Goal: Task Accomplishment & Management: Complete application form

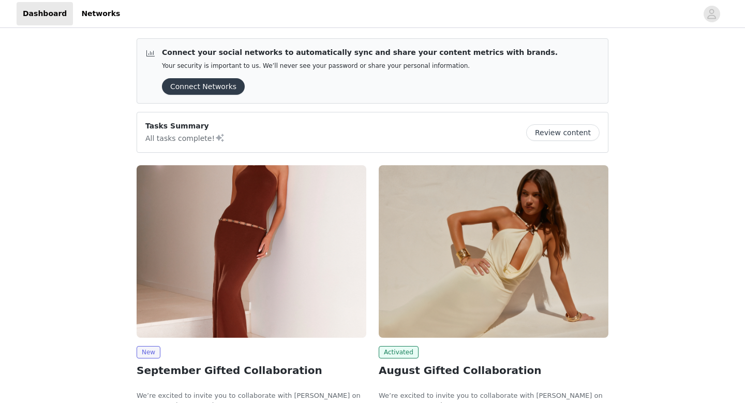
scroll to position [79, 0]
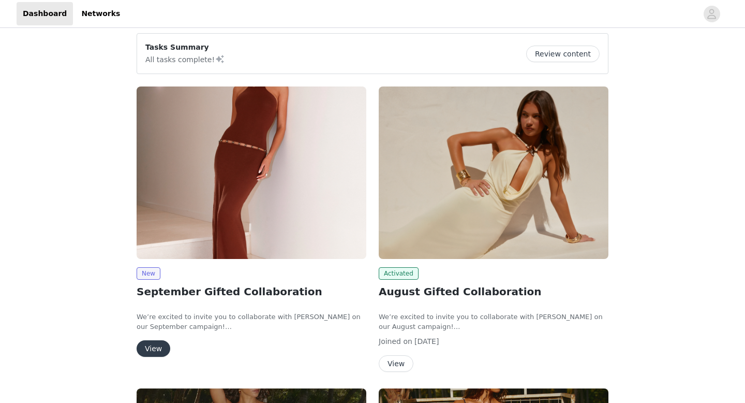
click at [160, 341] on button "View" at bounding box center [154, 348] width 34 height 17
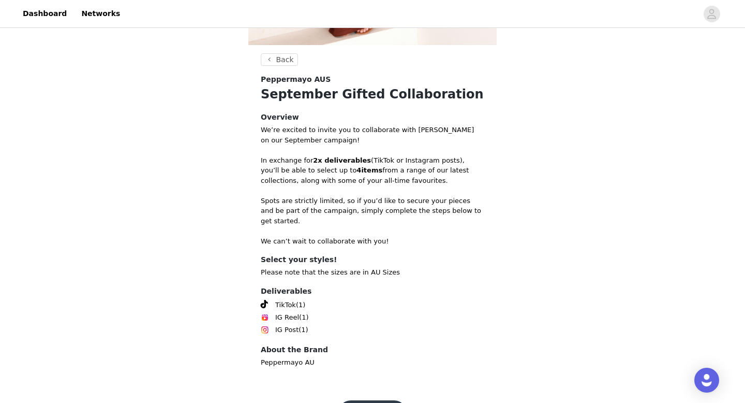
scroll to position [320, 0]
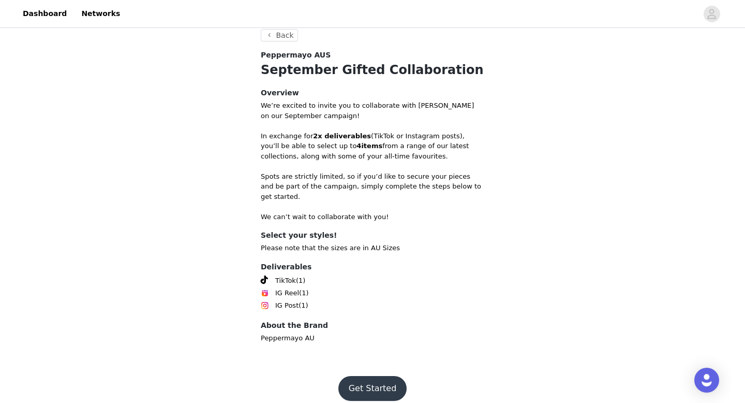
click at [387, 381] on button "Get Started" at bounding box center [372, 388] width 69 height 25
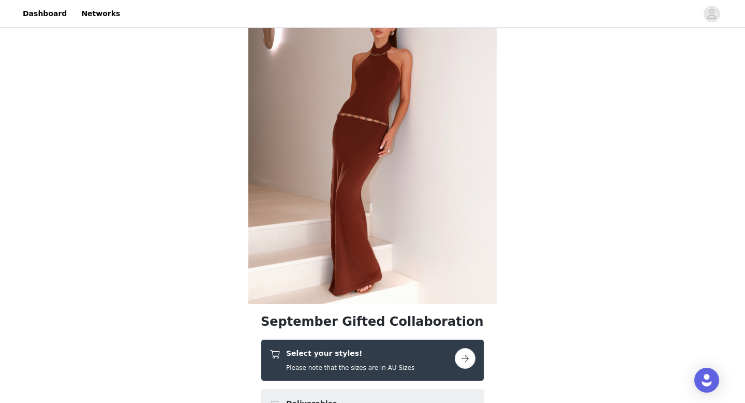
scroll to position [3, 0]
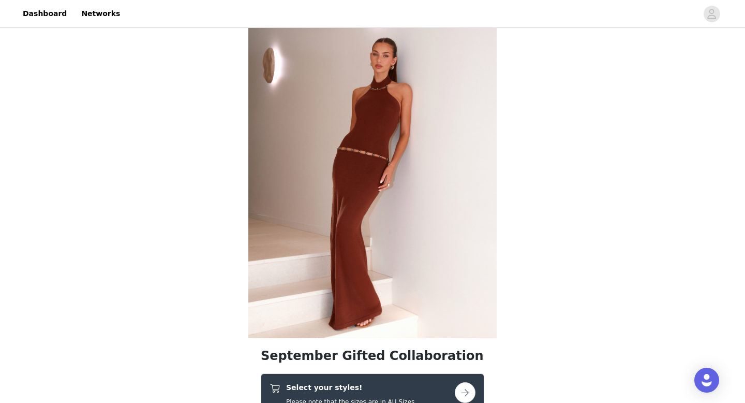
click at [407, 389] on div "Select your styles! Please note that the sizes are in AU Sizes" at bounding box center [362, 394] width 185 height 24
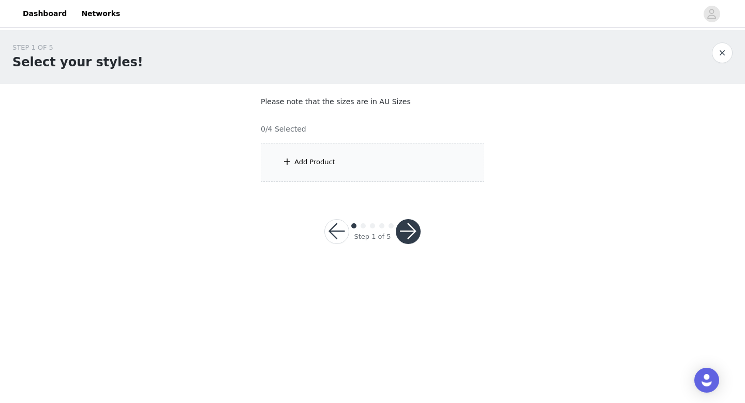
click at [350, 161] on div "Add Product" at bounding box center [373, 162] width 224 height 39
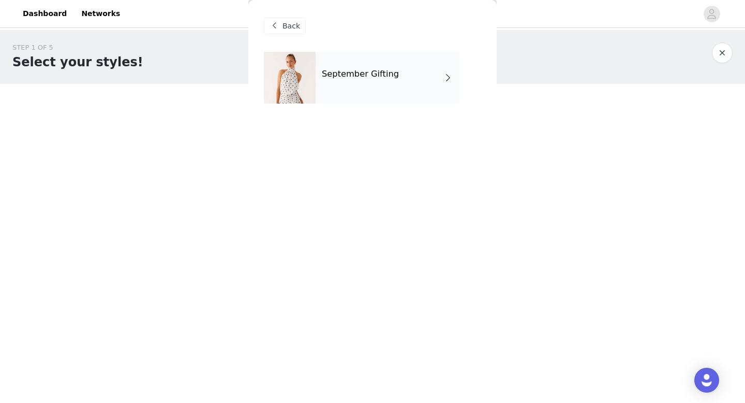
click at [375, 78] on h4 "September Gifting" at bounding box center [360, 73] width 77 height 9
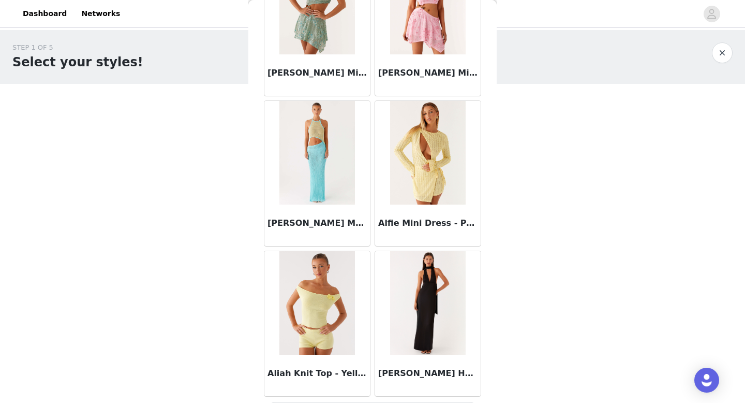
scroll to position [1181, 0]
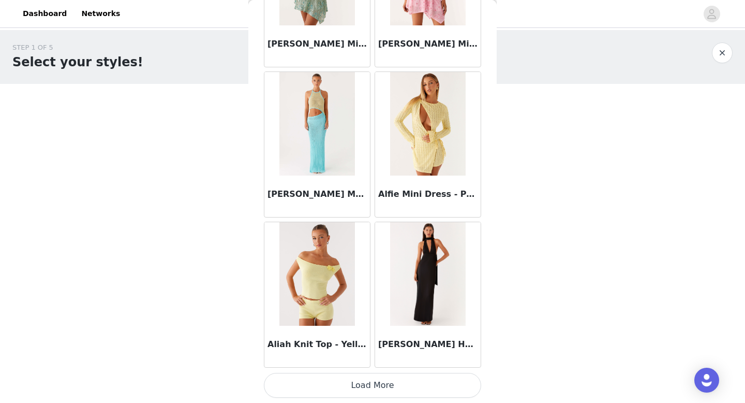
click at [380, 380] on button "Load More" at bounding box center [372, 385] width 217 height 25
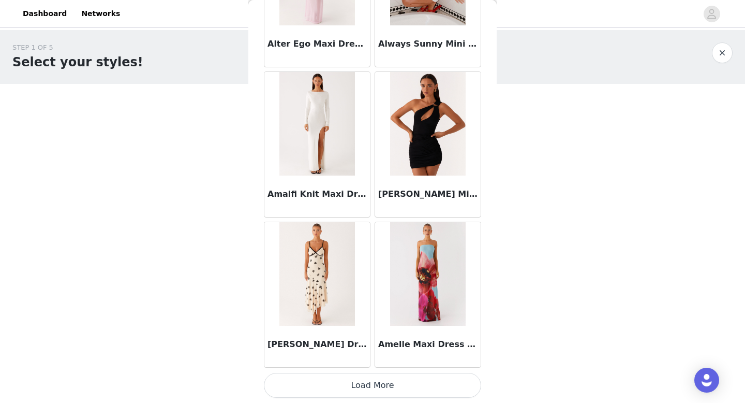
scroll to position [2680, 0]
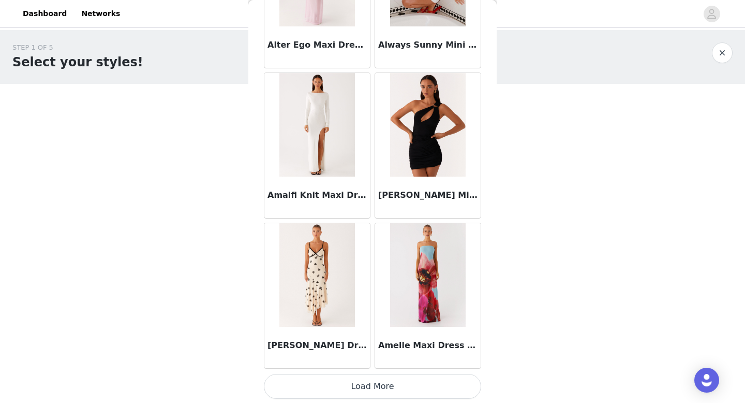
click at [402, 392] on button "Load More" at bounding box center [372, 386] width 217 height 25
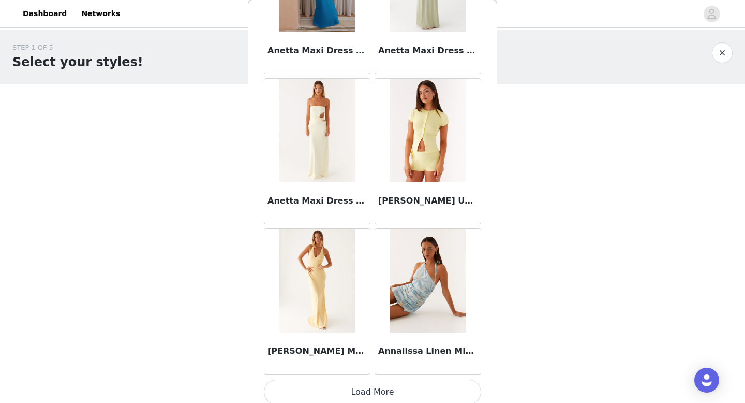
scroll to position [4182, 0]
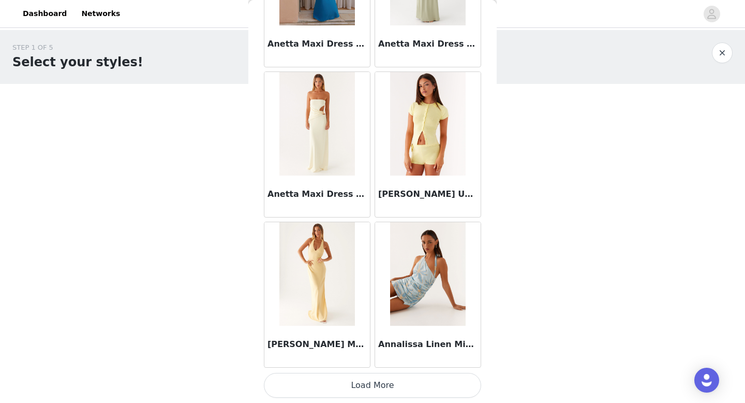
click at [391, 388] on button "Load More" at bounding box center [372, 385] width 217 height 25
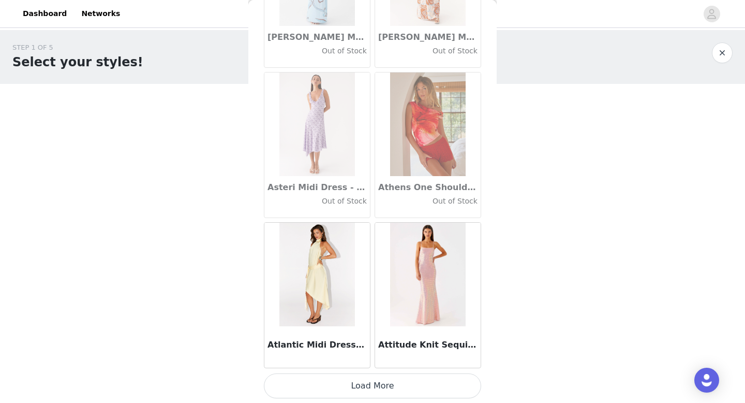
scroll to position [5682, 0]
click at [385, 390] on button "Load More" at bounding box center [372, 385] width 217 height 25
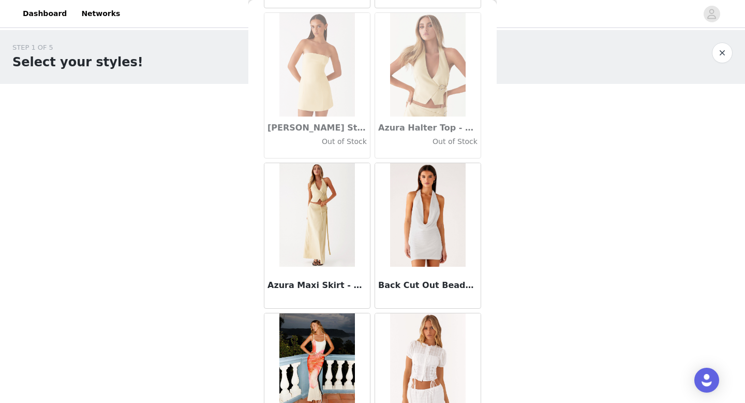
scroll to position [7183, 0]
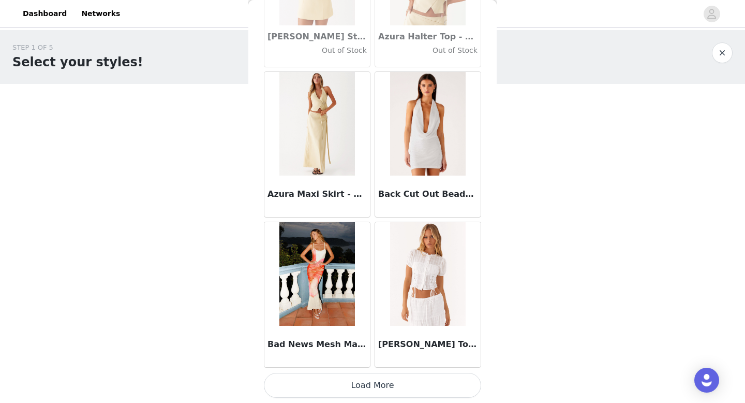
click at [397, 393] on button "Load More" at bounding box center [372, 385] width 217 height 25
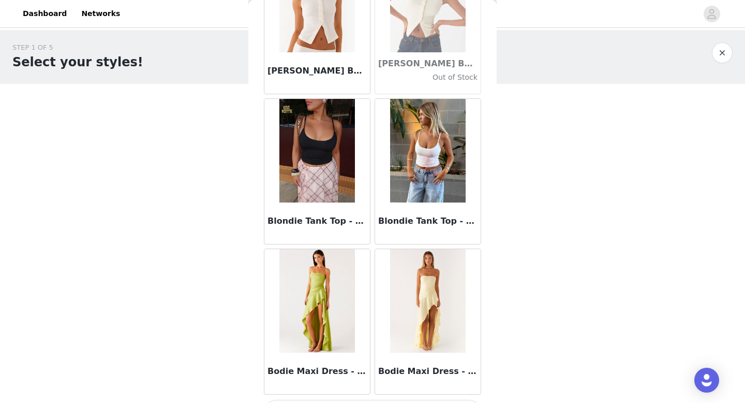
scroll to position [8683, 0]
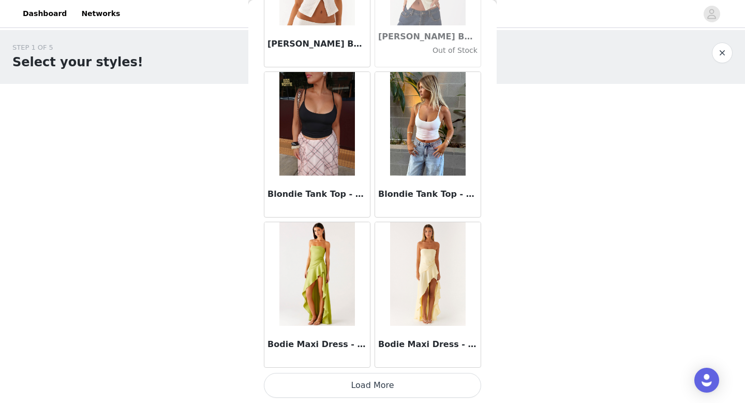
click at [381, 391] on button "Load More" at bounding box center [372, 385] width 217 height 25
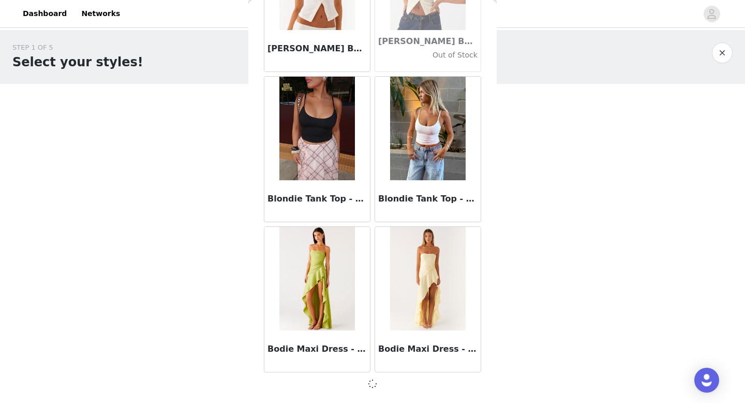
scroll to position [8679, 0]
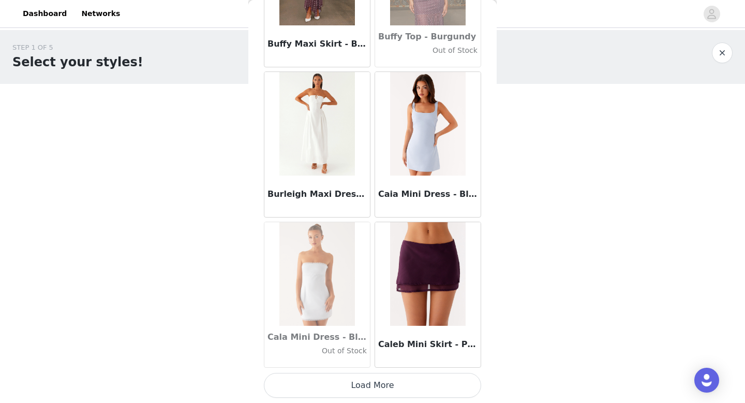
click at [381, 381] on button "Load More" at bounding box center [372, 385] width 217 height 25
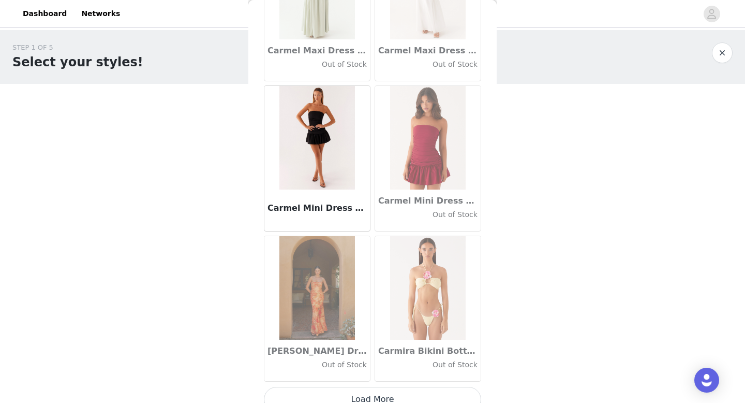
scroll to position [11684, 0]
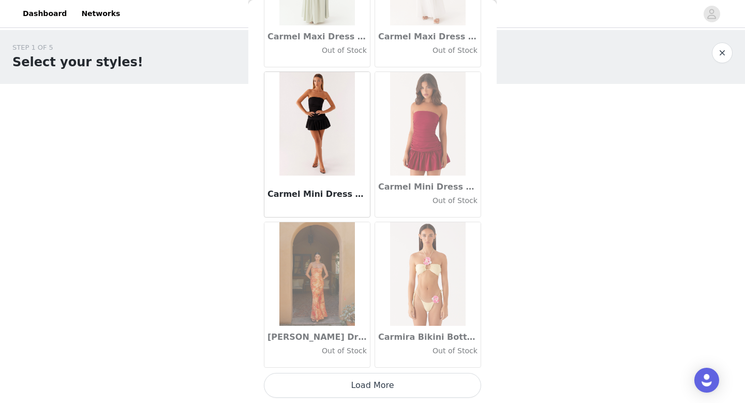
click at [379, 386] on button "Load More" at bounding box center [372, 385] width 217 height 25
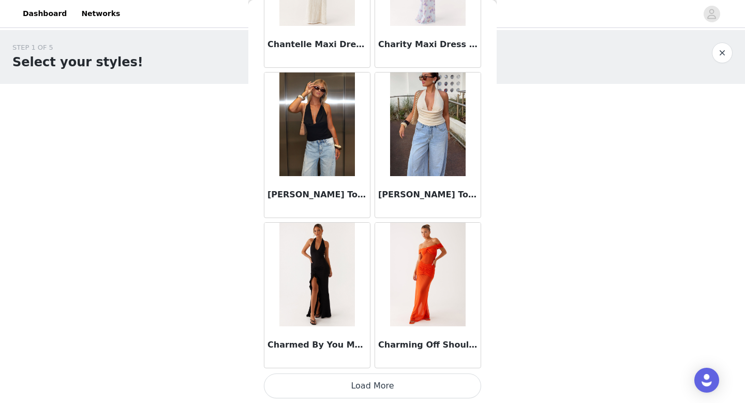
scroll to position [13185, 0]
click at [374, 385] on button "Load More" at bounding box center [372, 385] width 217 height 25
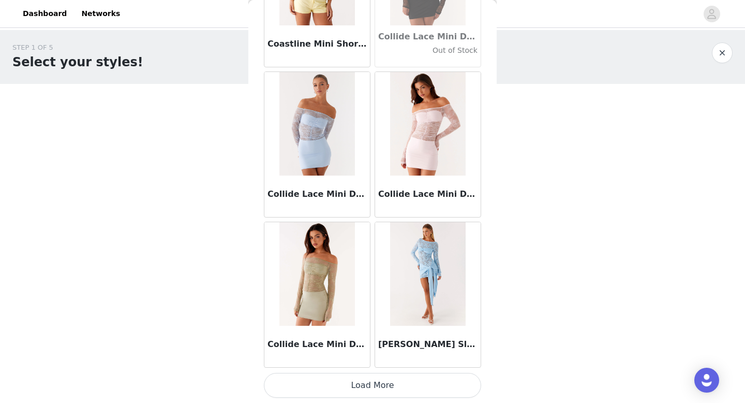
scroll to position [14684, 0]
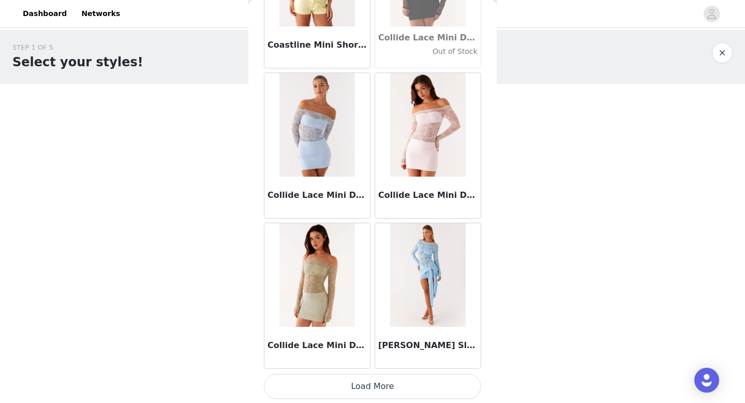
click at [363, 380] on button "Load More" at bounding box center [372, 386] width 217 height 25
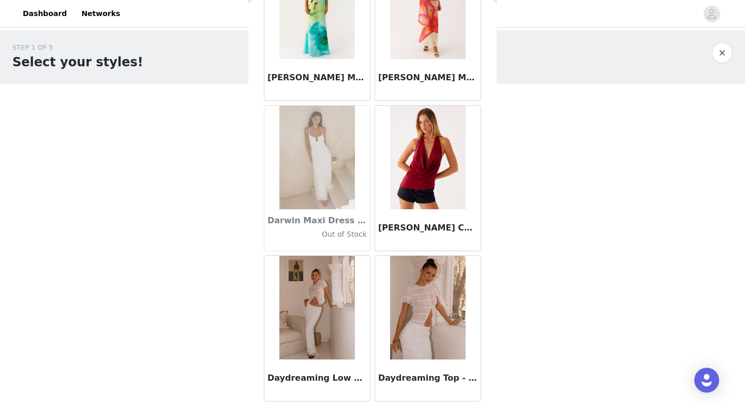
scroll to position [16186, 0]
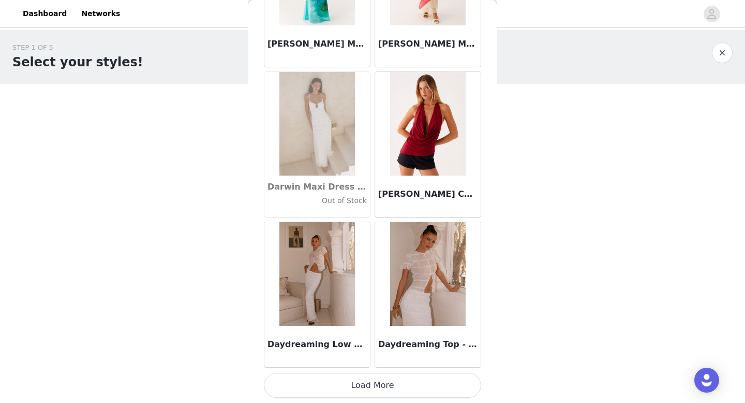
click at [364, 380] on button "Load More" at bounding box center [372, 385] width 217 height 25
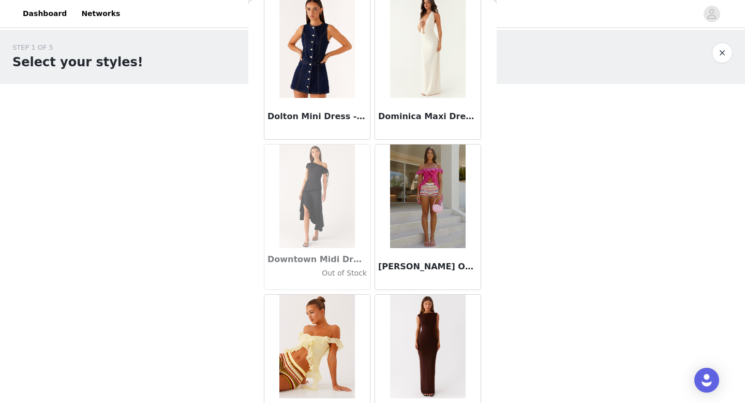
scroll to position [17686, 0]
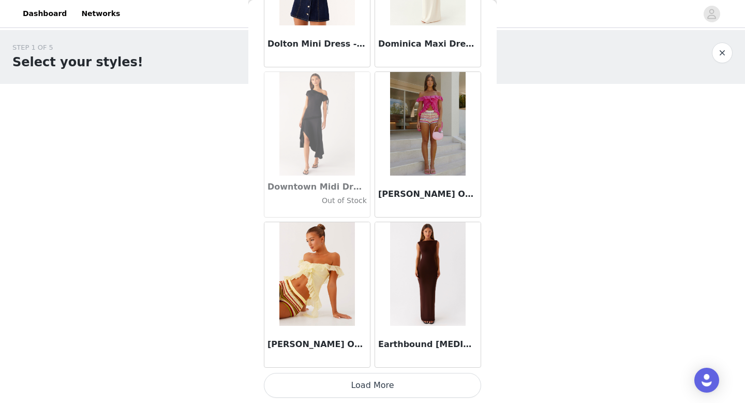
click at [371, 387] on button "Load More" at bounding box center [372, 385] width 217 height 25
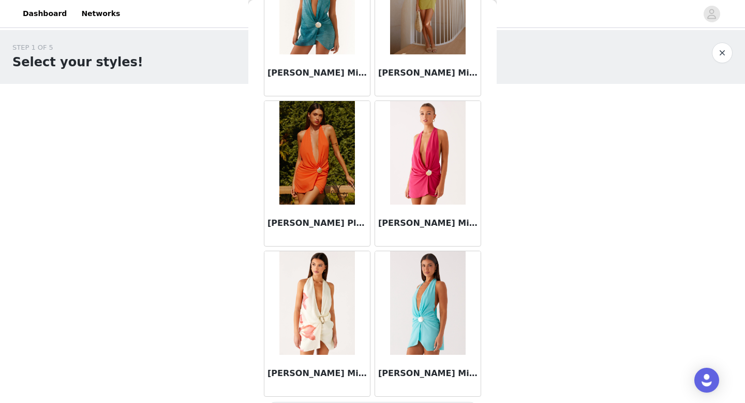
scroll to position [19187, 0]
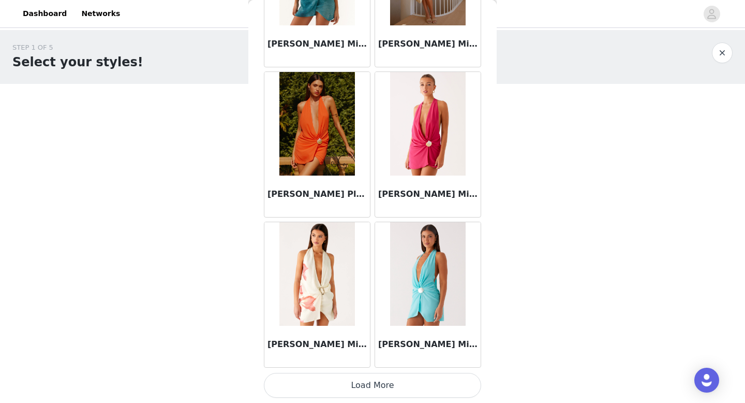
click at [391, 384] on button "Load More" at bounding box center [372, 385] width 217 height 25
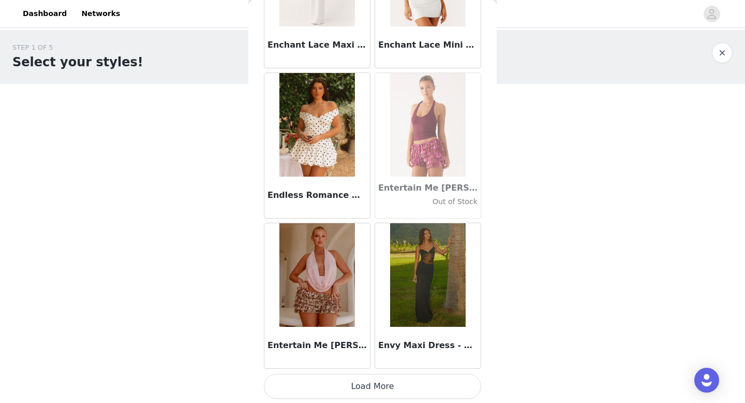
scroll to position [20688, 0]
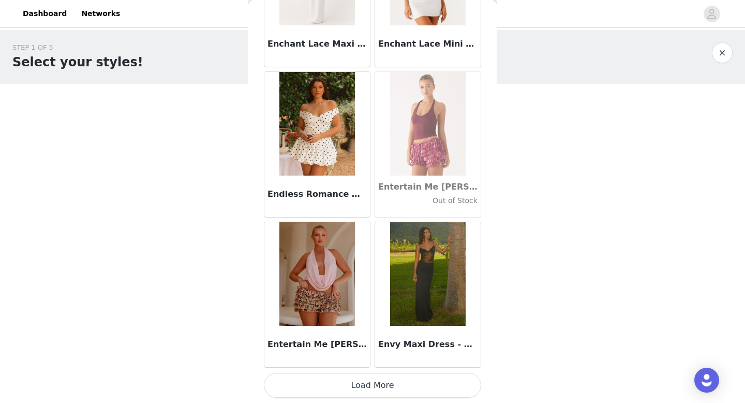
click at [373, 381] on button "Load More" at bounding box center [372, 385] width 217 height 25
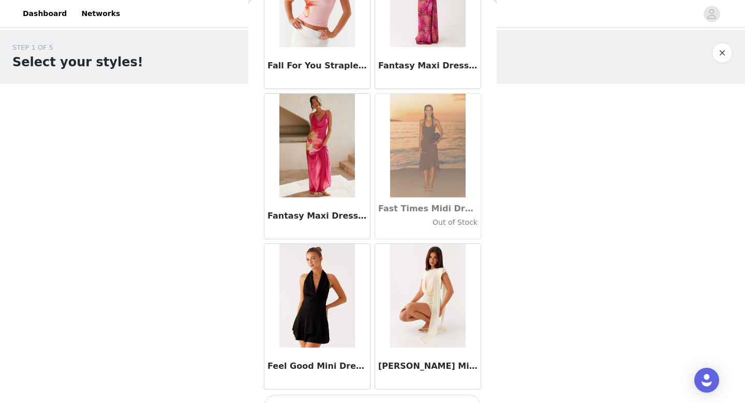
scroll to position [22188, 0]
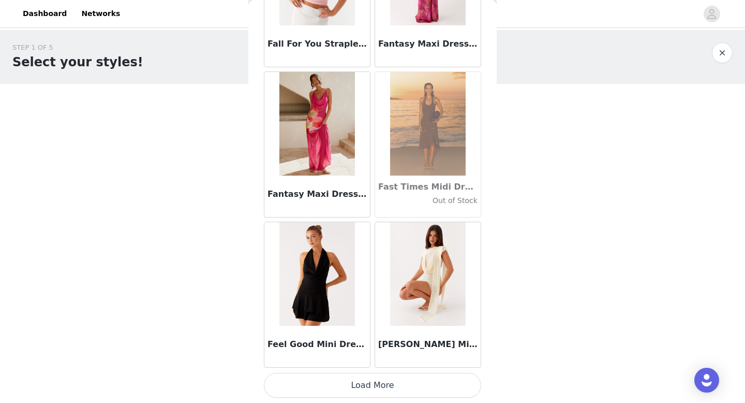
click at [389, 384] on button "Load More" at bounding box center [372, 385] width 217 height 25
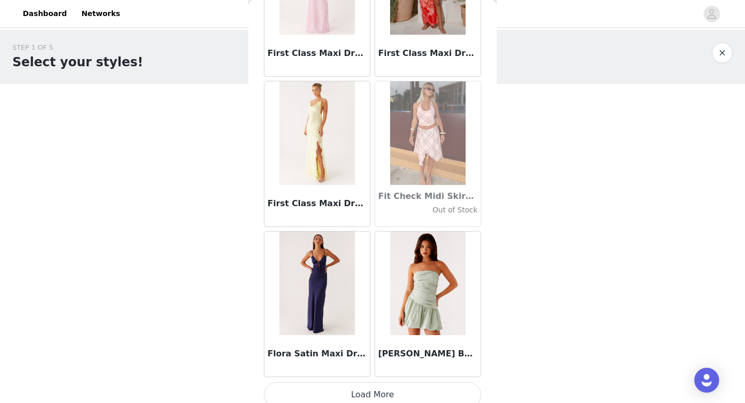
scroll to position [23689, 0]
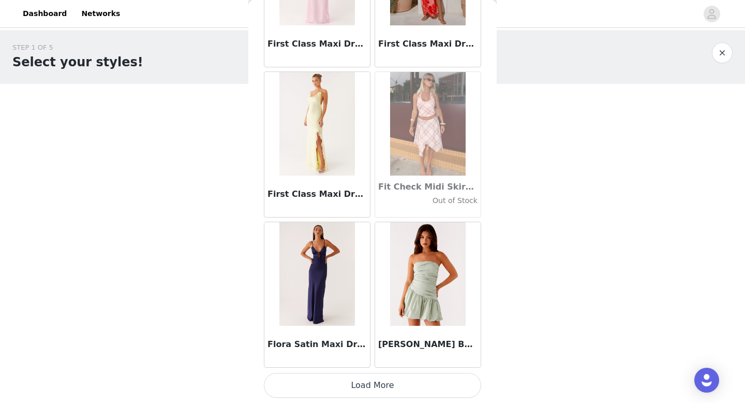
click at [359, 380] on button "Load More" at bounding box center [372, 385] width 217 height 25
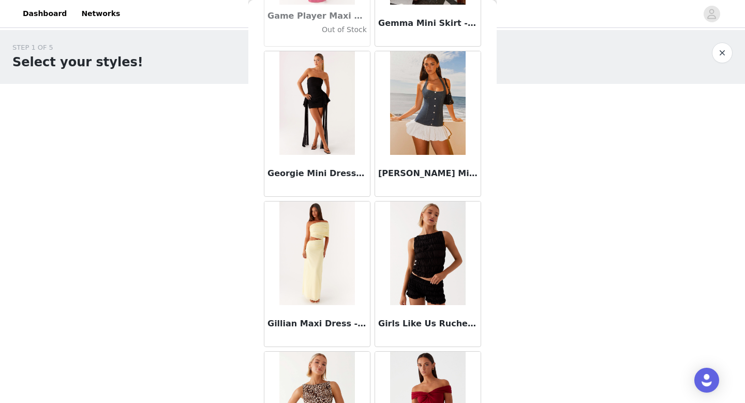
scroll to position [25189, 0]
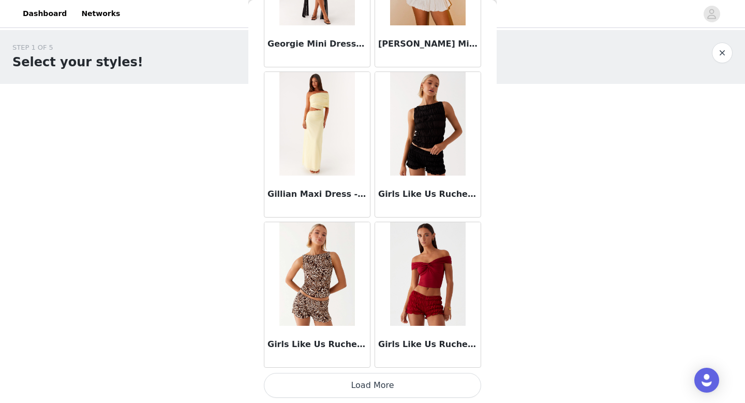
click at [373, 385] on button "Load More" at bounding box center [372, 385] width 217 height 25
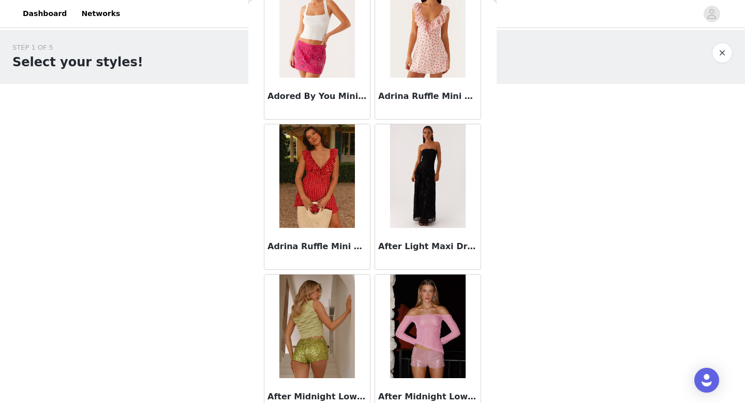
scroll to position [226, 0]
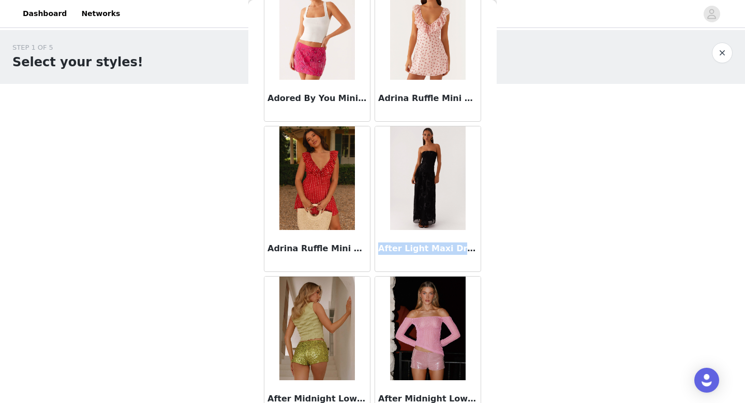
drag, startPoint x: 378, startPoint y: 247, endPoint x: 443, endPoint y: 0, distance: 255.6
click at [476, 248] on h3 "After Light Maxi Dress - Black" at bounding box center [427, 248] width 99 height 12
copy h3 "After Light Maxi Dress - B"
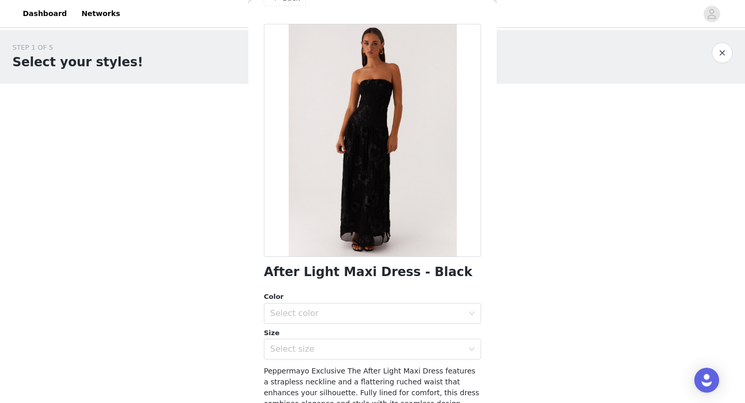
scroll to position [0, 0]
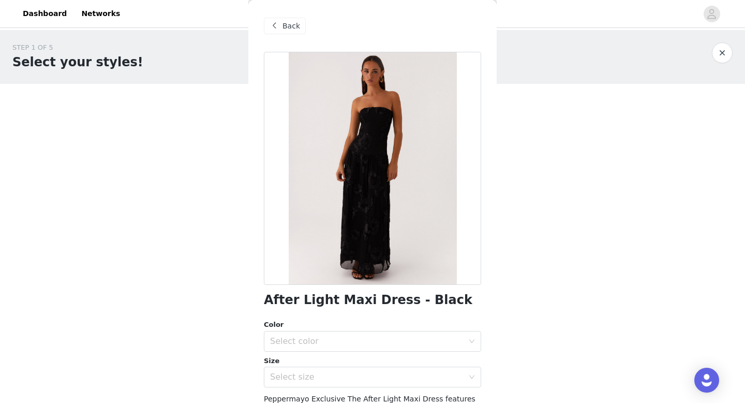
click at [297, 31] on span "Back" at bounding box center [292, 26] width 18 height 11
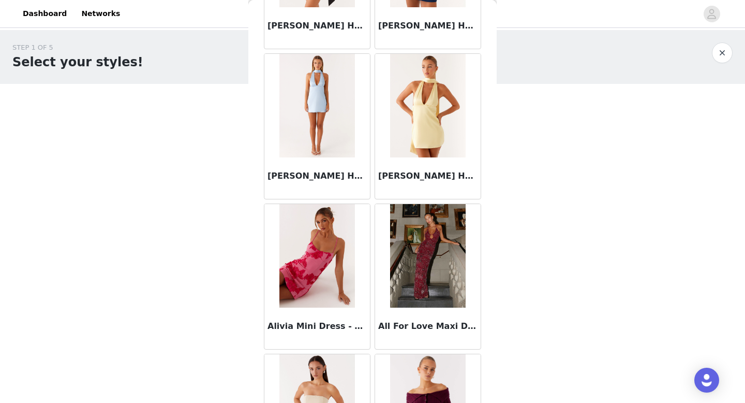
scroll to position [1802, 0]
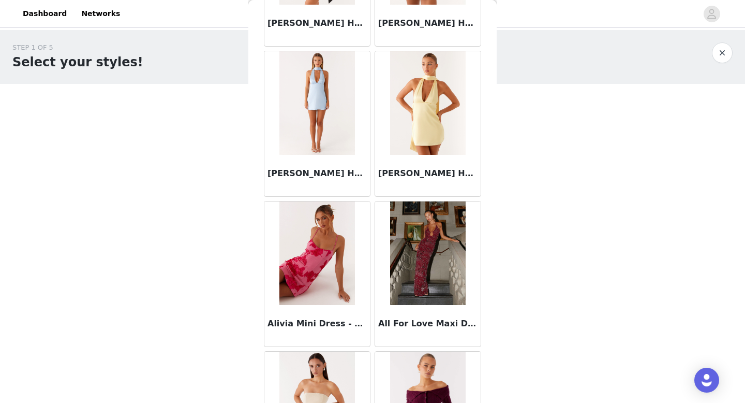
click at [423, 243] on img at bounding box center [427, 252] width 75 height 103
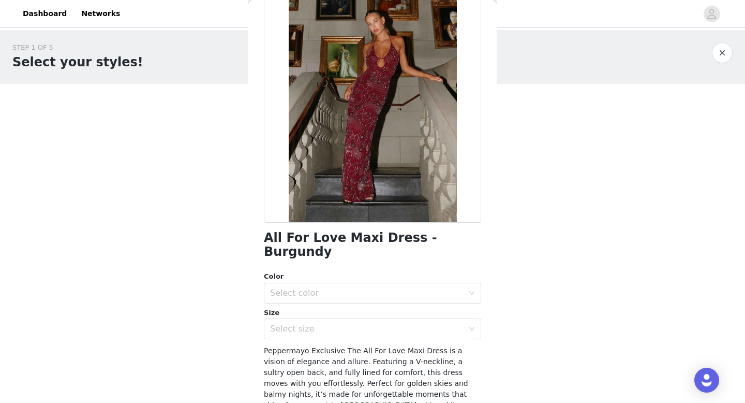
scroll to position [0, 0]
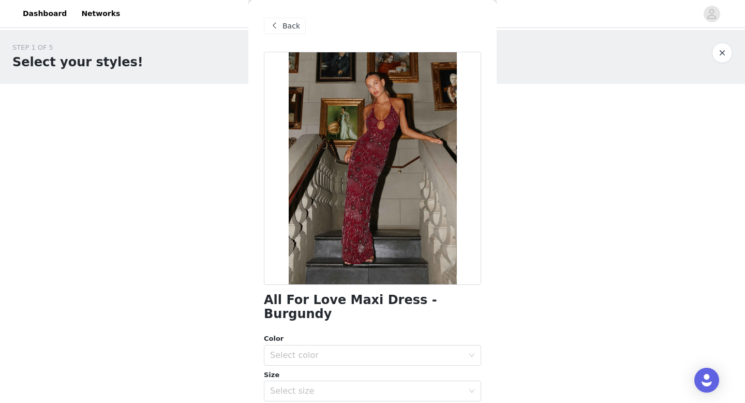
click at [281, 26] on div "Back" at bounding box center [285, 26] width 42 height 17
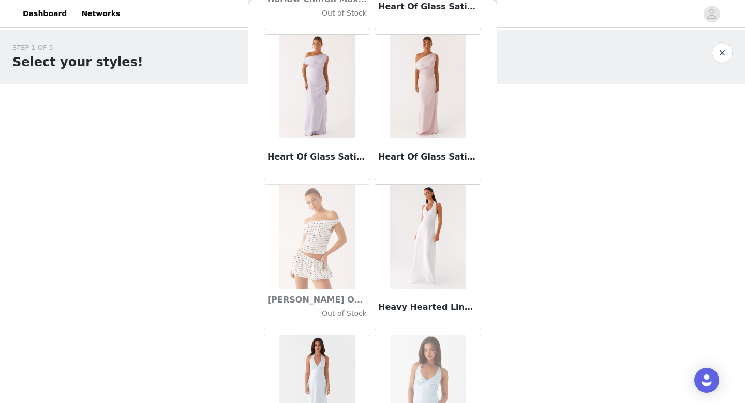
scroll to position [26690, 0]
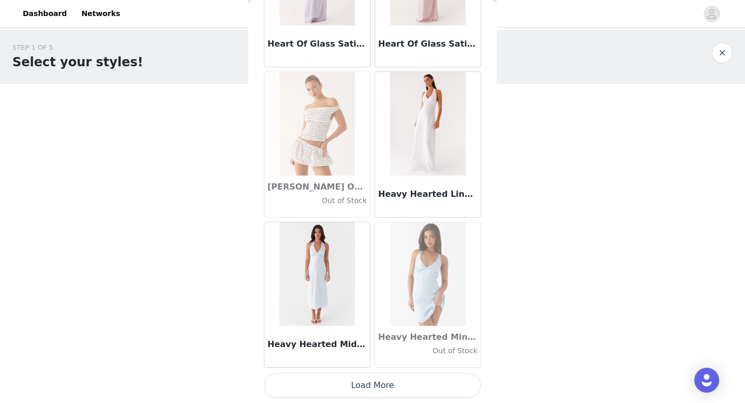
click at [407, 380] on button "Load More" at bounding box center [372, 385] width 217 height 25
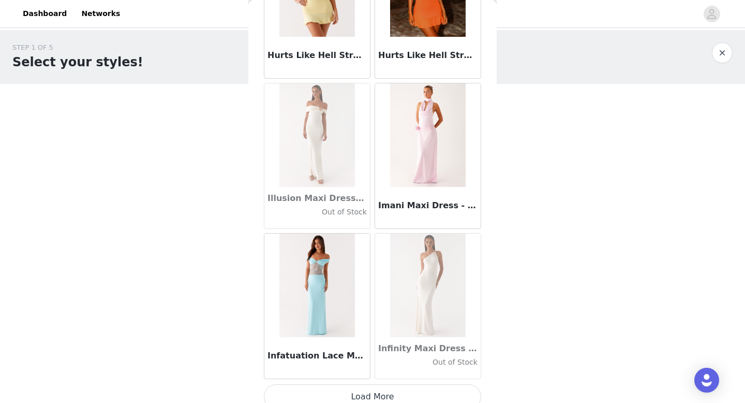
scroll to position [28190, 0]
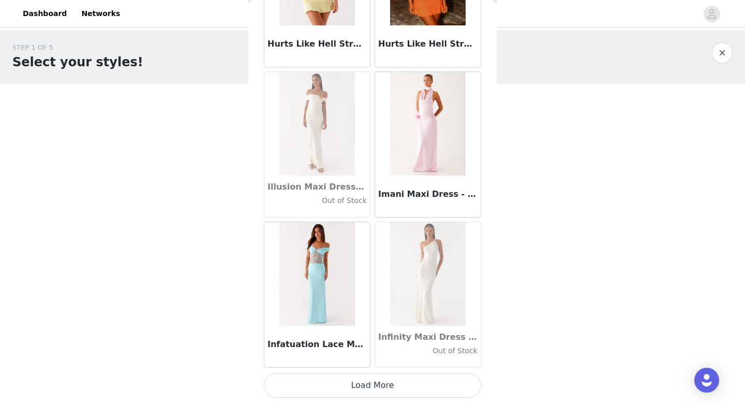
click at [379, 382] on button "Load More" at bounding box center [372, 385] width 217 height 25
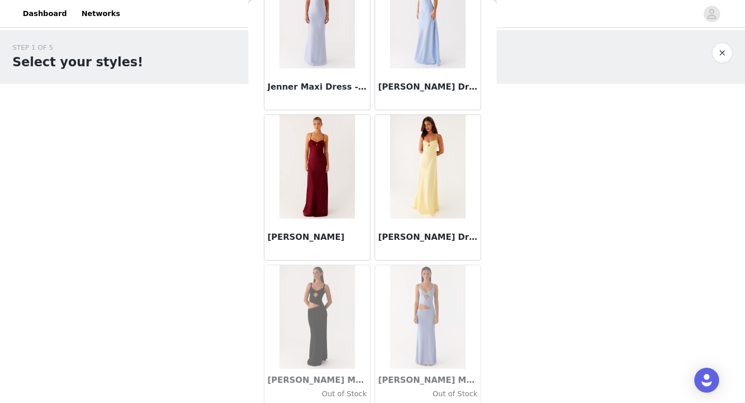
scroll to position [29691, 0]
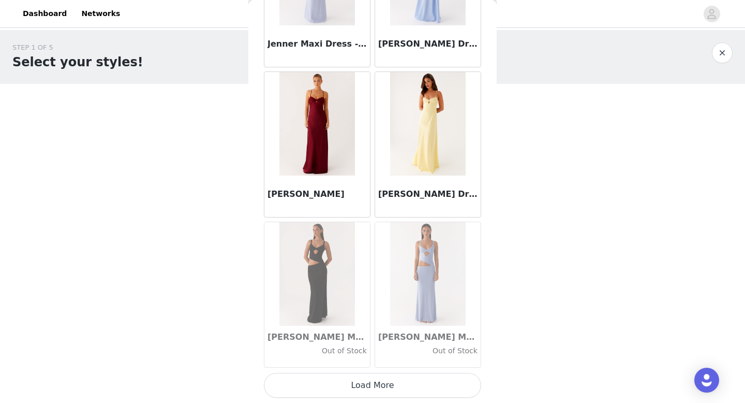
click at [387, 378] on button "Load More" at bounding box center [372, 385] width 217 height 25
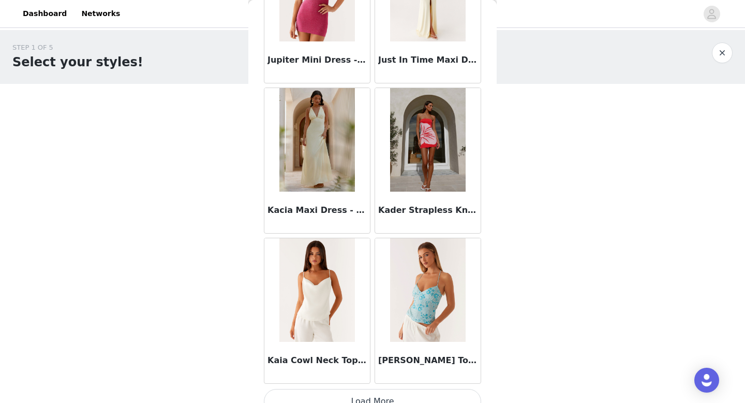
scroll to position [31191, 0]
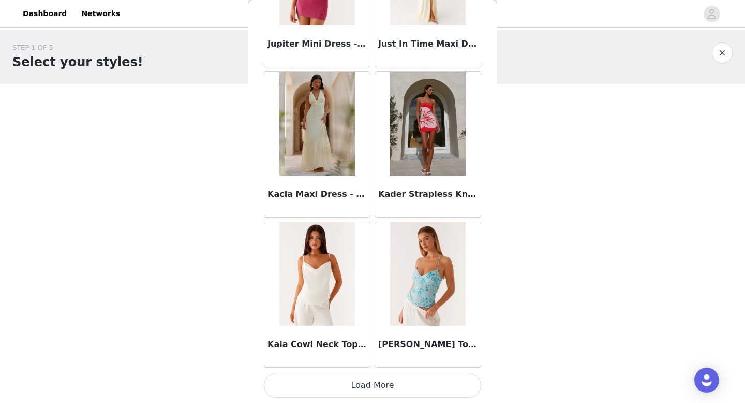
click at [387, 382] on button "Load More" at bounding box center [372, 385] width 217 height 25
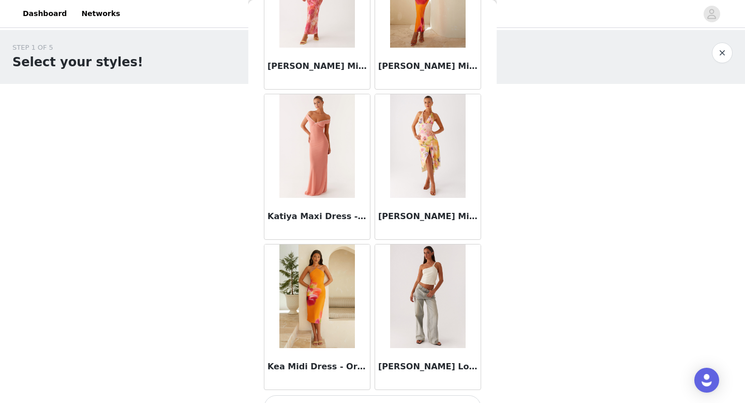
scroll to position [32692, 0]
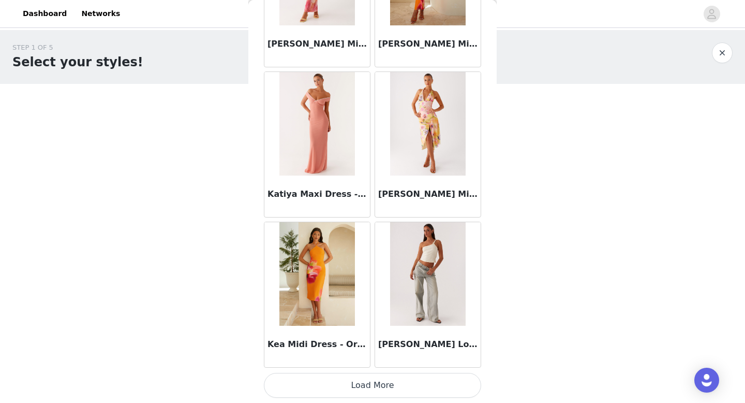
click at [375, 382] on button "Load More" at bounding box center [372, 385] width 217 height 25
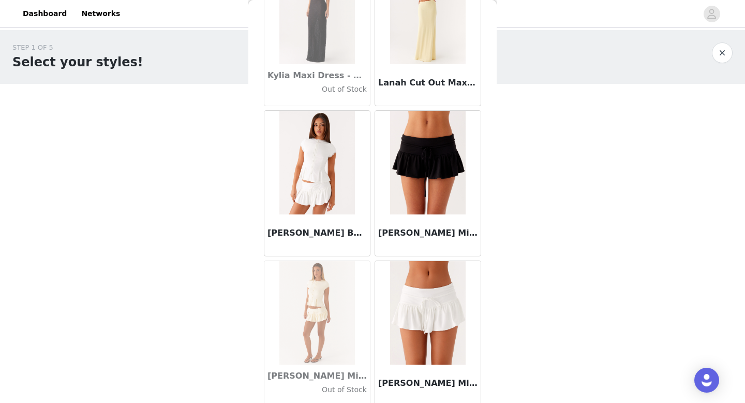
scroll to position [34192, 0]
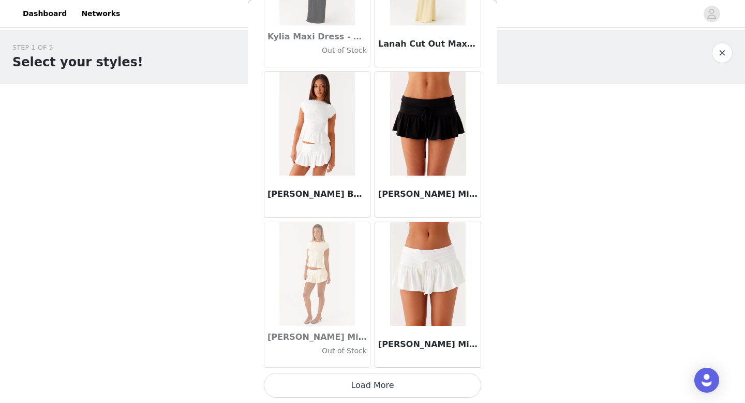
click at [367, 383] on button "Load More" at bounding box center [372, 385] width 217 height 25
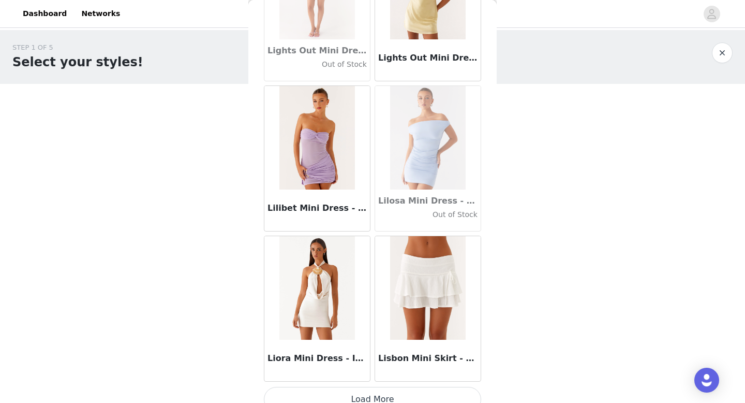
scroll to position [35693, 0]
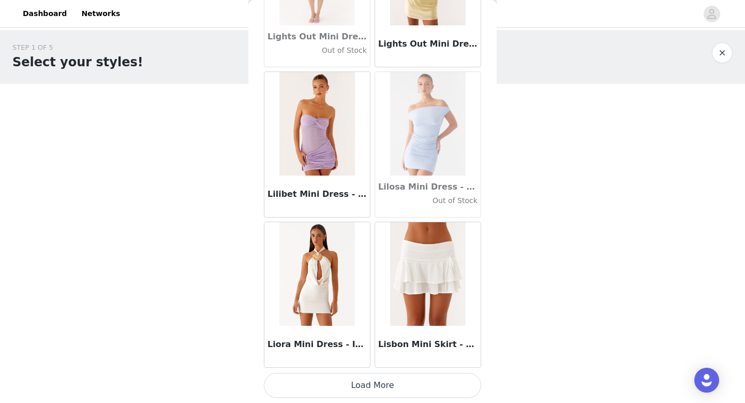
click at [364, 382] on button "Load More" at bounding box center [372, 385] width 217 height 25
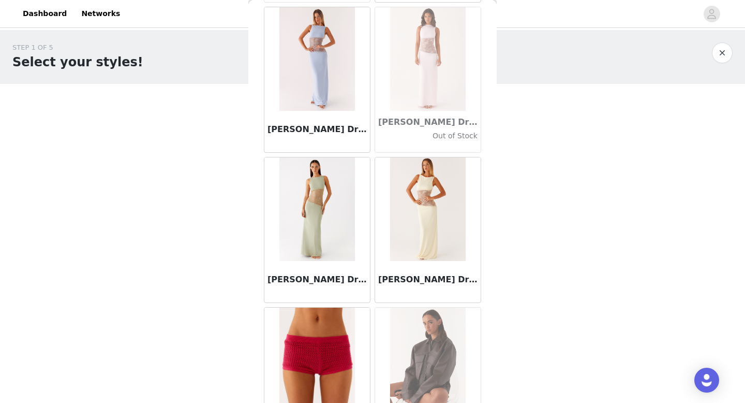
scroll to position [37193, 0]
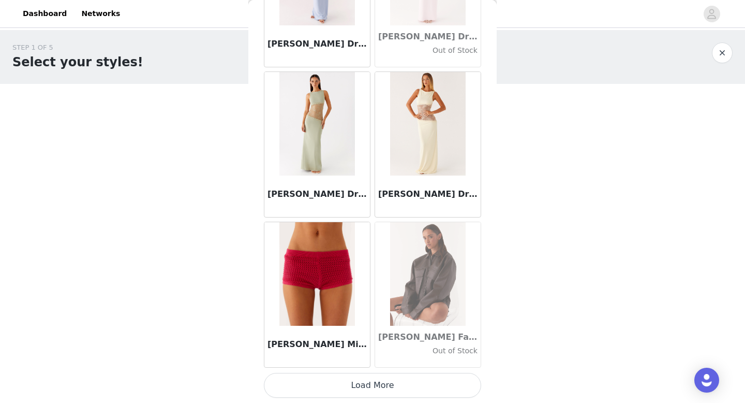
click at [385, 384] on button "Load More" at bounding box center [372, 385] width 217 height 25
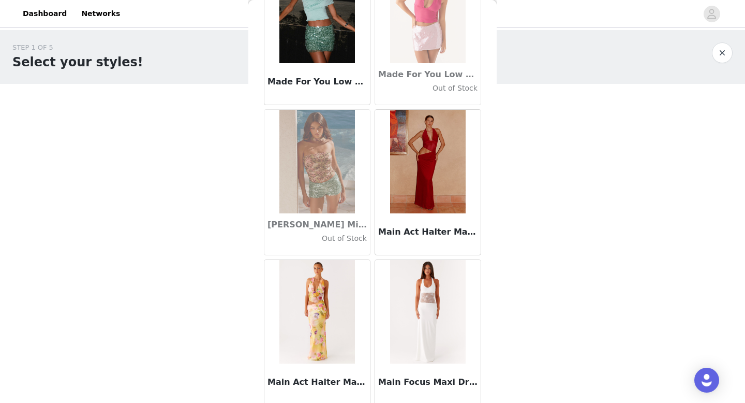
scroll to position [38694, 0]
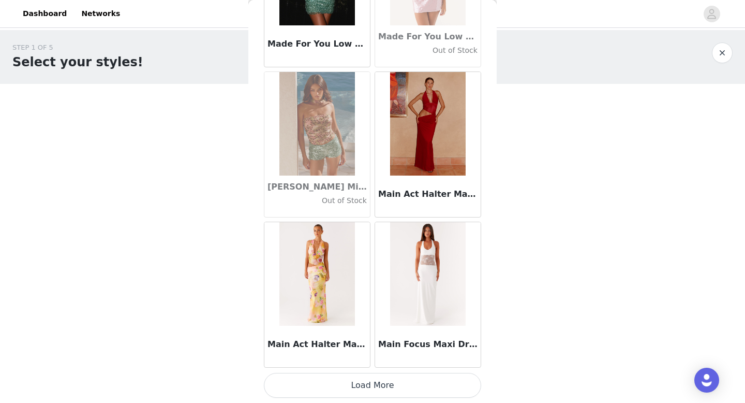
click at [367, 390] on button "Load More" at bounding box center [372, 385] width 217 height 25
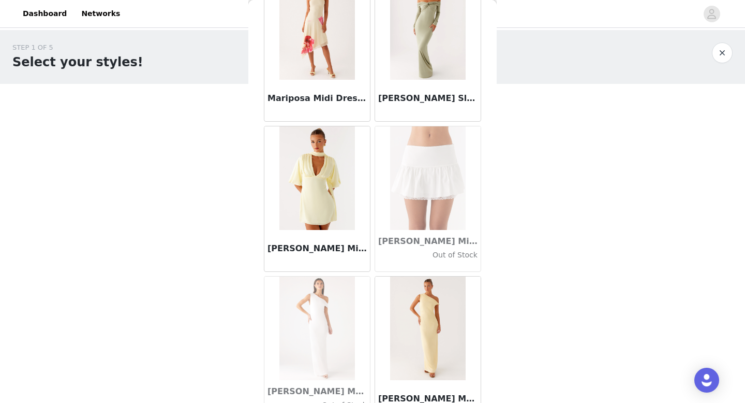
scroll to position [40194, 0]
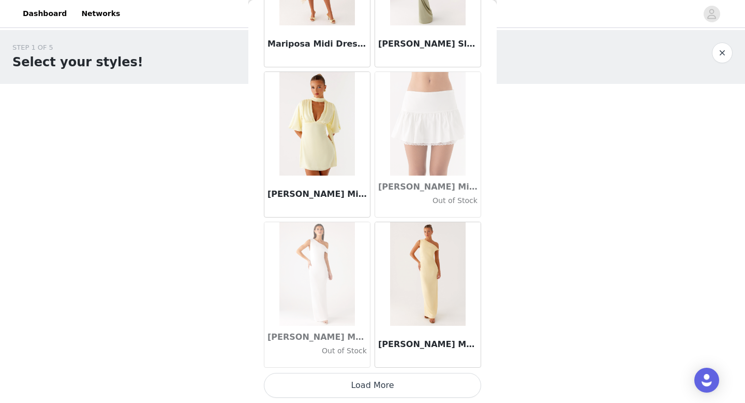
click at [375, 387] on button "Load More" at bounding box center [372, 385] width 217 height 25
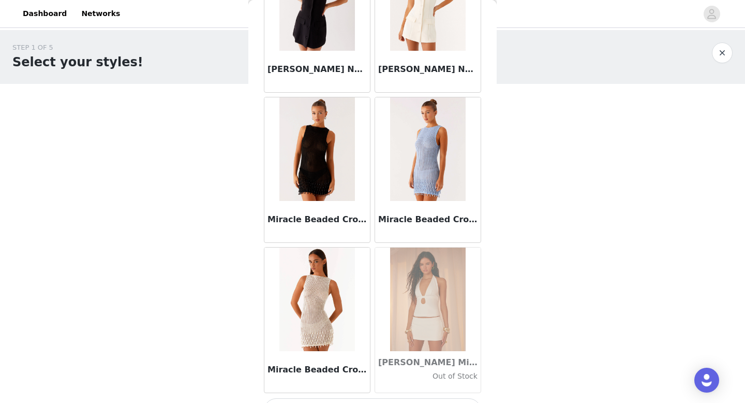
scroll to position [41695, 0]
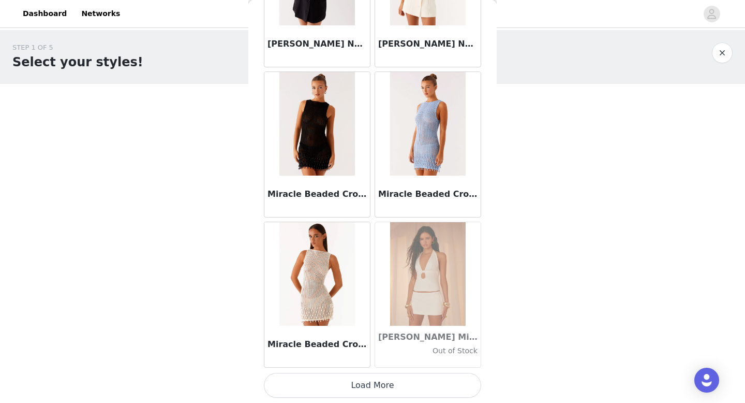
click at [373, 387] on button "Load More" at bounding box center [372, 385] width 217 height 25
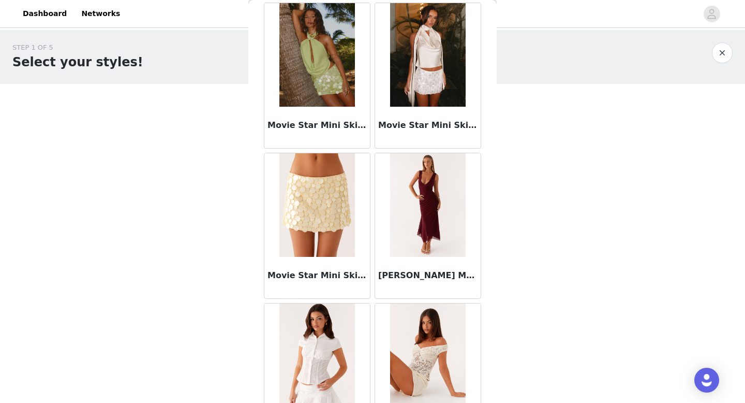
scroll to position [43195, 0]
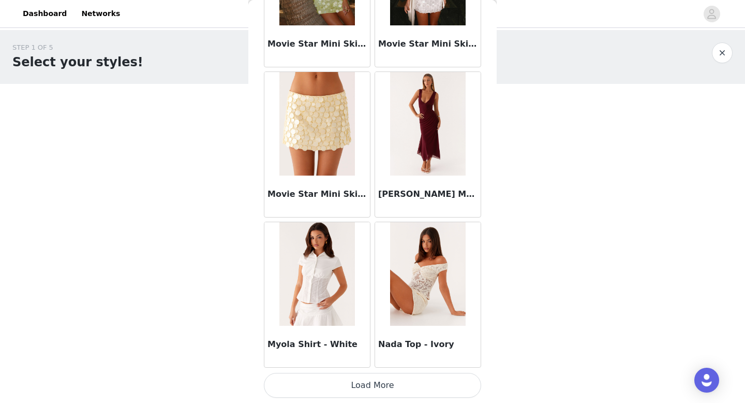
click at [367, 379] on button "Load More" at bounding box center [372, 385] width 217 height 25
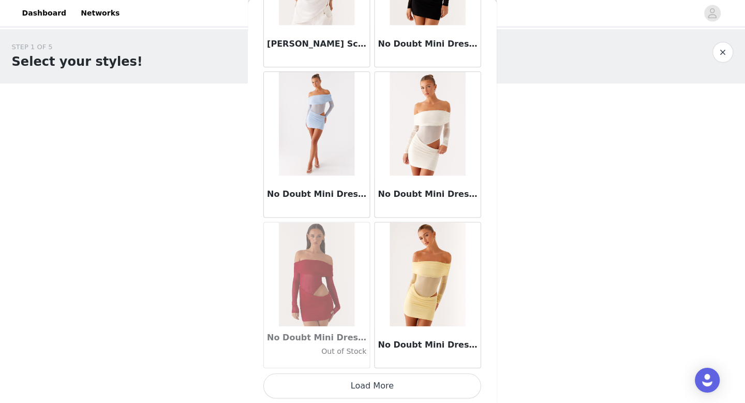
scroll to position [0, 0]
click at [371, 380] on button "Load More" at bounding box center [372, 385] width 217 height 25
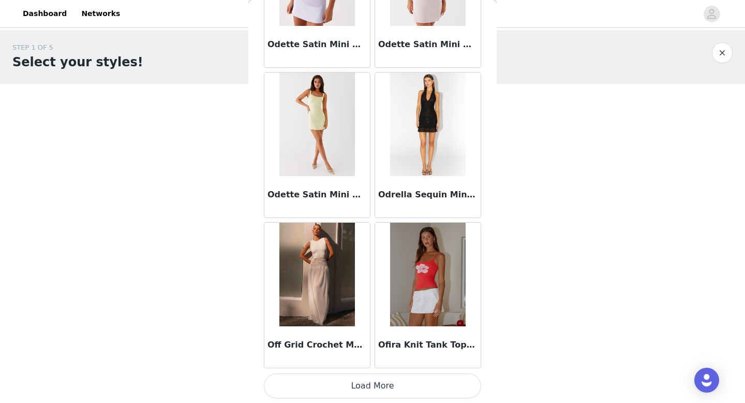
scroll to position [46196, 0]
click at [374, 382] on button "Load More" at bounding box center [372, 385] width 217 height 25
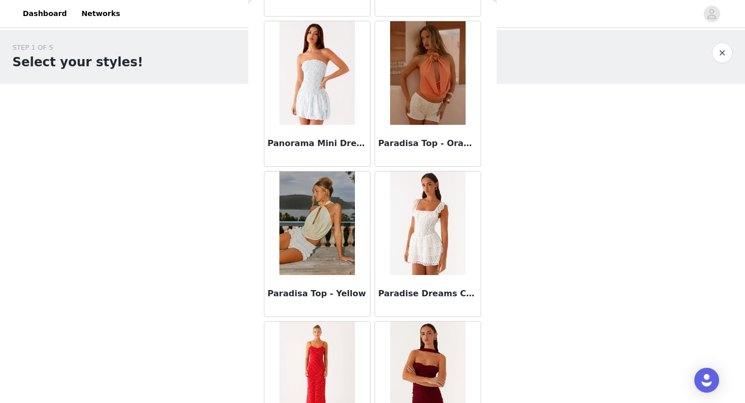
scroll to position [47697, 0]
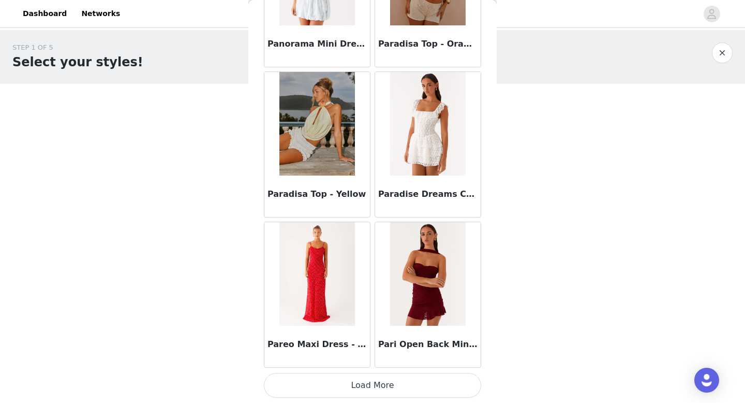
click at [397, 389] on button "Load More" at bounding box center [372, 385] width 217 height 25
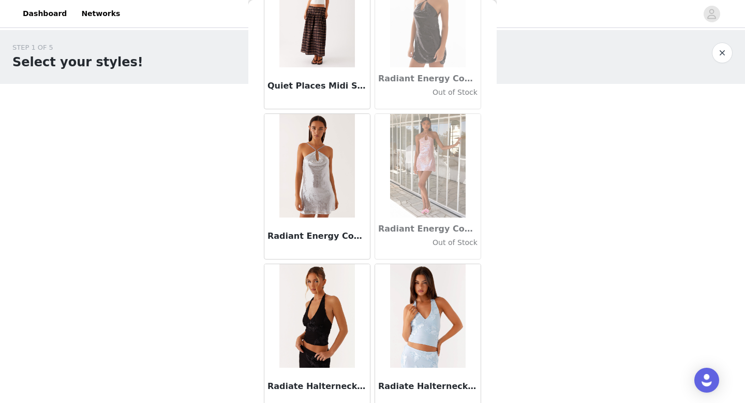
scroll to position [49197, 0]
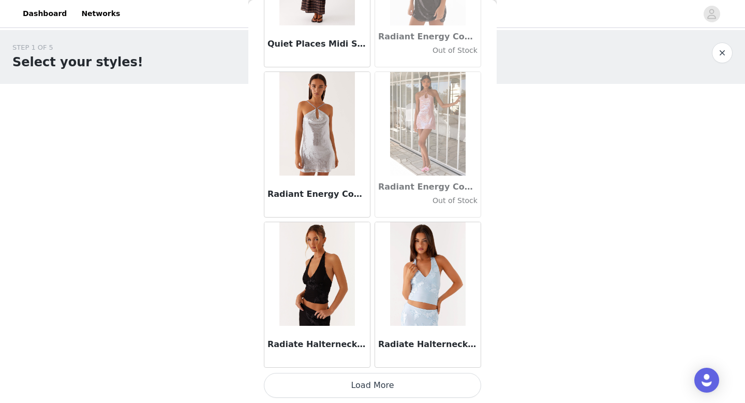
click at [379, 394] on button "Load More" at bounding box center [372, 385] width 217 height 25
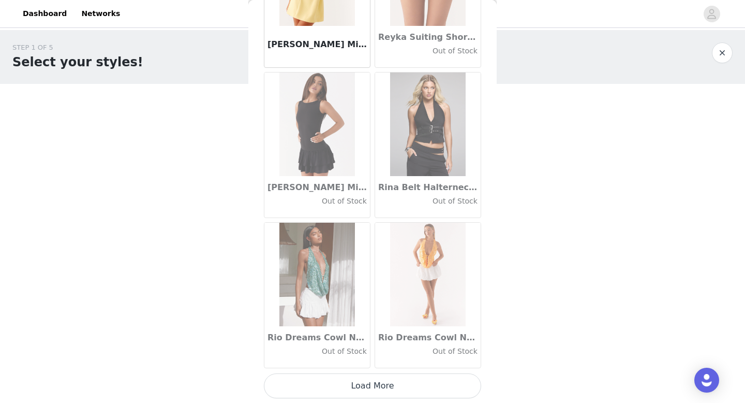
scroll to position [50698, 0]
click at [373, 392] on button "Load More" at bounding box center [372, 385] width 217 height 25
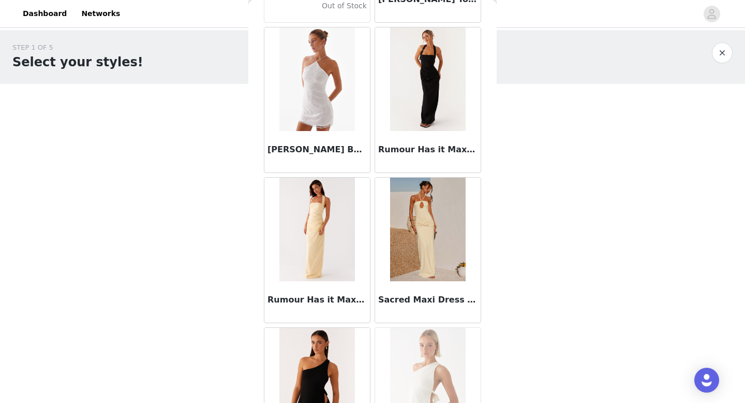
scroll to position [52198, 0]
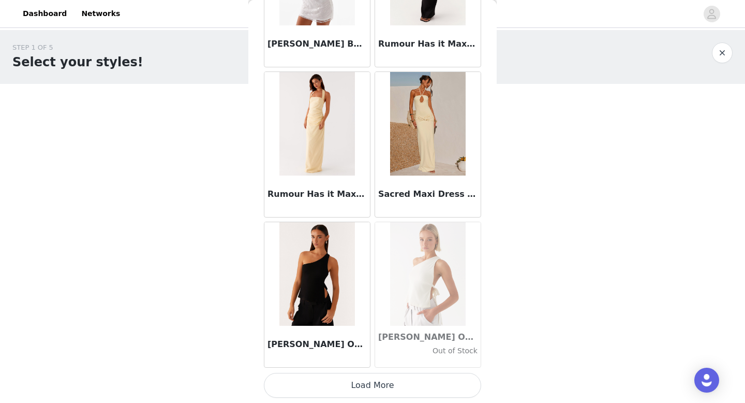
click at [379, 382] on button "Load More" at bounding box center [372, 385] width 217 height 25
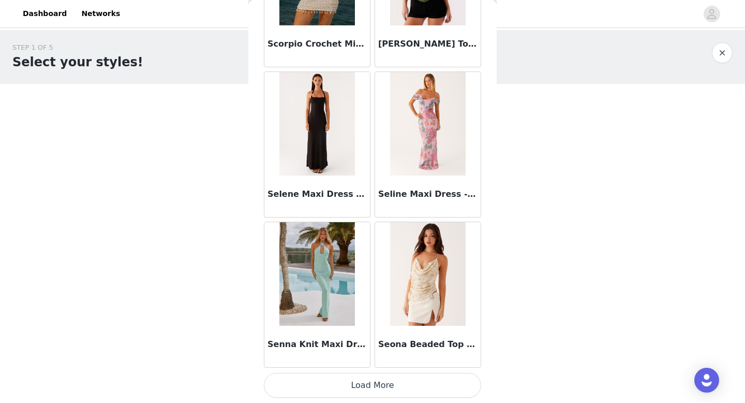
scroll to position [53698, 0]
click at [378, 384] on button "Load More" at bounding box center [372, 385] width 217 height 25
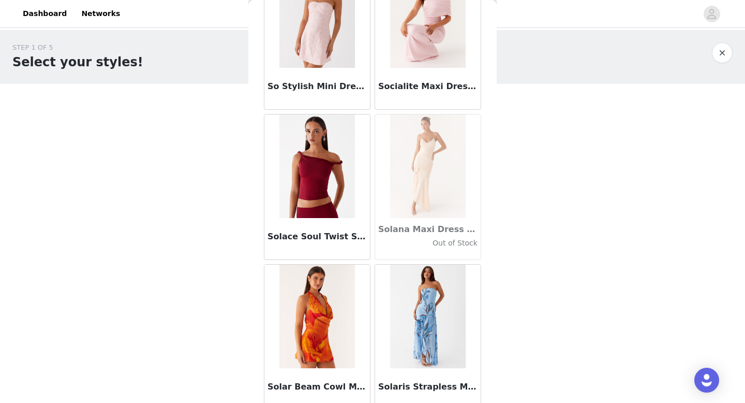
scroll to position [55199, 0]
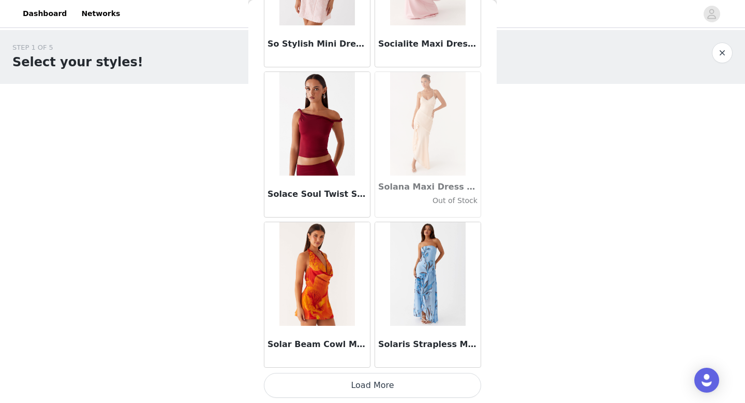
click at [382, 381] on button "Load More" at bounding box center [372, 385] width 217 height 25
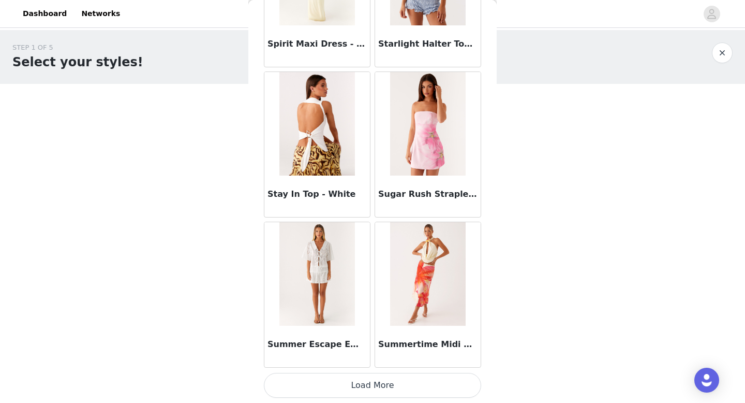
scroll to position [56699, 0]
click at [370, 389] on button "Load More" at bounding box center [372, 385] width 217 height 25
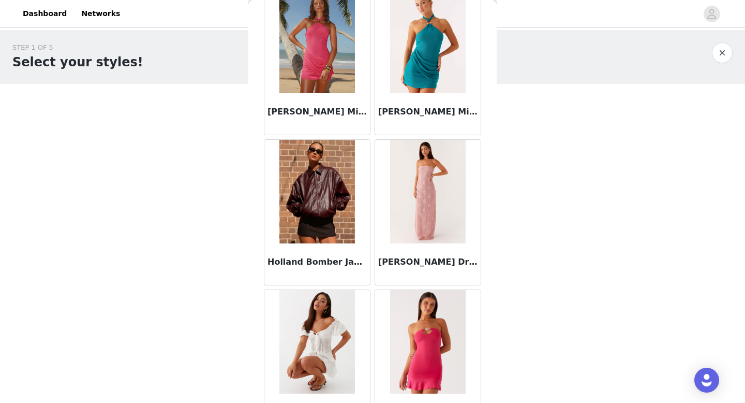
scroll to position [27574, 0]
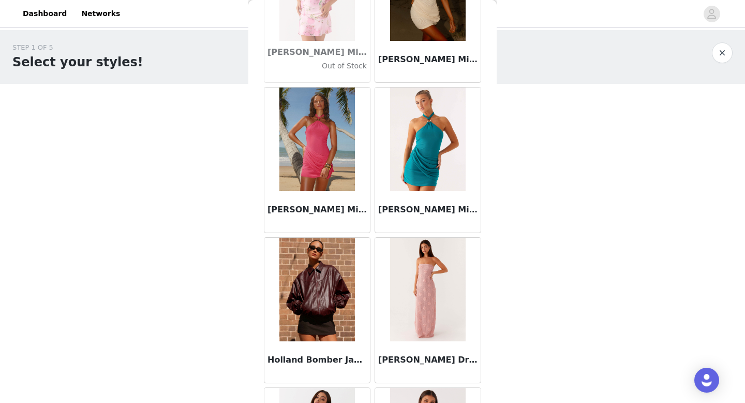
click at [434, 275] on img at bounding box center [427, 288] width 75 height 103
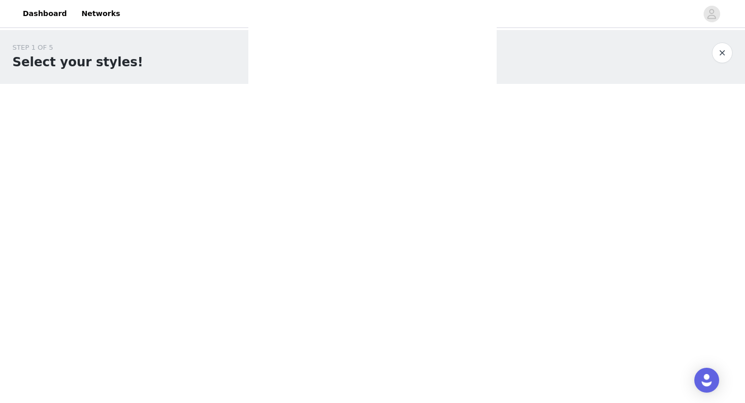
scroll to position [165, 0]
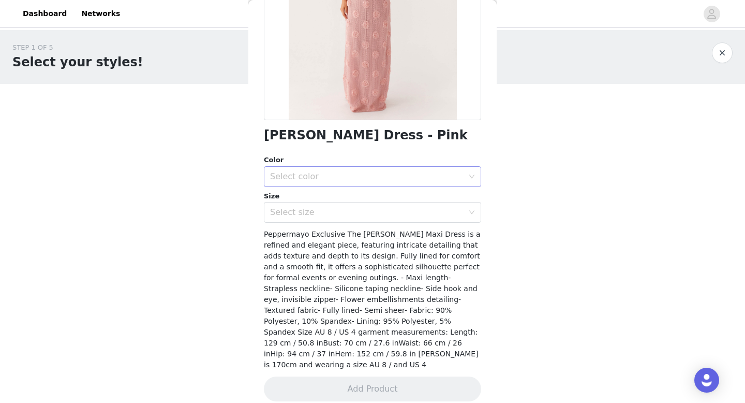
click at [359, 183] on div "Select color" at bounding box center [369, 177] width 198 height 20
click at [338, 196] on li "Pink" at bounding box center [372, 199] width 217 height 17
click at [337, 212] on div "Select size" at bounding box center [367, 212] width 194 height 10
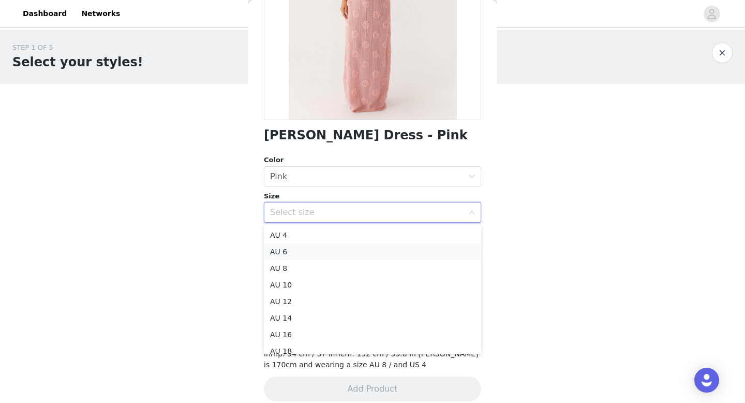
click at [306, 248] on li "AU 6" at bounding box center [372, 251] width 217 height 17
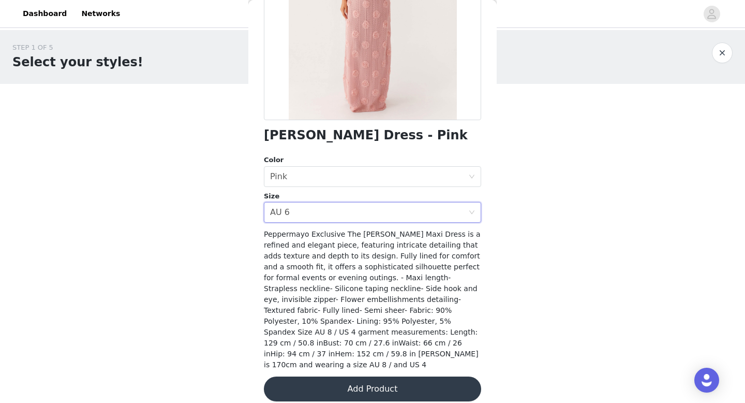
click at [385, 376] on button "Add Product" at bounding box center [372, 388] width 217 height 25
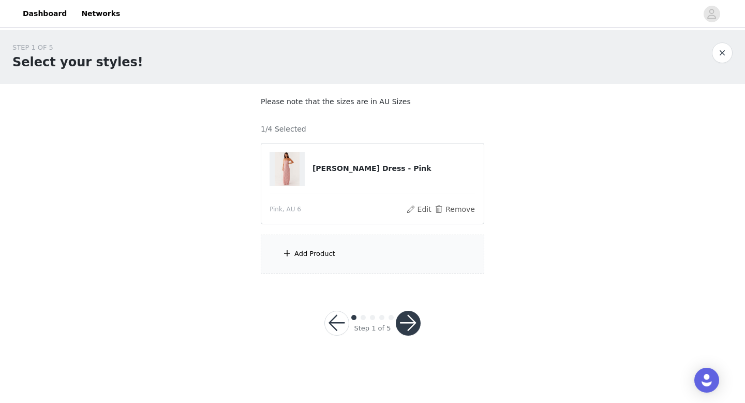
click at [332, 257] on div "Add Product" at bounding box center [314, 253] width 41 height 10
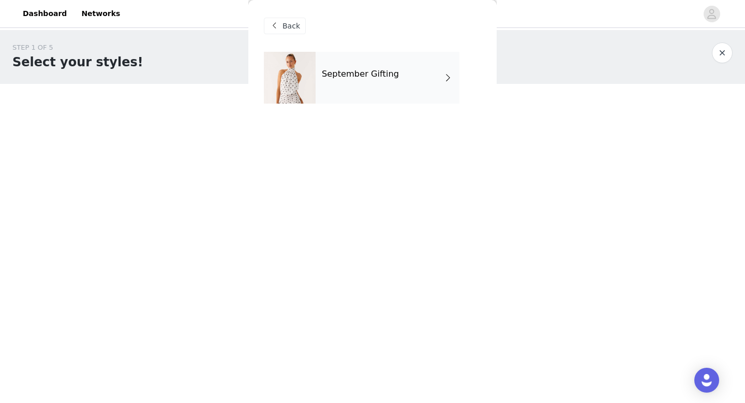
click at [374, 98] on div "September Gifting" at bounding box center [388, 78] width 144 height 52
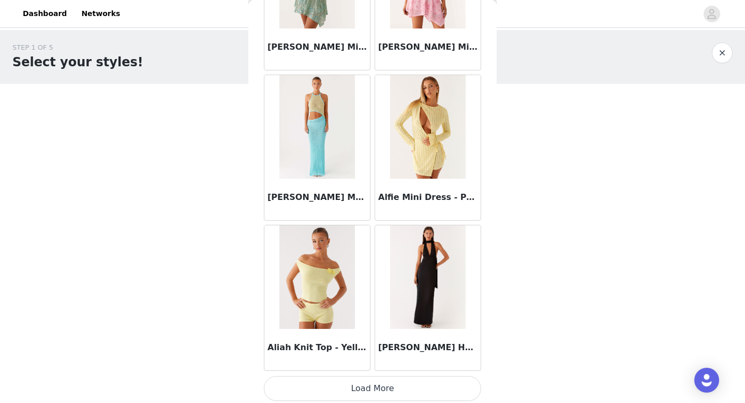
scroll to position [1181, 0]
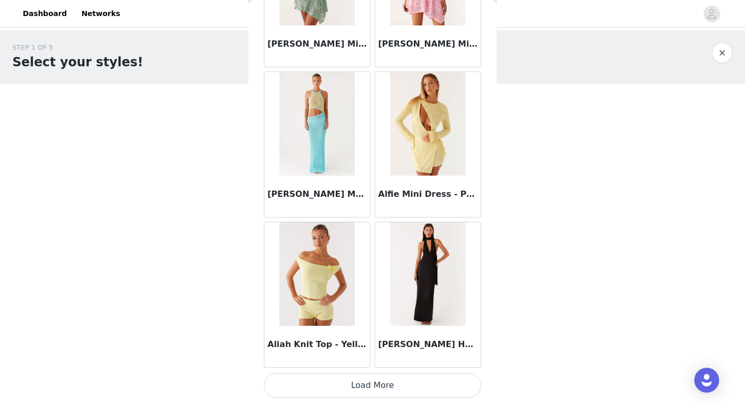
click at [359, 388] on button "Load More" at bounding box center [372, 385] width 217 height 25
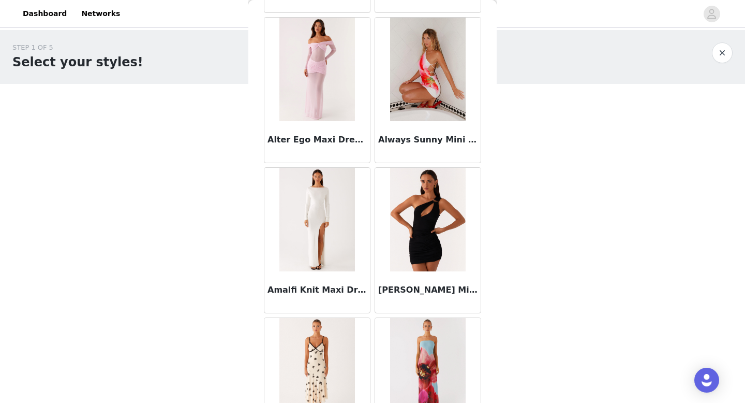
scroll to position [2681, 0]
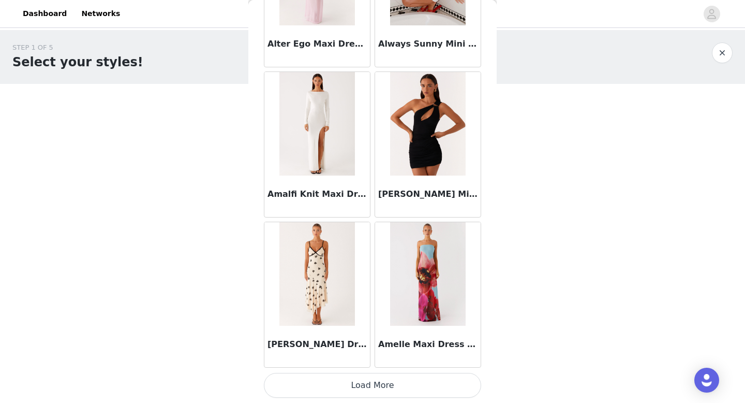
click at [374, 386] on button "Load More" at bounding box center [372, 385] width 217 height 25
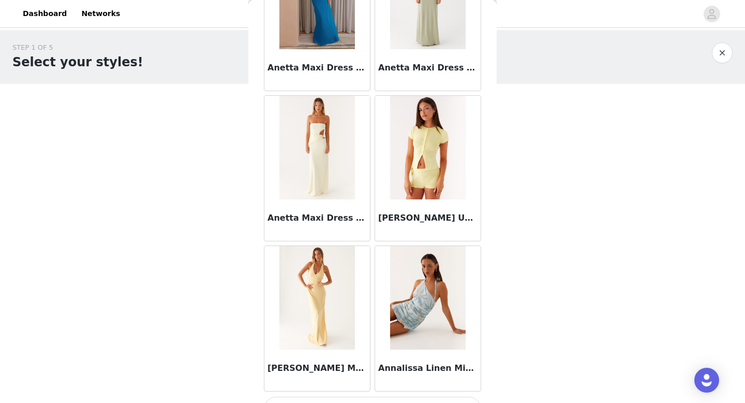
scroll to position [4182, 0]
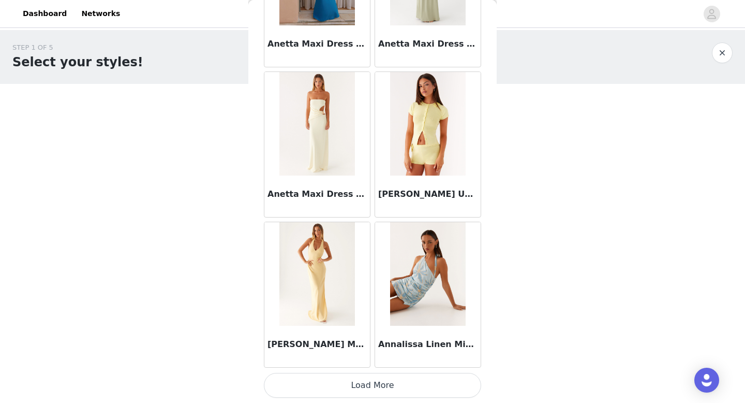
click at [357, 373] on button "Load More" at bounding box center [372, 385] width 217 height 25
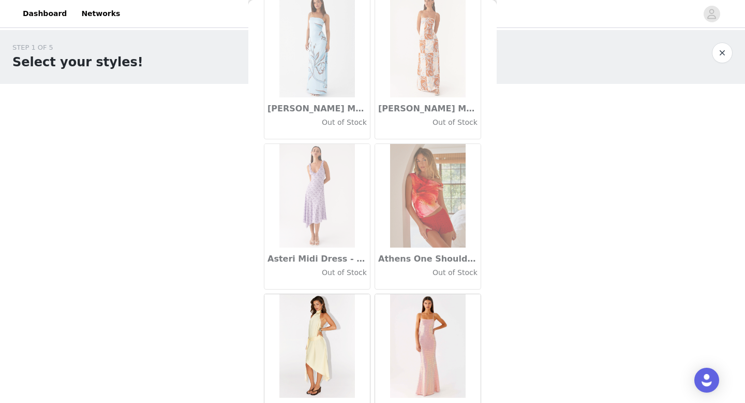
scroll to position [5682, 0]
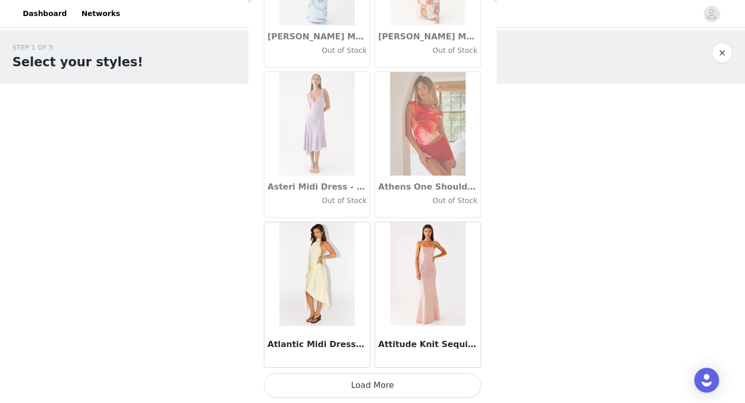
click at [364, 384] on button "Load More" at bounding box center [372, 385] width 217 height 25
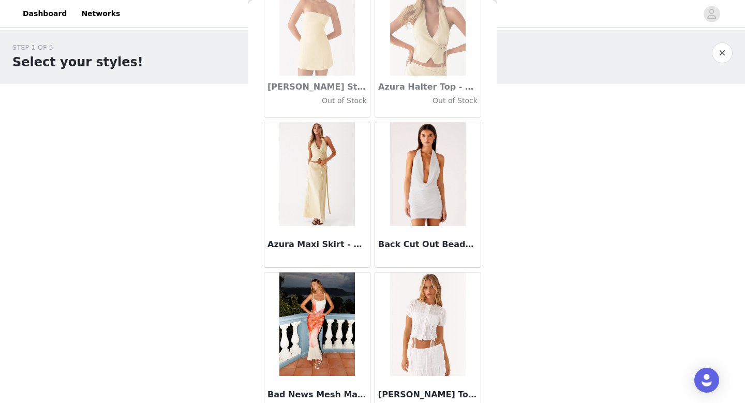
scroll to position [7183, 0]
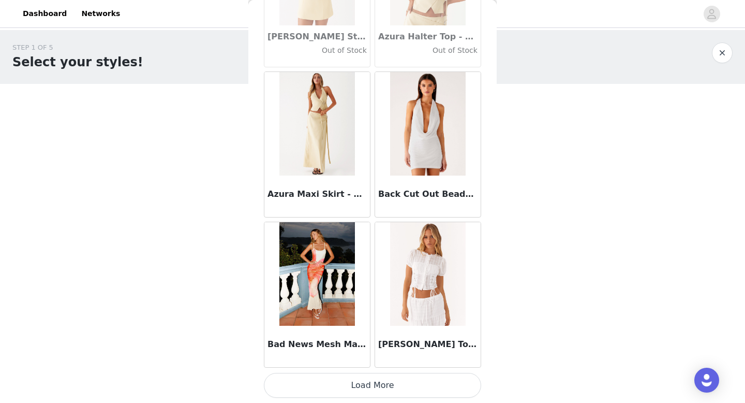
click at [385, 383] on button "Load More" at bounding box center [372, 385] width 217 height 25
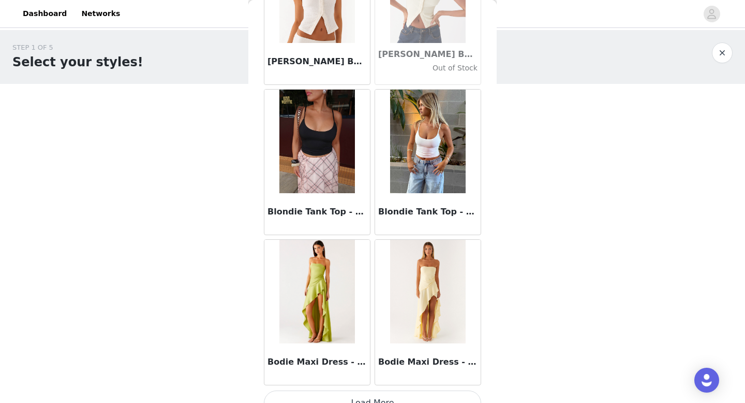
scroll to position [8683, 0]
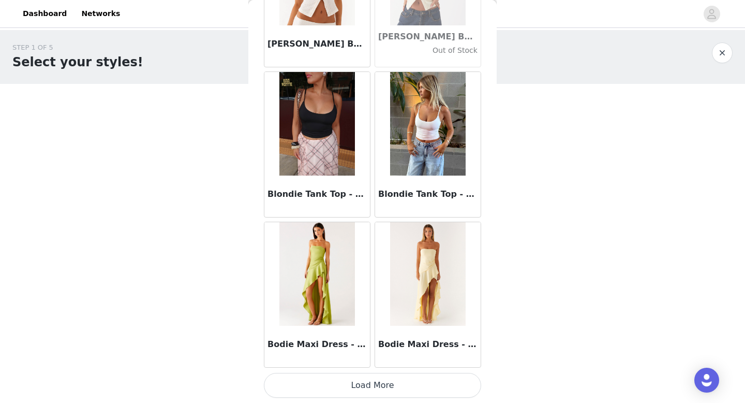
click at [386, 393] on button "Load More" at bounding box center [372, 385] width 217 height 25
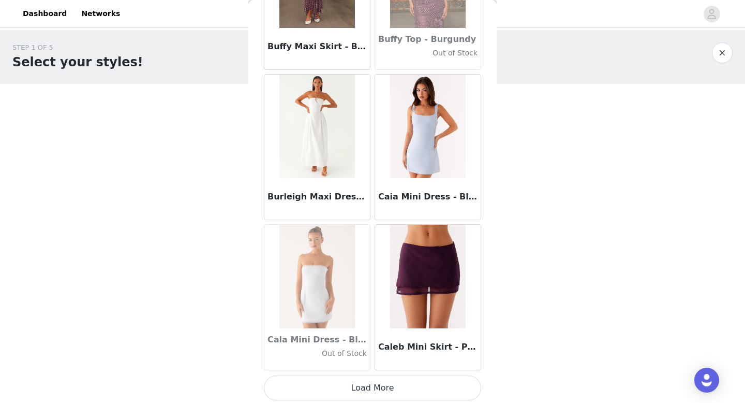
scroll to position [10184, 0]
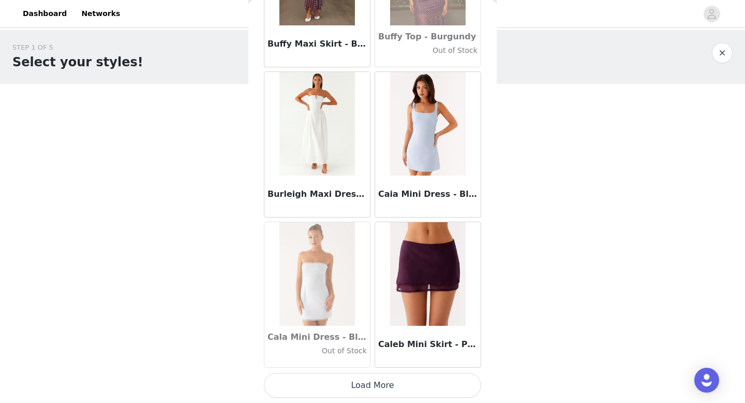
click at [376, 387] on button "Load More" at bounding box center [372, 385] width 217 height 25
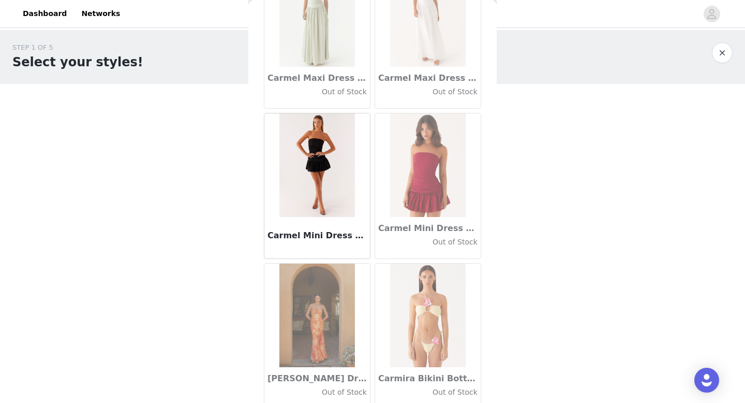
scroll to position [11684, 0]
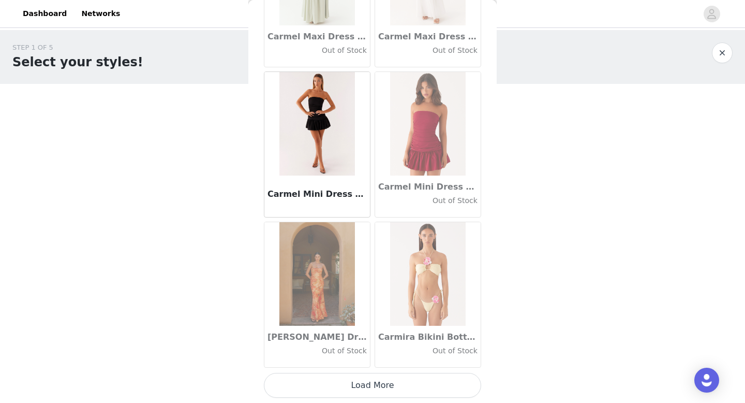
click at [376, 387] on button "Load More" at bounding box center [372, 385] width 217 height 25
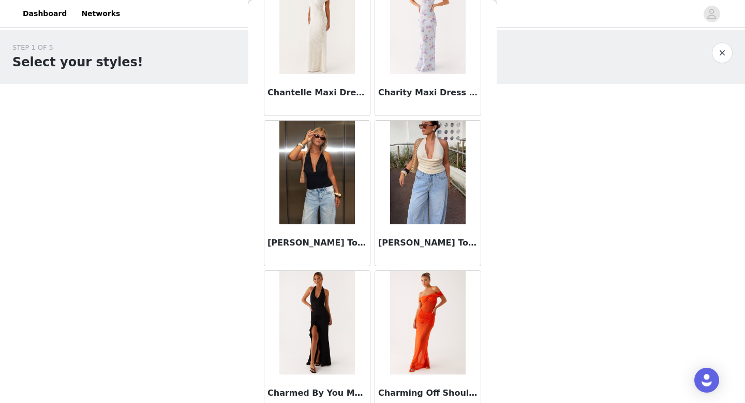
scroll to position [13185, 0]
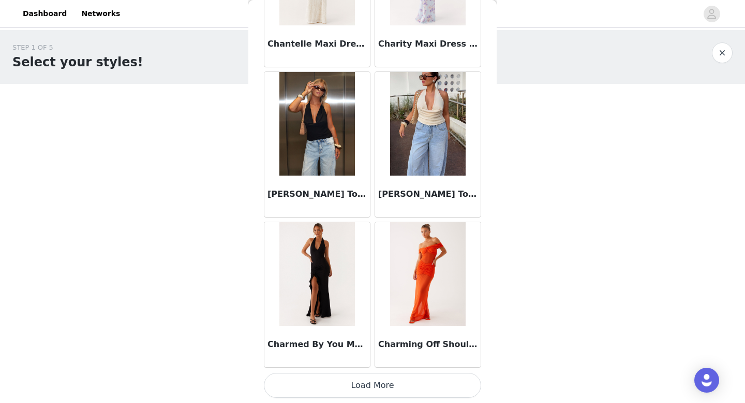
click at [376, 386] on button "Load More" at bounding box center [372, 385] width 217 height 25
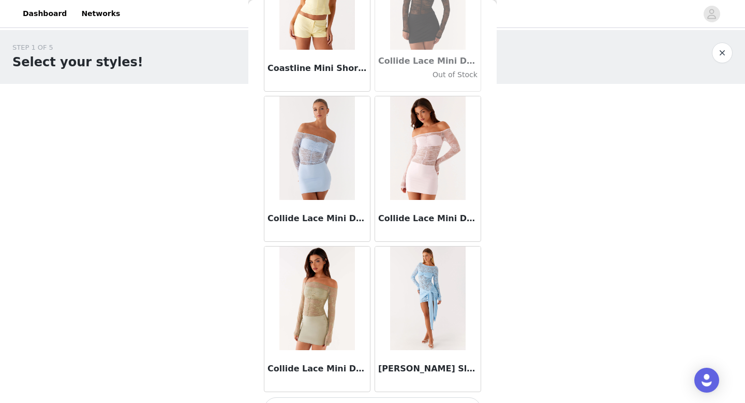
scroll to position [14685, 0]
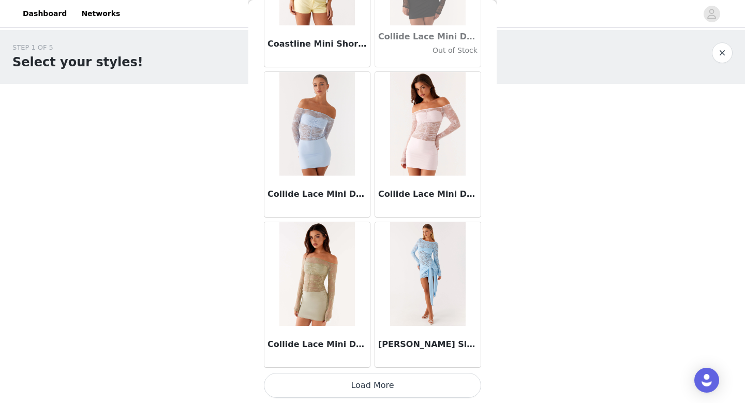
click at [376, 386] on button "Load More" at bounding box center [372, 385] width 217 height 25
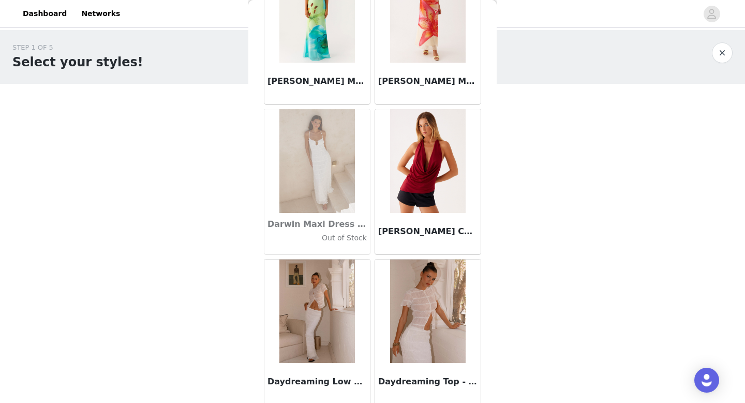
scroll to position [16186, 0]
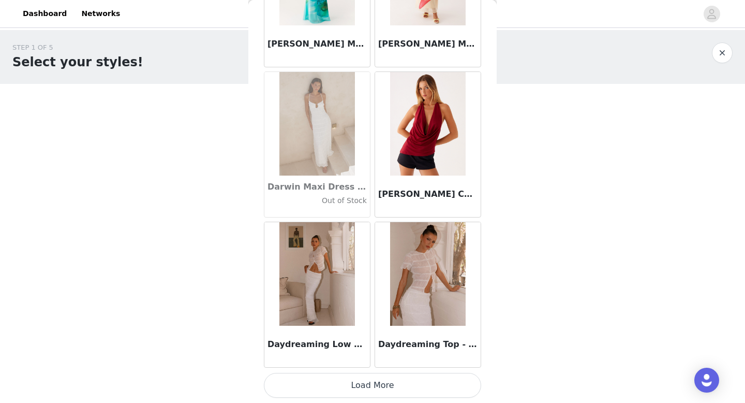
click at [366, 379] on button "Load More" at bounding box center [372, 385] width 217 height 25
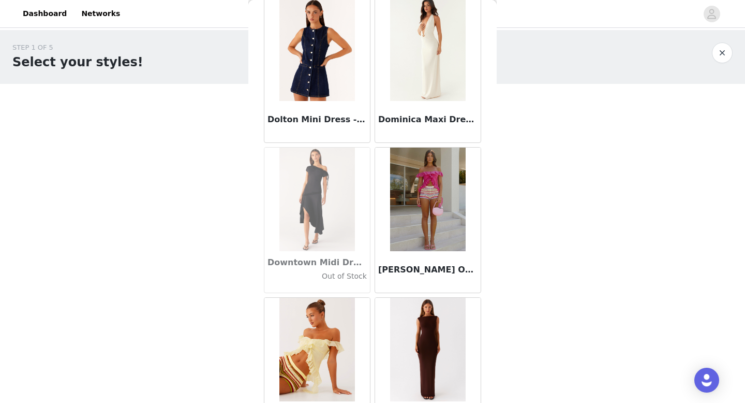
scroll to position [17686, 0]
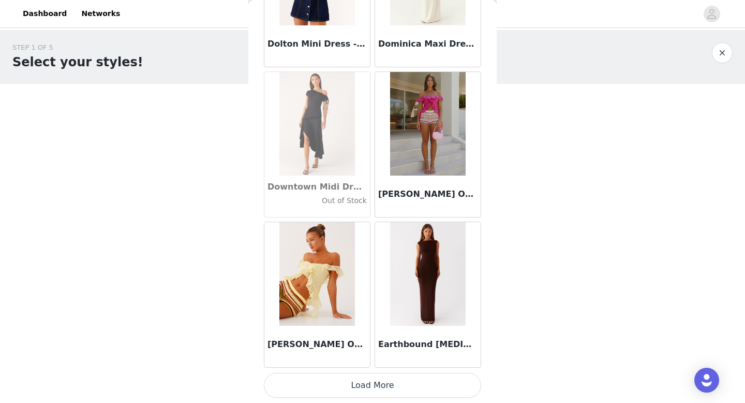
click at [342, 382] on button "Load More" at bounding box center [372, 385] width 217 height 25
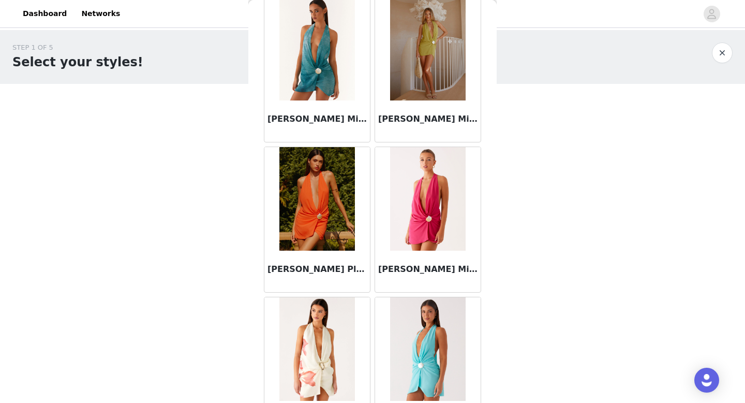
scroll to position [19187, 0]
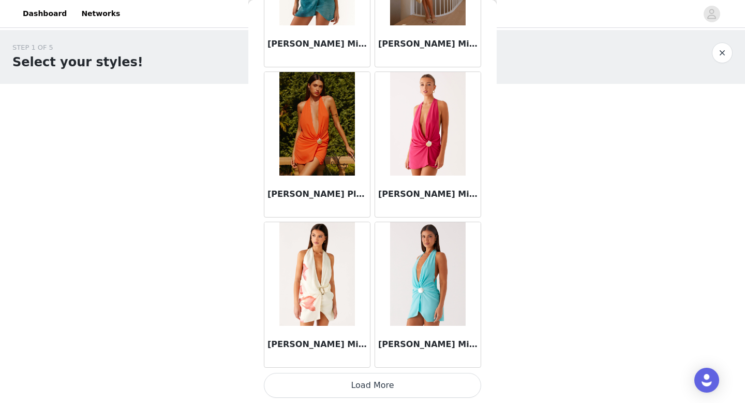
click at [352, 385] on button "Load More" at bounding box center [372, 385] width 217 height 25
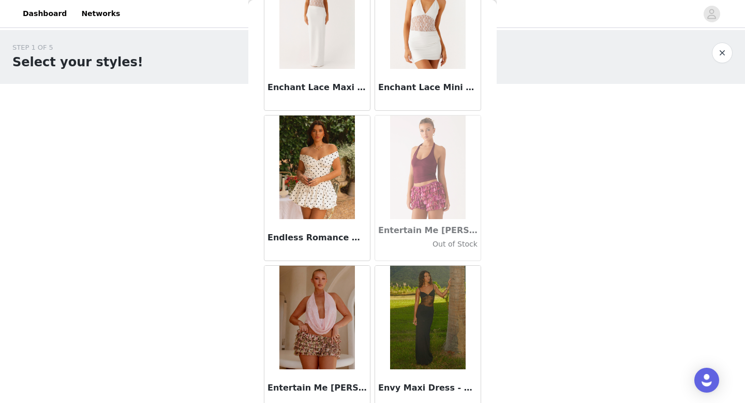
scroll to position [20688, 0]
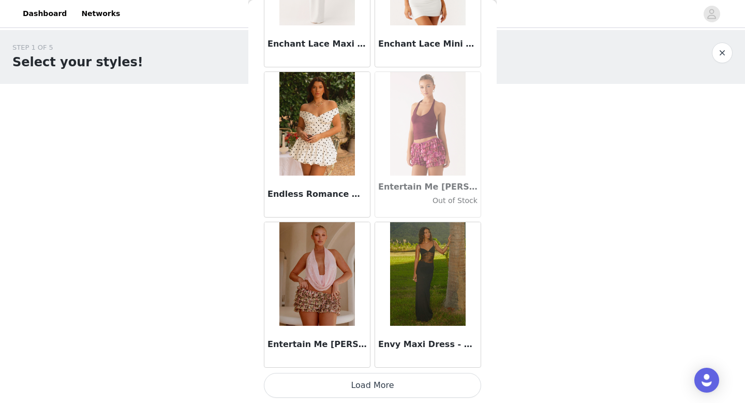
click at [354, 386] on button "Load More" at bounding box center [372, 385] width 217 height 25
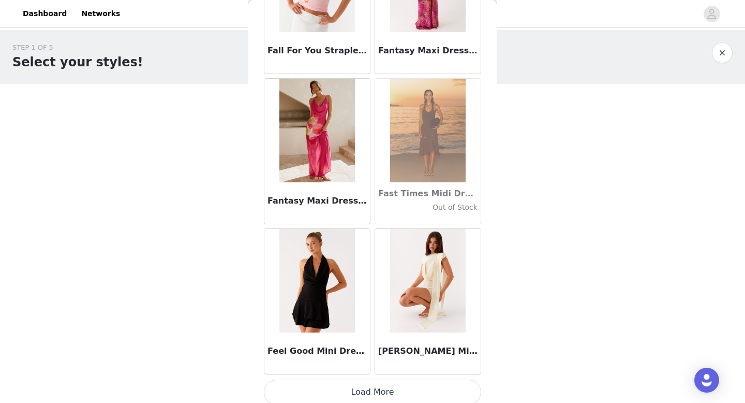
scroll to position [22188, 0]
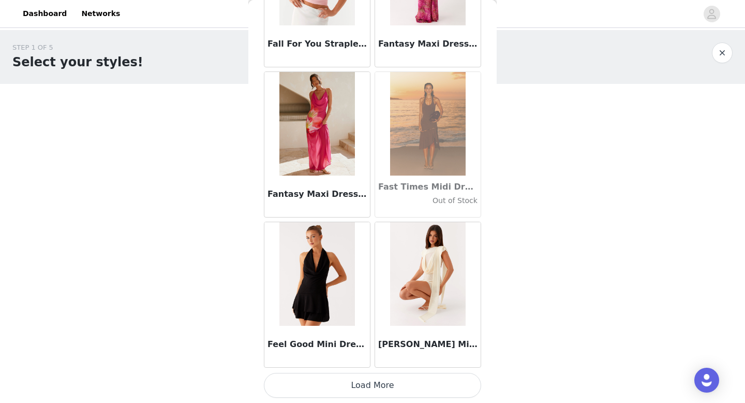
click at [357, 387] on button "Load More" at bounding box center [372, 385] width 217 height 25
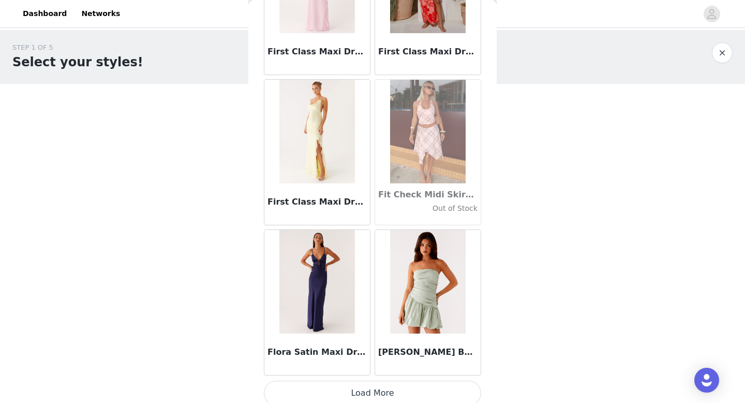
scroll to position [23689, 0]
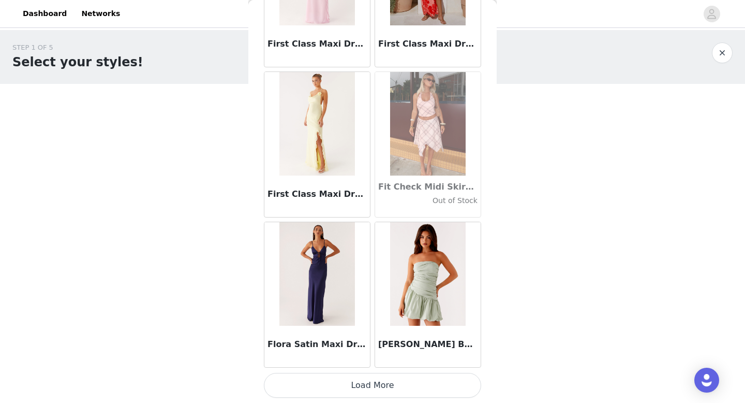
click at [361, 379] on button "Load More" at bounding box center [372, 385] width 217 height 25
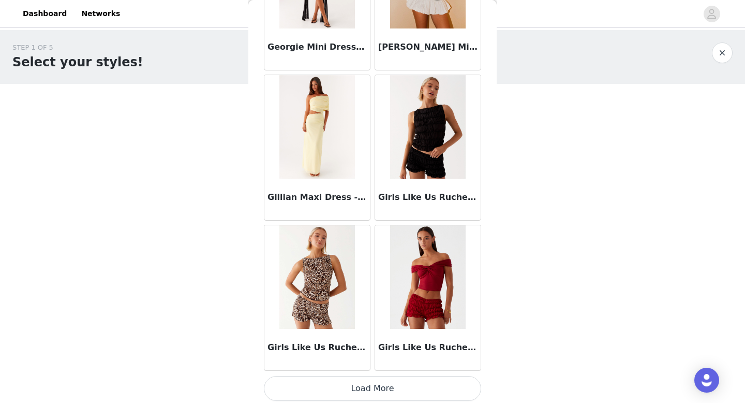
scroll to position [25189, 0]
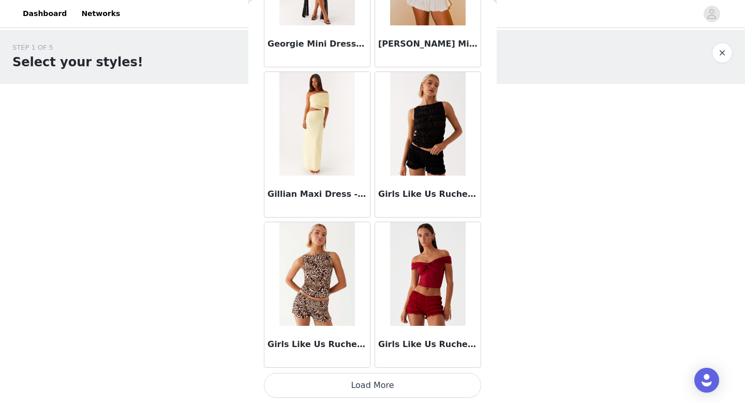
click at [373, 382] on button "Load More" at bounding box center [372, 385] width 217 height 25
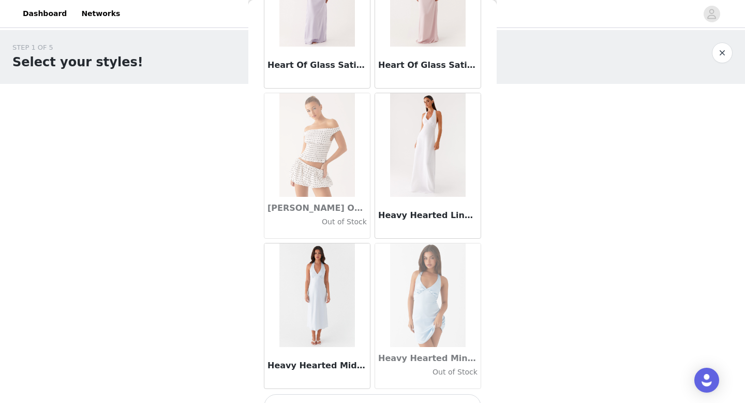
scroll to position [26690, 0]
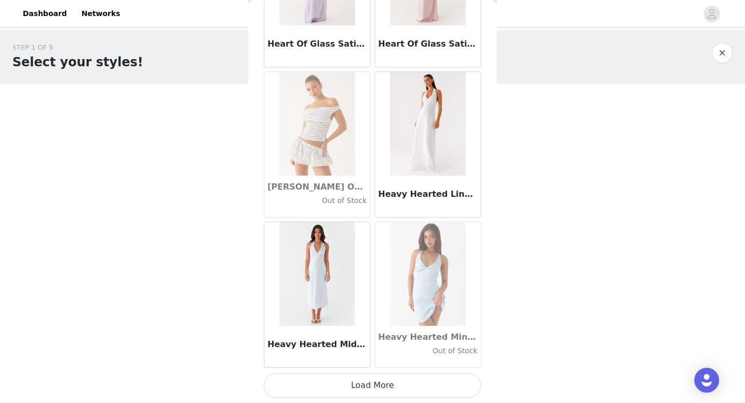
click at [378, 388] on button "Load More" at bounding box center [372, 385] width 217 height 25
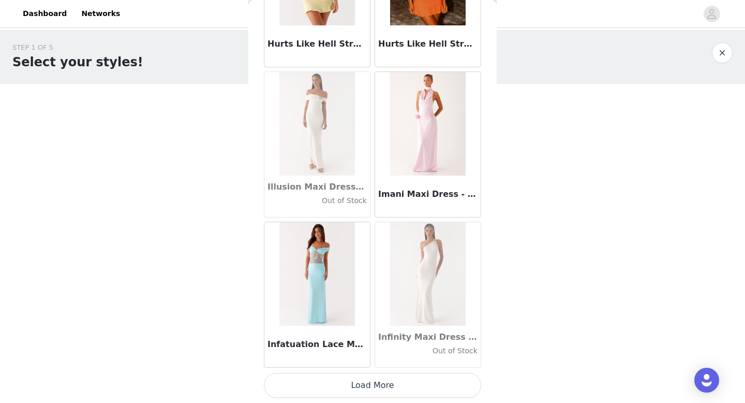
scroll to position [28190, 0]
click at [375, 386] on button "Load More" at bounding box center [372, 385] width 217 height 25
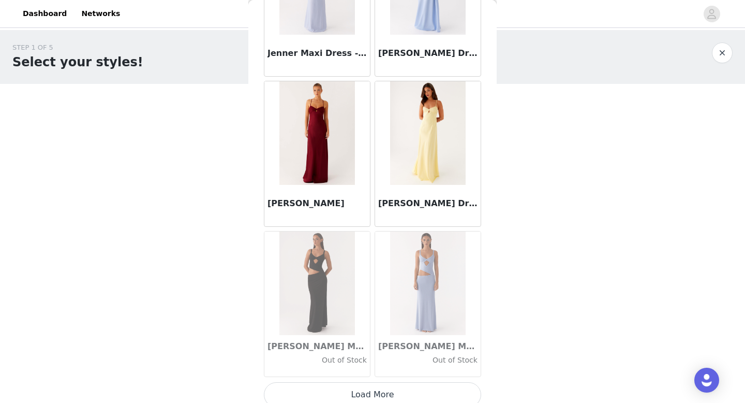
scroll to position [29691, 0]
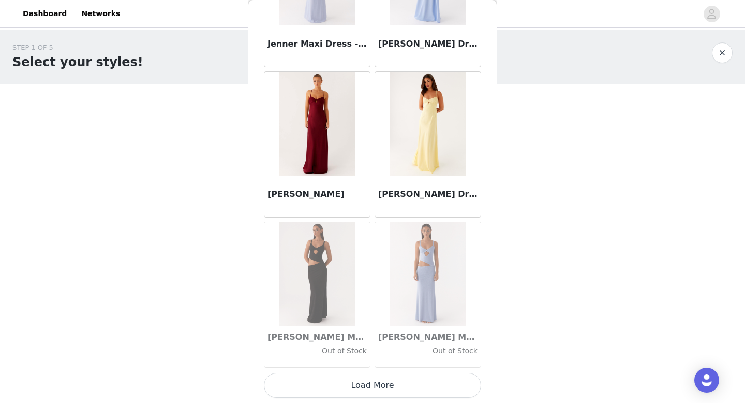
click at [378, 382] on button "Load More" at bounding box center [372, 385] width 217 height 25
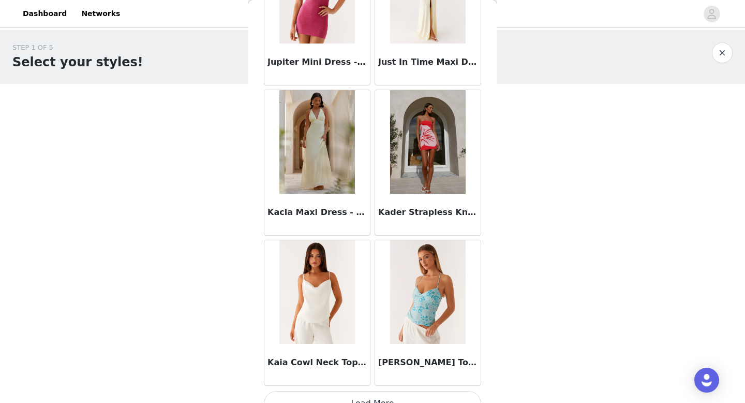
scroll to position [31191, 0]
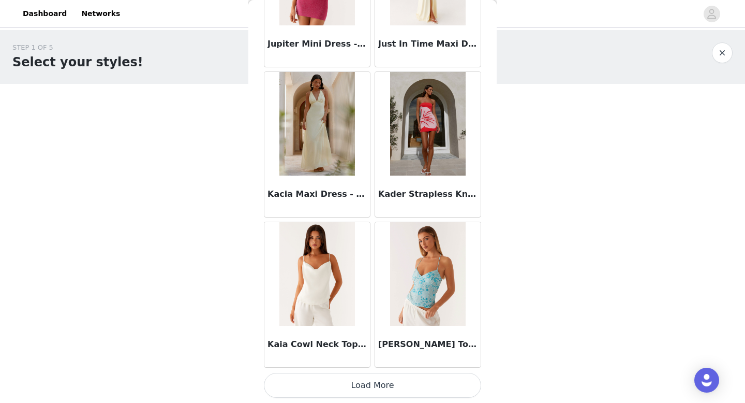
click at [384, 386] on button "Load More" at bounding box center [372, 385] width 217 height 25
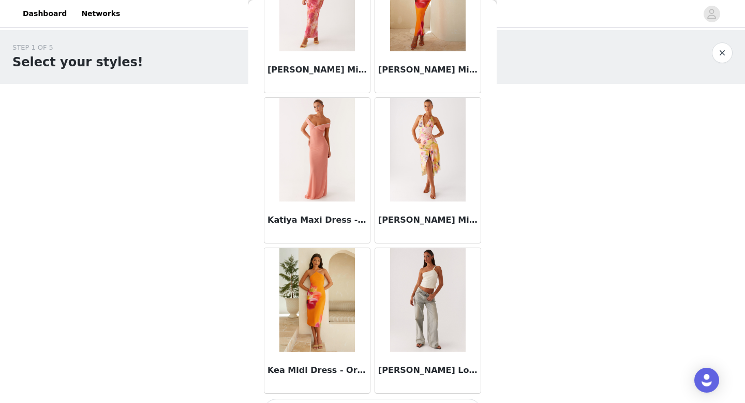
scroll to position [32692, 0]
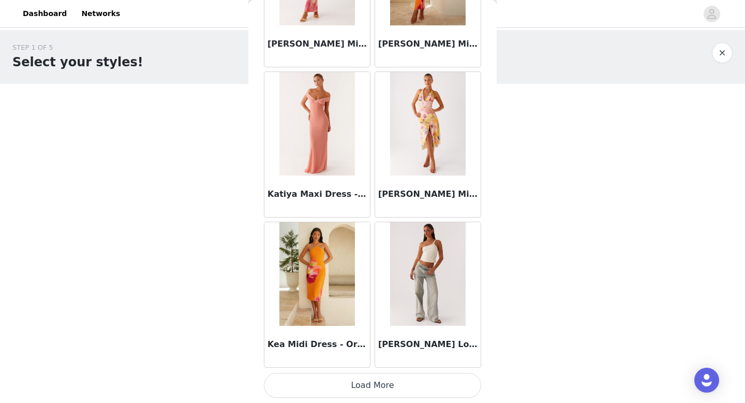
click at [384, 387] on button "Load More" at bounding box center [372, 385] width 217 height 25
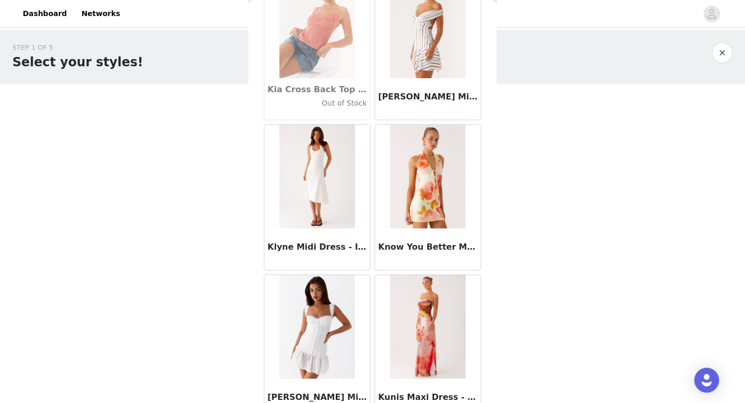
scroll to position [33690, 0]
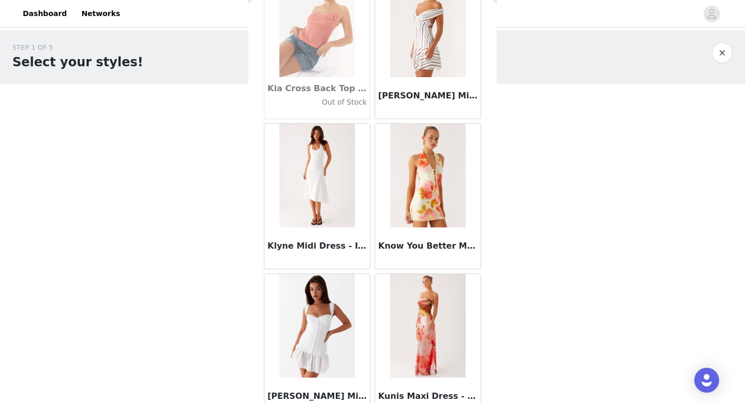
click at [326, 198] on img at bounding box center [316, 175] width 75 height 103
click at [315, 240] on h3 "Klyne Midi Dress - Ivory" at bounding box center [317, 246] width 99 height 12
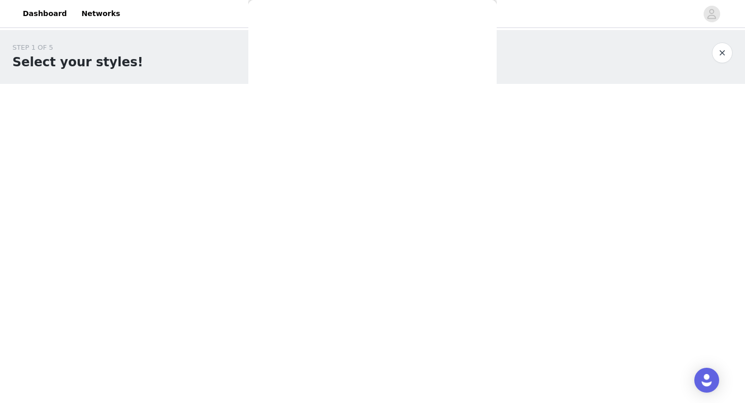
scroll to position [154, 0]
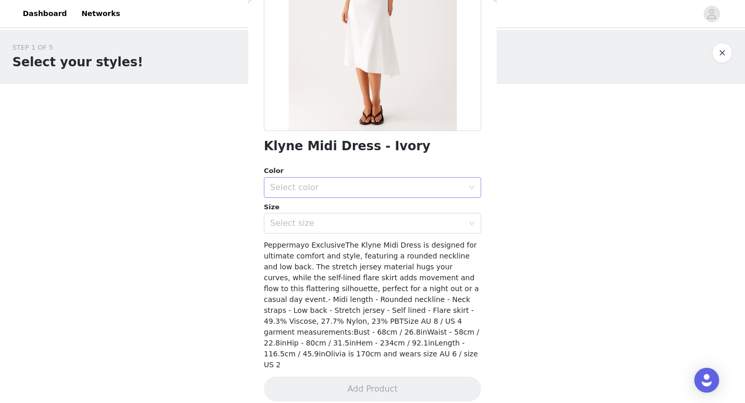
click at [355, 188] on div "Select color" at bounding box center [367, 187] width 194 height 10
click at [333, 210] on li "Ivory" at bounding box center [372, 210] width 217 height 17
click at [332, 225] on div "Select size" at bounding box center [367, 223] width 194 height 10
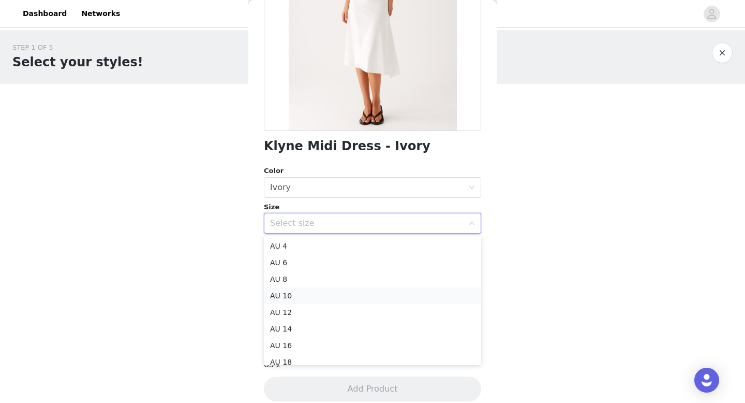
click at [302, 293] on li "AU 10" at bounding box center [372, 295] width 217 height 17
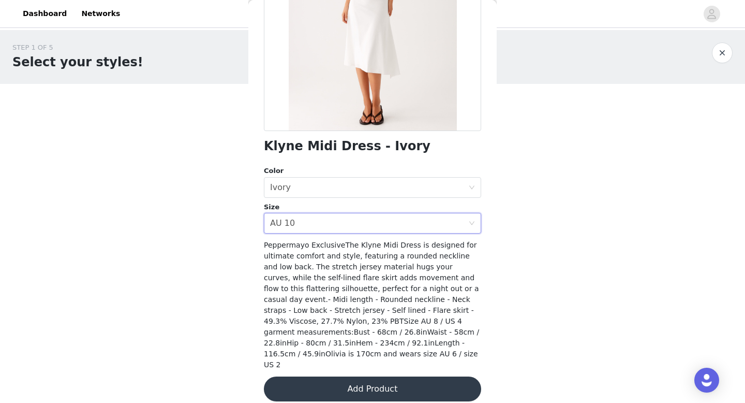
click at [383, 376] on button "Add Product" at bounding box center [372, 388] width 217 height 25
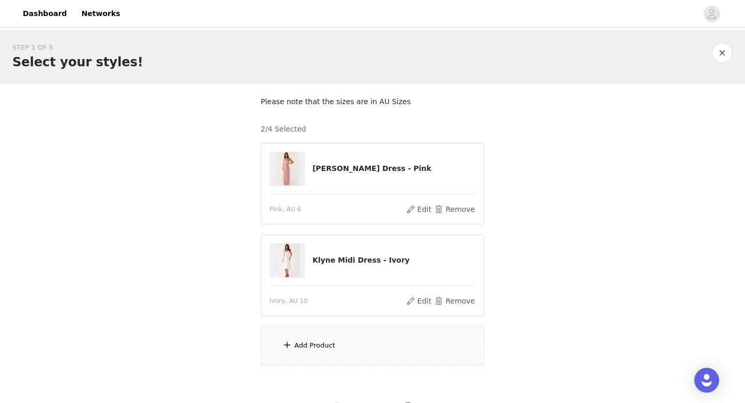
click at [322, 347] on div "Add Product" at bounding box center [314, 345] width 41 height 10
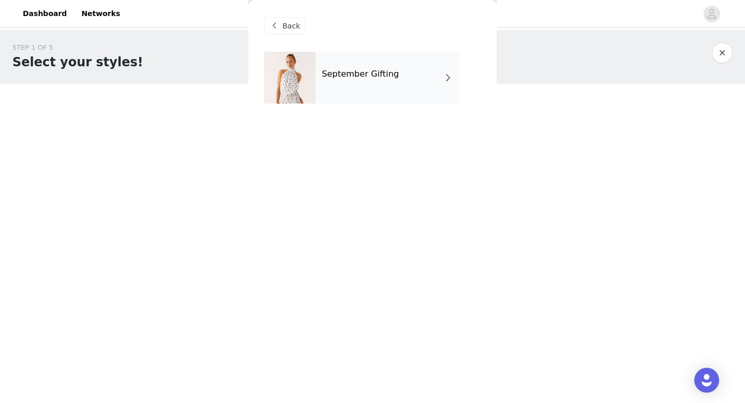
click at [394, 80] on div "September Gifting" at bounding box center [388, 78] width 144 height 52
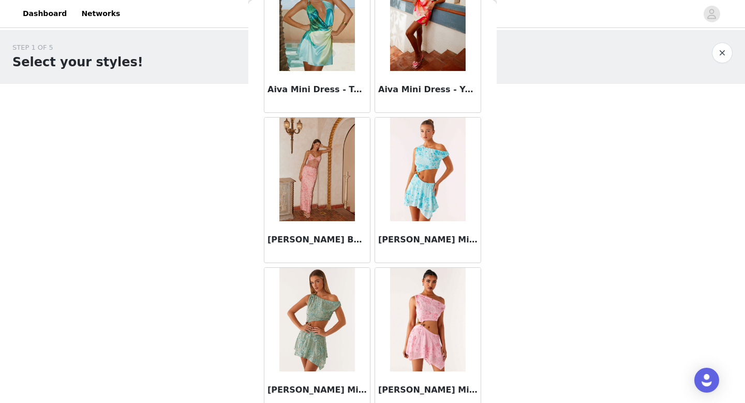
scroll to position [1181, 0]
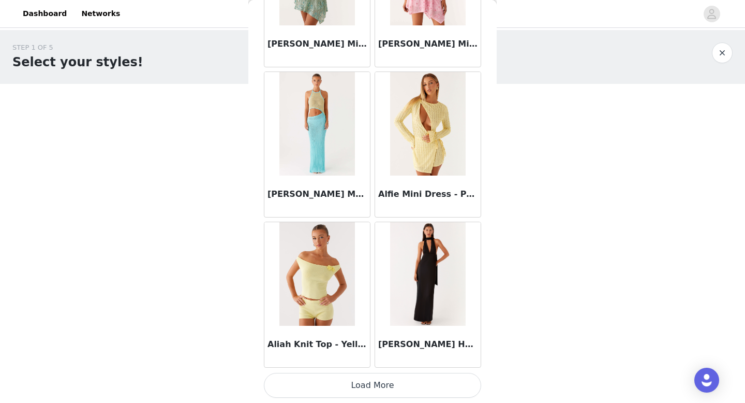
click at [391, 389] on button "Load More" at bounding box center [372, 385] width 217 height 25
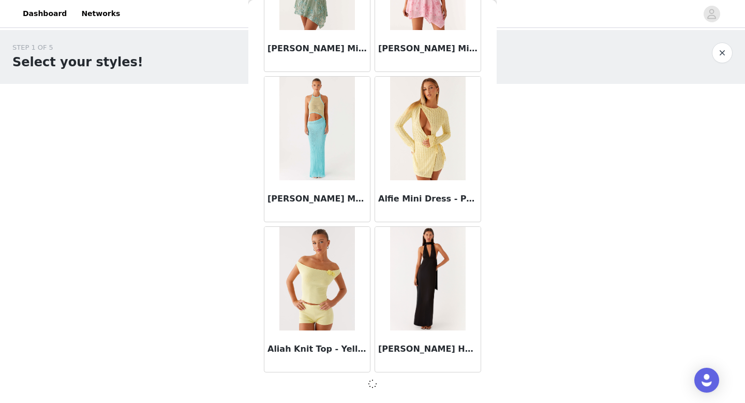
scroll to position [1176, 0]
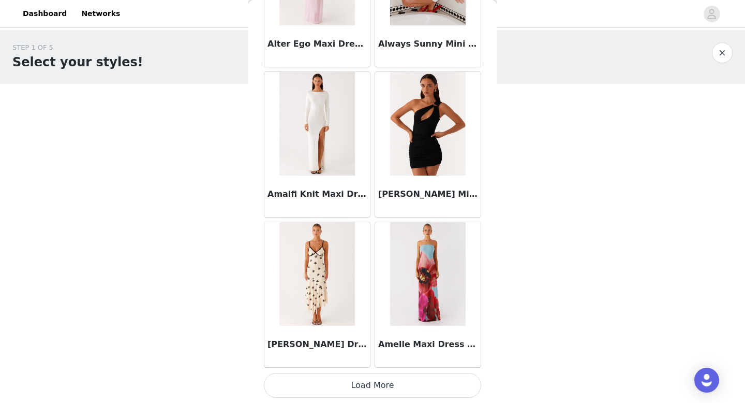
click at [393, 385] on button "Load More" at bounding box center [372, 385] width 217 height 25
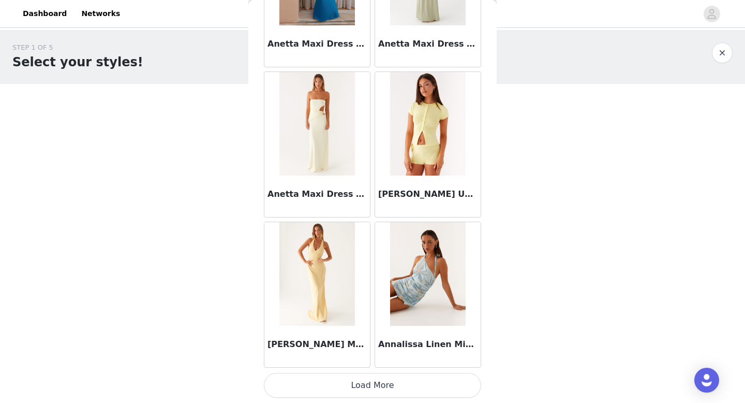
click at [399, 379] on button "Load More" at bounding box center [372, 385] width 217 height 25
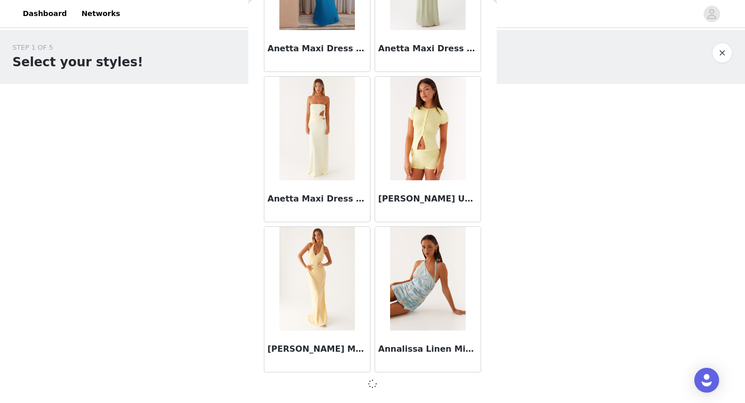
scroll to position [4177, 0]
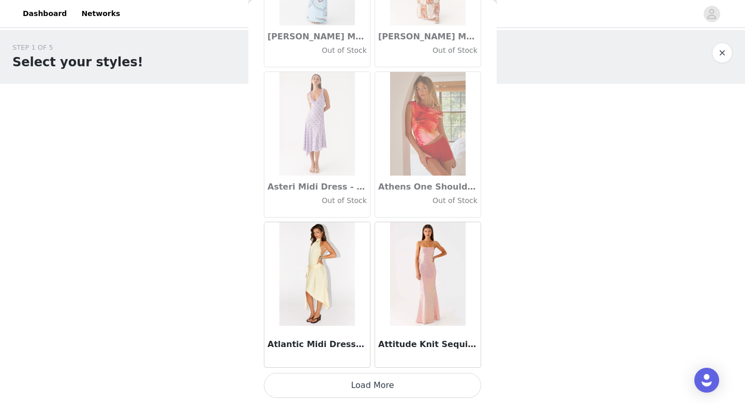
click at [379, 389] on button "Load More" at bounding box center [372, 385] width 217 height 25
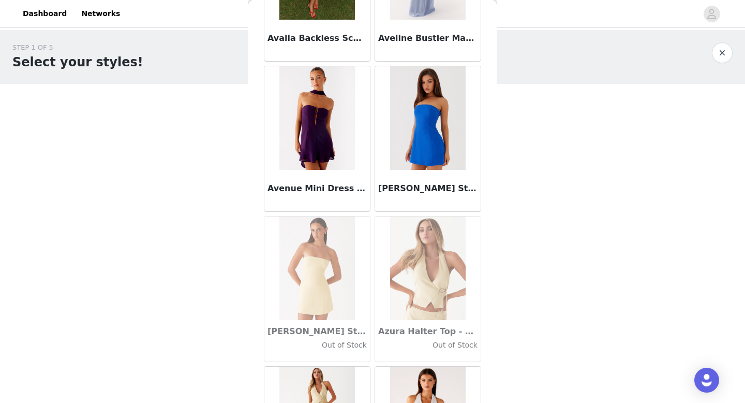
scroll to position [7183, 0]
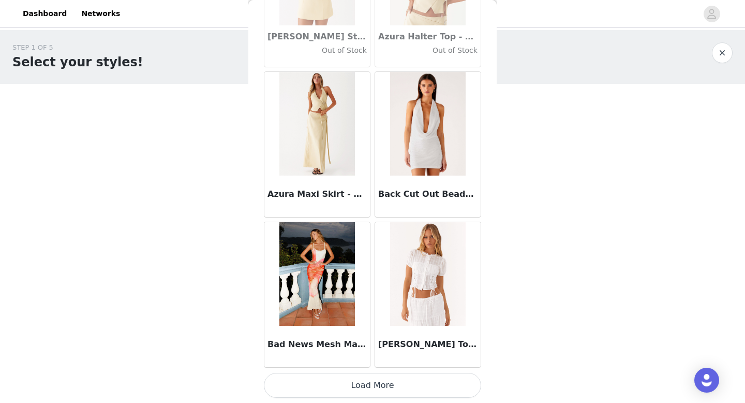
click at [390, 384] on button "Load More" at bounding box center [372, 385] width 217 height 25
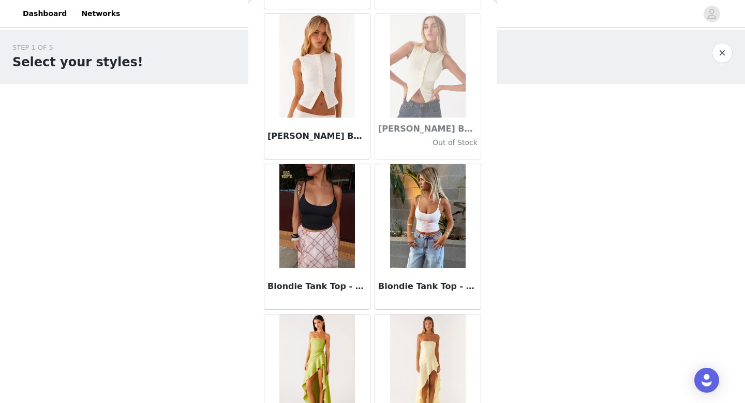
scroll to position [8683, 0]
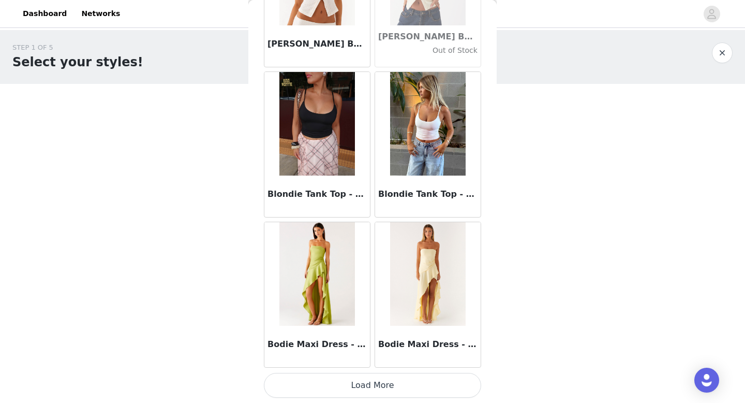
click at [395, 384] on button "Load More" at bounding box center [372, 385] width 217 height 25
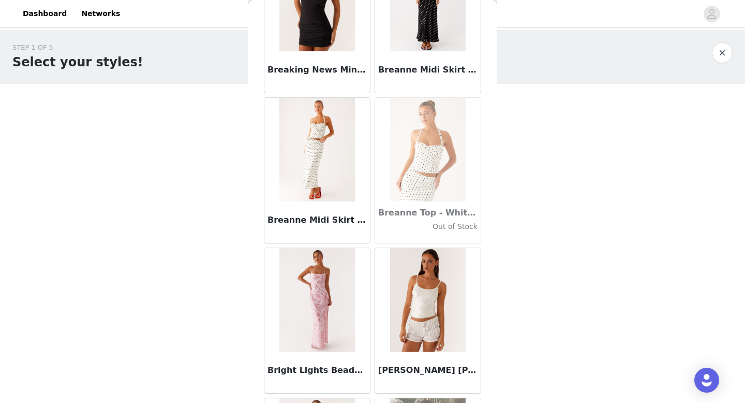
scroll to position [10184, 0]
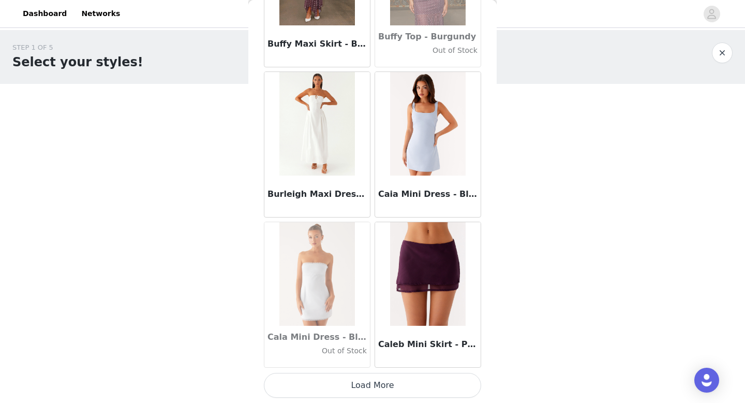
click at [395, 376] on button "Load More" at bounding box center [372, 385] width 217 height 25
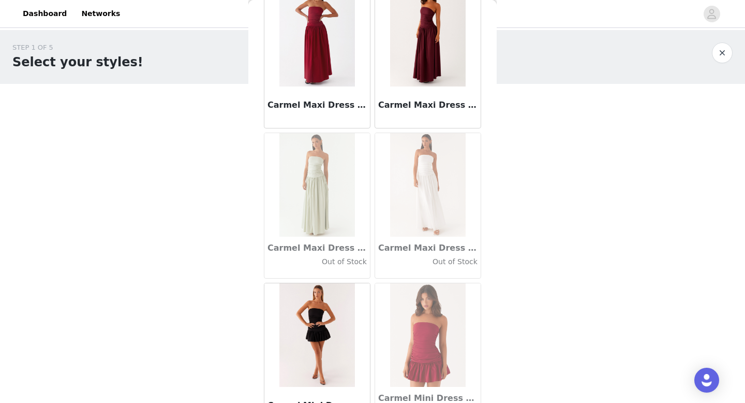
scroll to position [11684, 0]
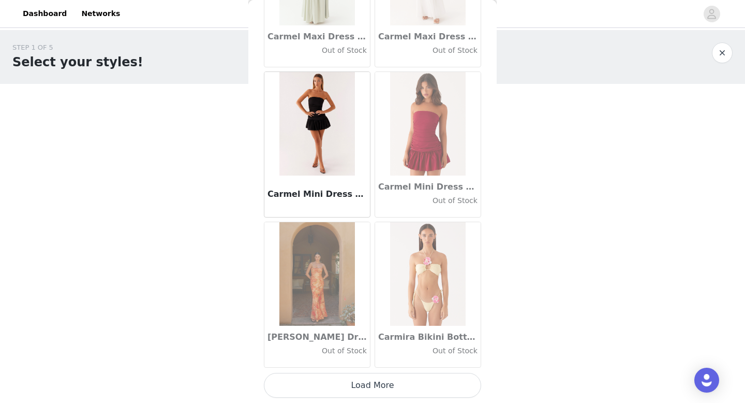
click at [365, 390] on button "Load More" at bounding box center [372, 385] width 217 height 25
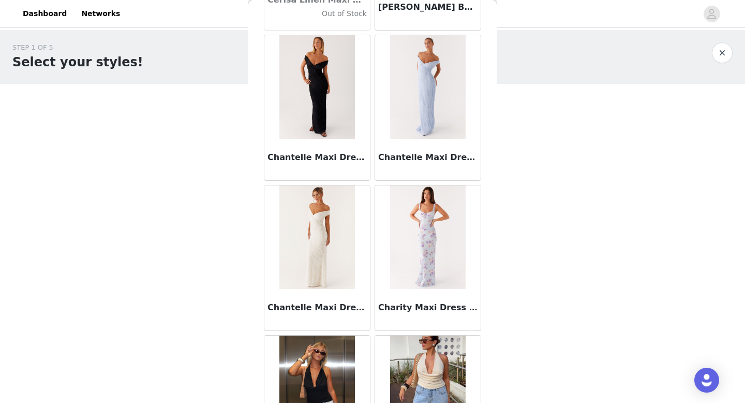
scroll to position [13185, 0]
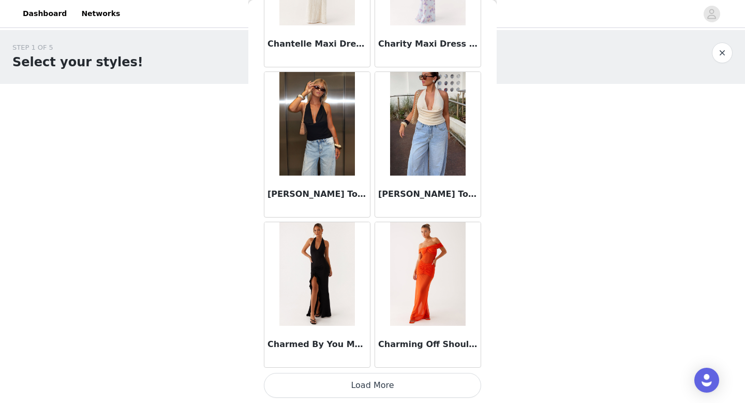
click at [376, 390] on button "Load More" at bounding box center [372, 385] width 217 height 25
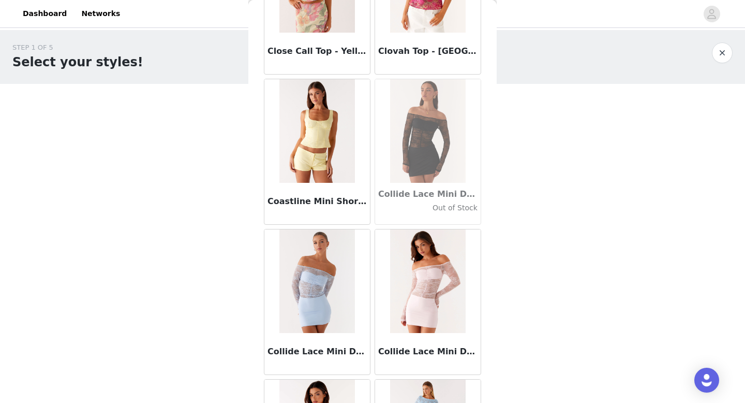
scroll to position [14685, 0]
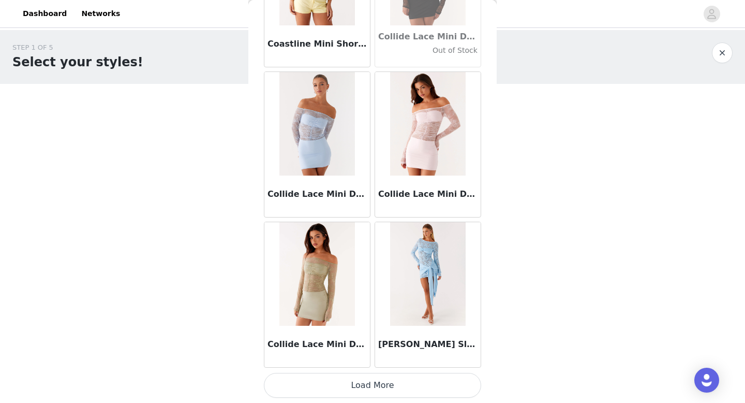
click at [386, 384] on button "Load More" at bounding box center [372, 385] width 217 height 25
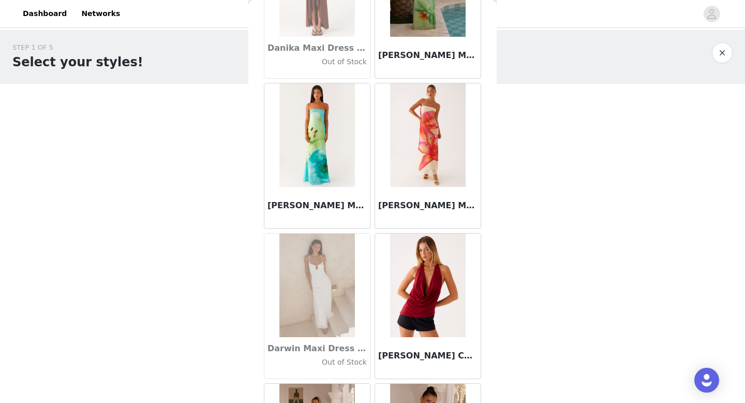
scroll to position [16186, 0]
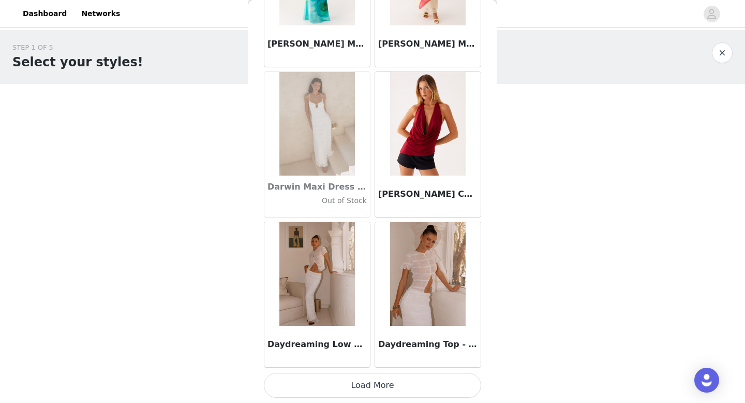
click at [377, 385] on button "Load More" at bounding box center [372, 385] width 217 height 25
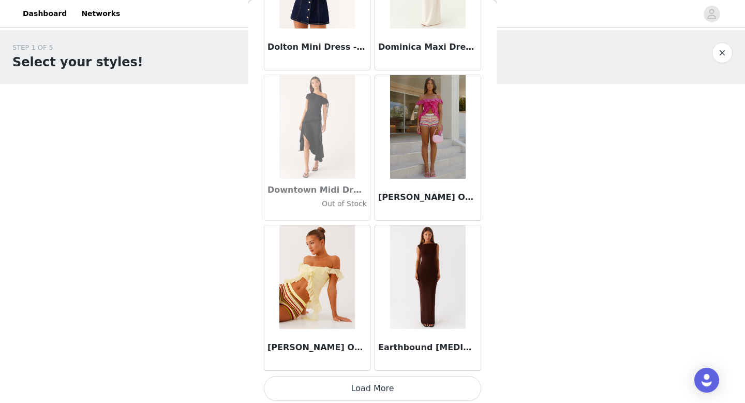
scroll to position [17686, 0]
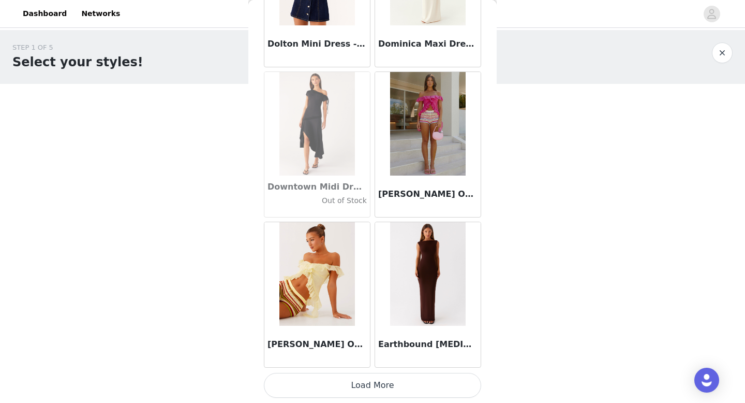
click at [359, 388] on button "Load More" at bounding box center [372, 385] width 217 height 25
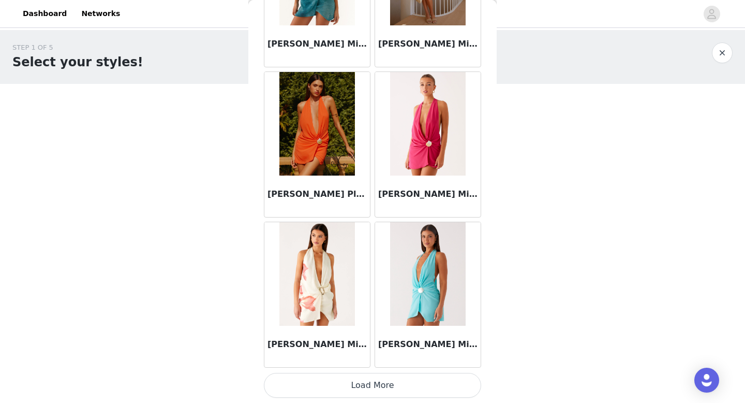
scroll to position [49, 0]
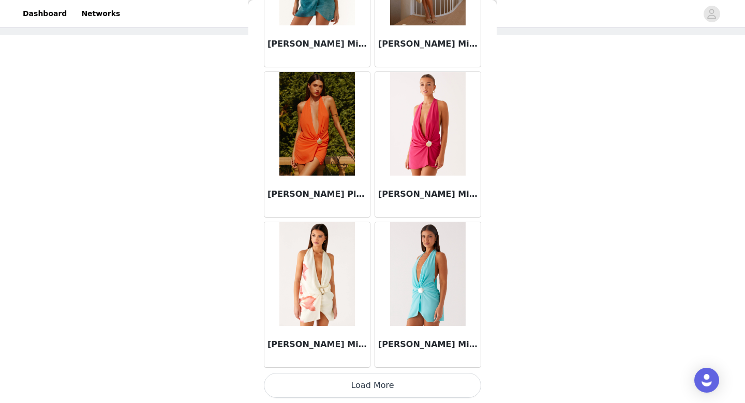
click at [386, 383] on button "Load More" at bounding box center [372, 385] width 217 height 25
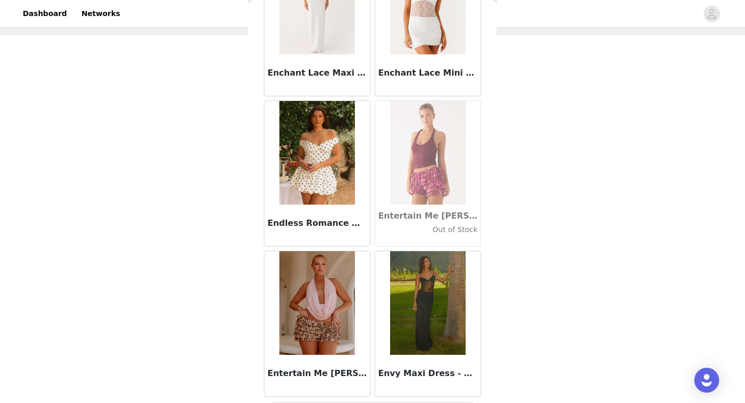
scroll to position [20688, 0]
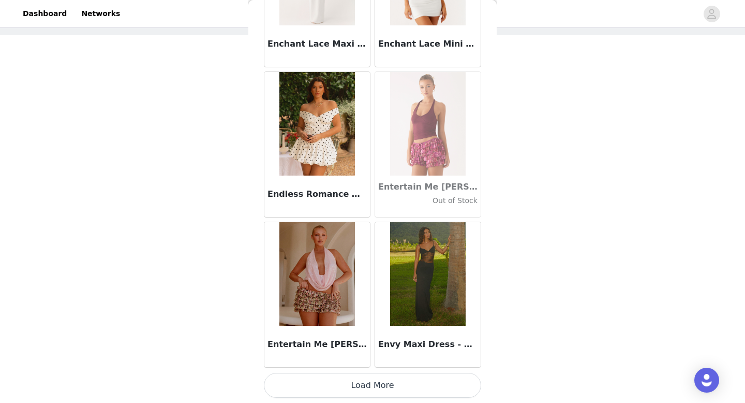
click at [395, 385] on button "Load More" at bounding box center [372, 385] width 217 height 25
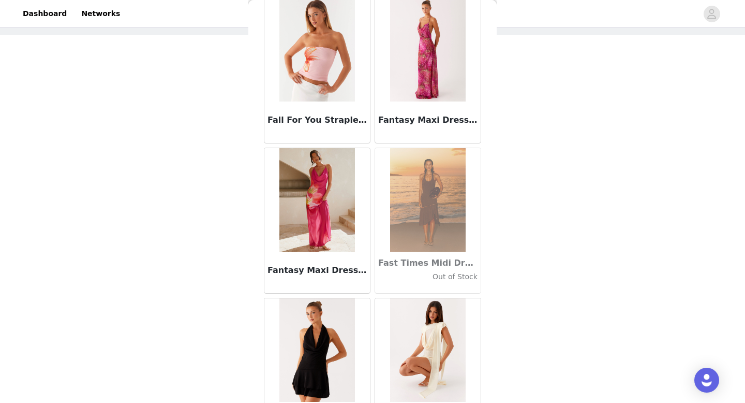
scroll to position [22188, 0]
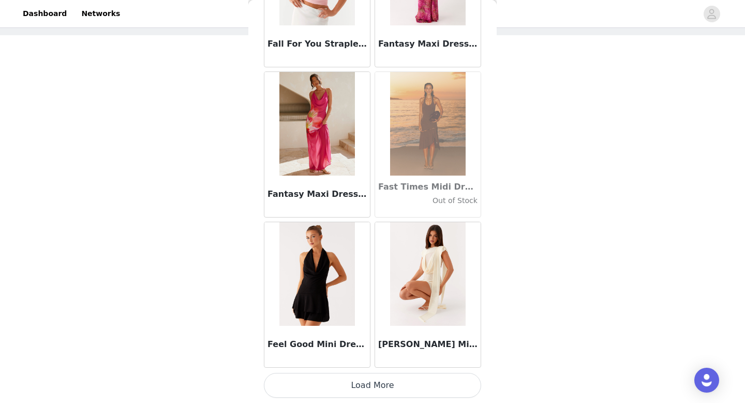
click at [383, 380] on button "Load More" at bounding box center [372, 385] width 217 height 25
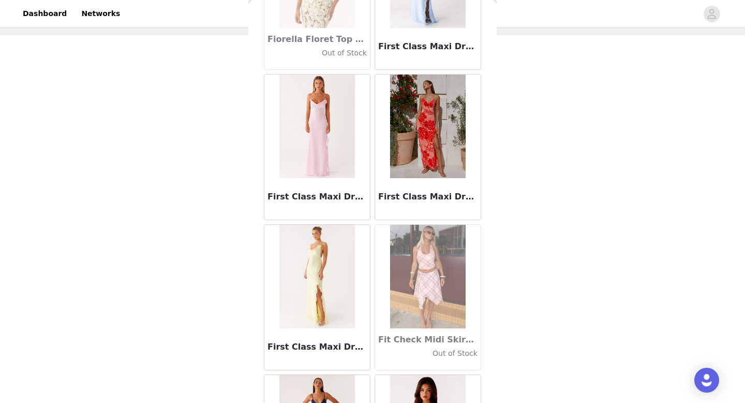
scroll to position [23689, 0]
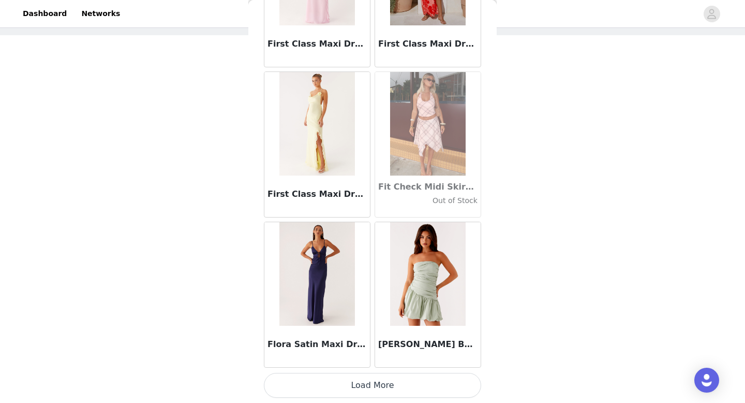
click at [380, 392] on button "Load More" at bounding box center [372, 385] width 217 height 25
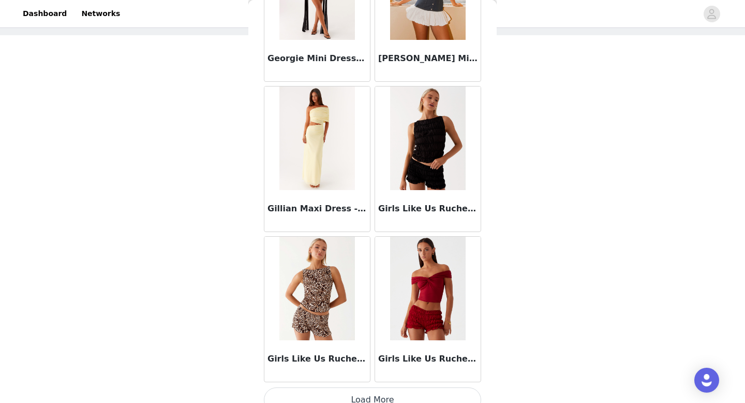
scroll to position [25189, 0]
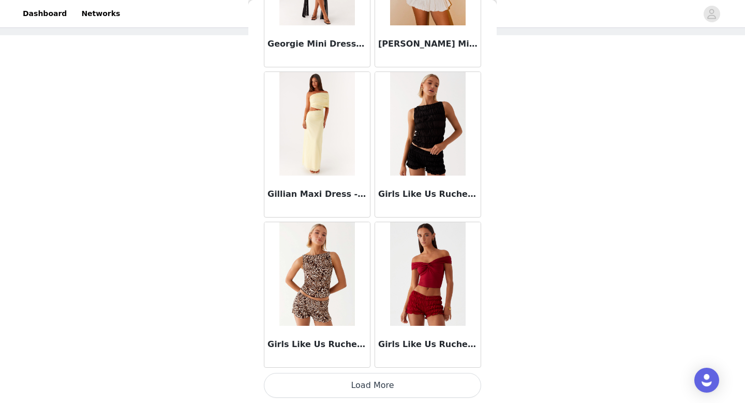
click at [385, 389] on button "Load More" at bounding box center [372, 385] width 217 height 25
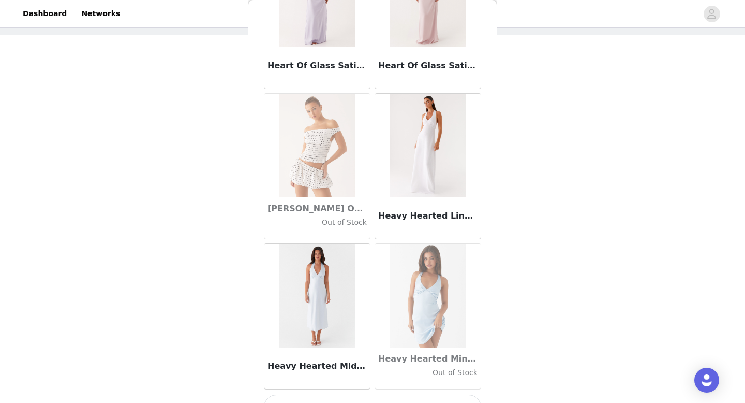
scroll to position [26690, 0]
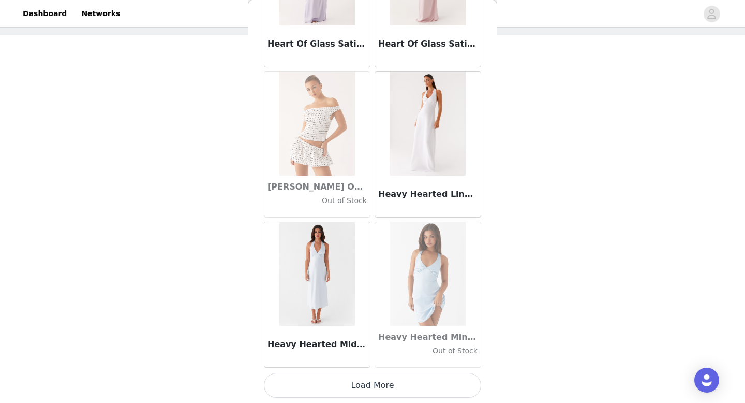
click at [380, 383] on button "Load More" at bounding box center [372, 385] width 217 height 25
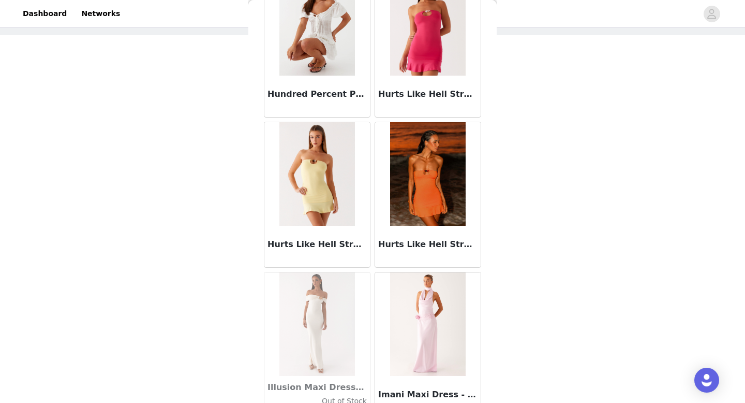
scroll to position [28190, 0]
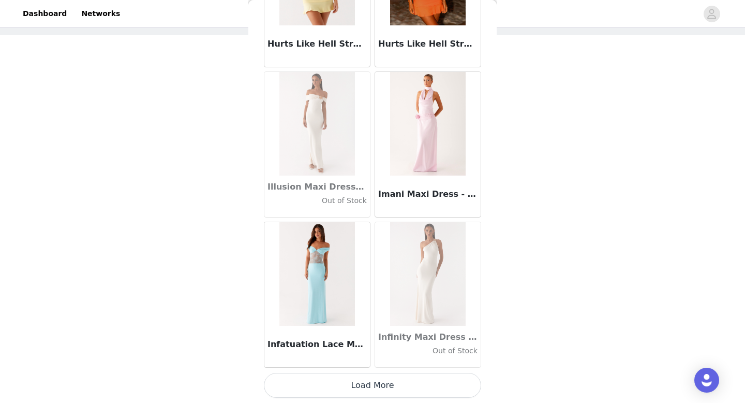
click at [380, 383] on button "Load More" at bounding box center [372, 385] width 217 height 25
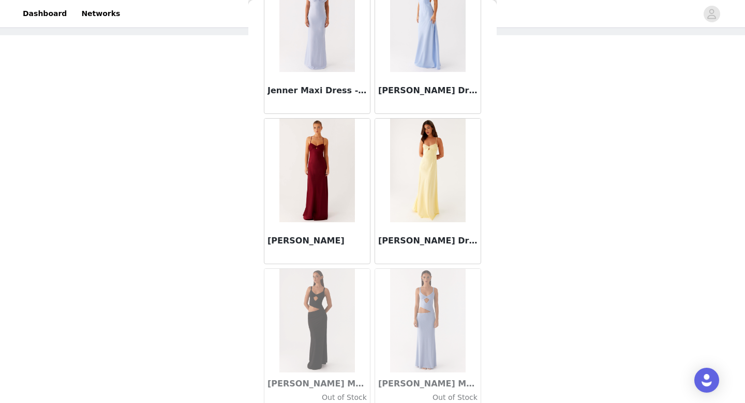
scroll to position [29691, 0]
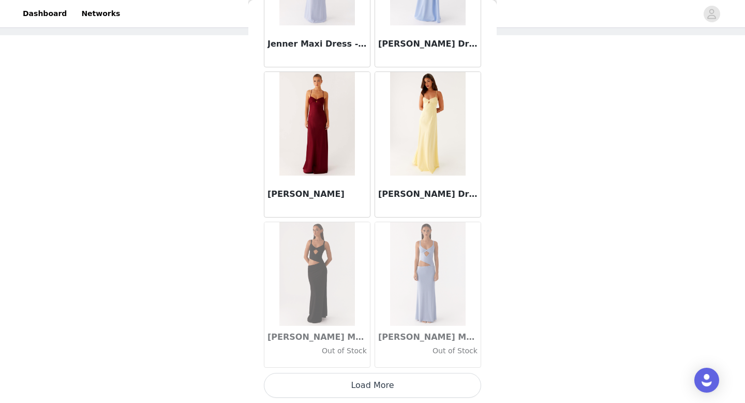
click at [380, 384] on button "Load More" at bounding box center [372, 385] width 217 height 25
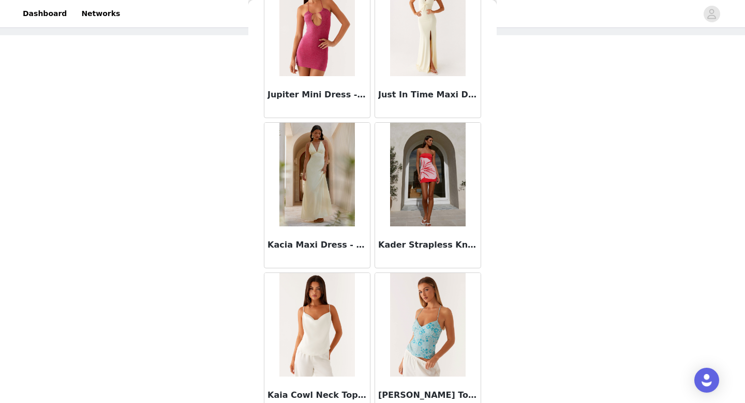
scroll to position [31191, 0]
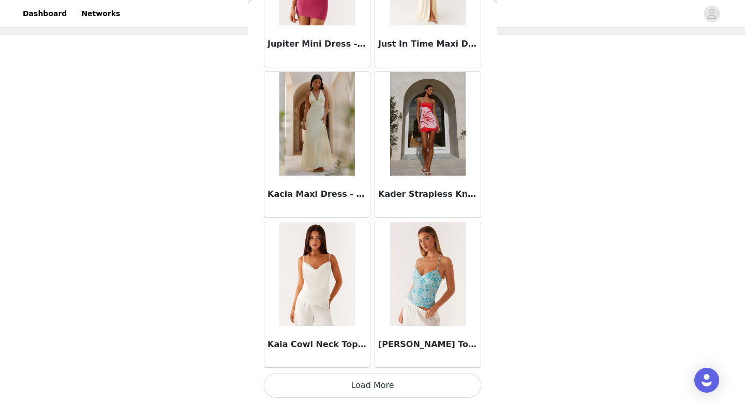
click at [385, 390] on button "Load More" at bounding box center [372, 385] width 217 height 25
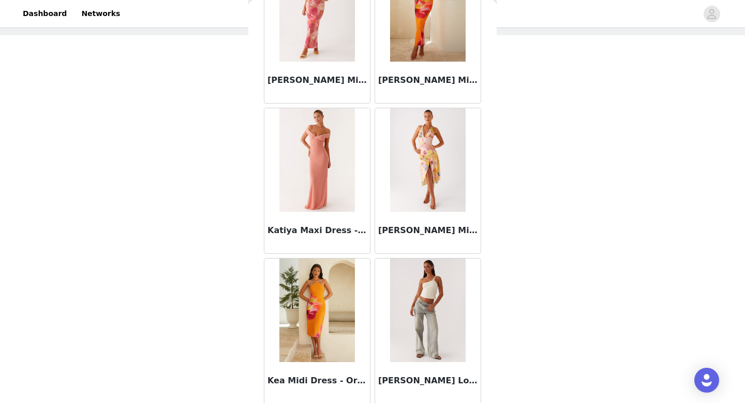
scroll to position [32692, 0]
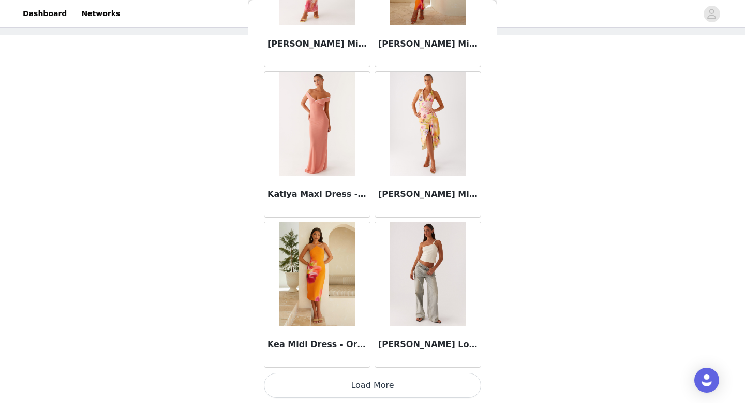
click at [395, 393] on button "Load More" at bounding box center [372, 385] width 217 height 25
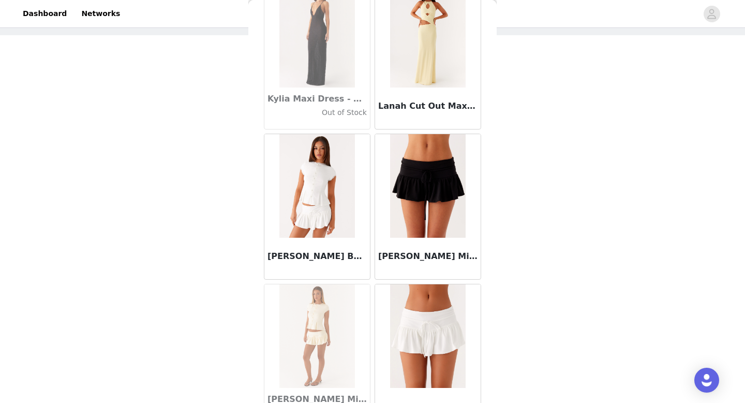
scroll to position [34192, 0]
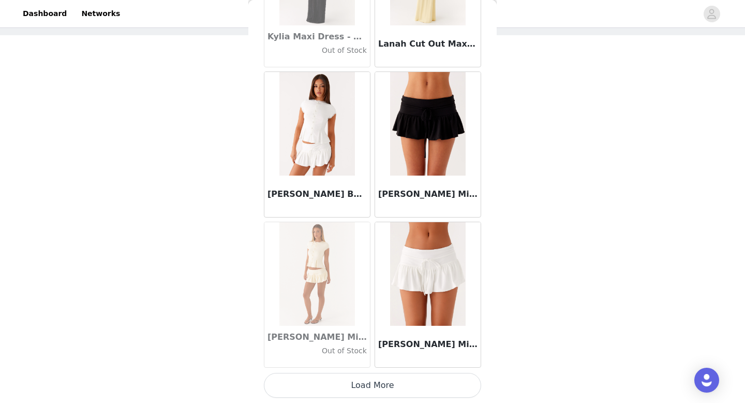
click at [383, 392] on button "Load More" at bounding box center [372, 385] width 217 height 25
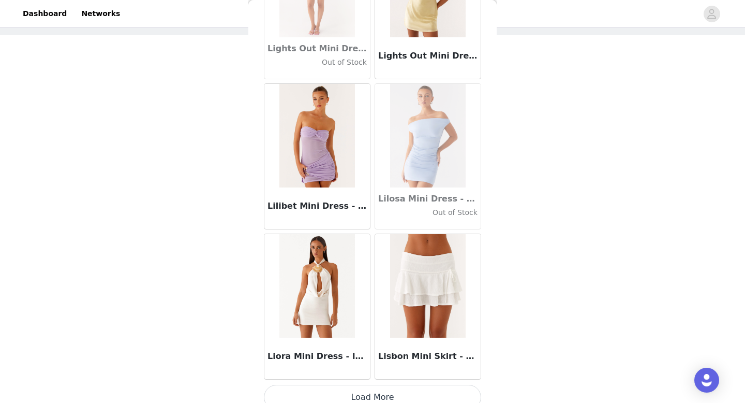
scroll to position [35693, 0]
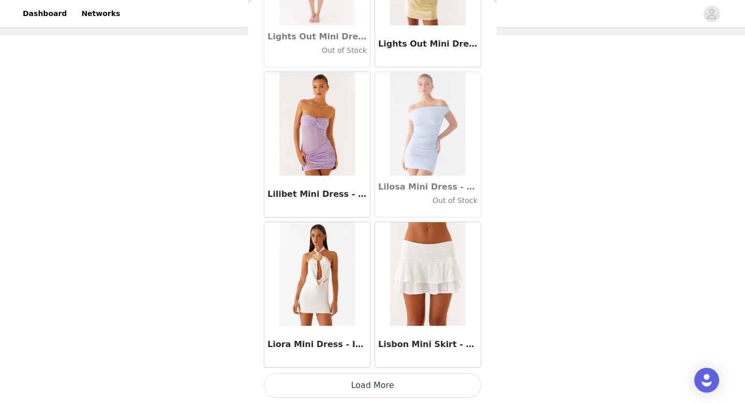
click at [361, 383] on button "Load More" at bounding box center [372, 385] width 217 height 25
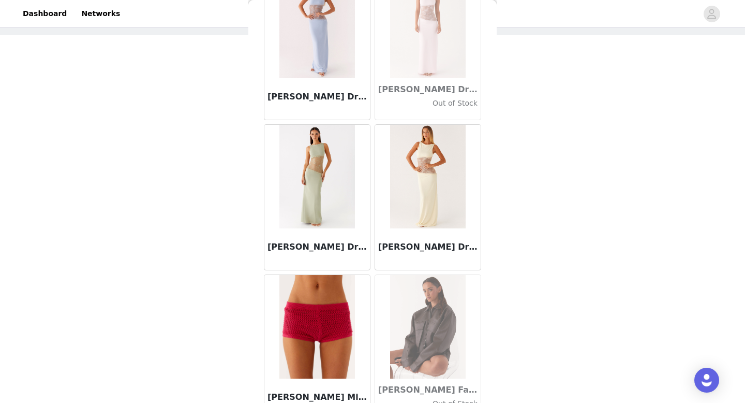
scroll to position [37193, 0]
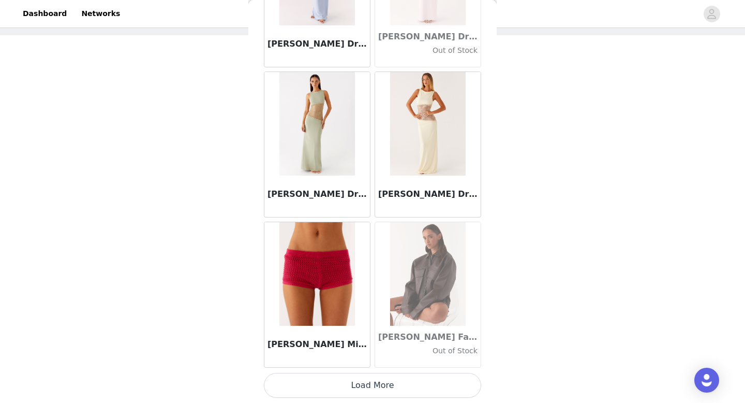
click at [373, 390] on button "Load More" at bounding box center [372, 385] width 217 height 25
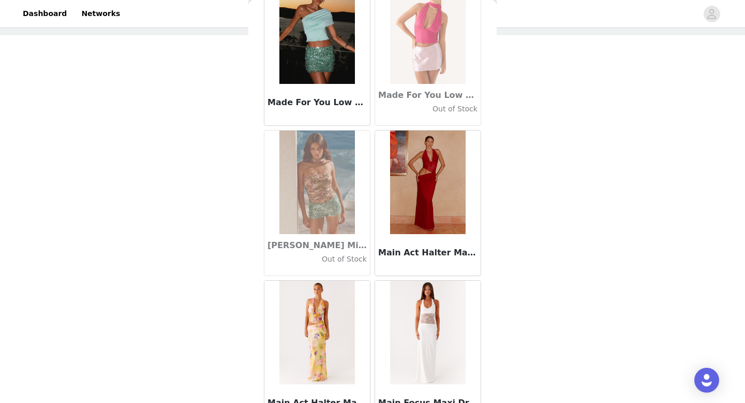
scroll to position [38694, 0]
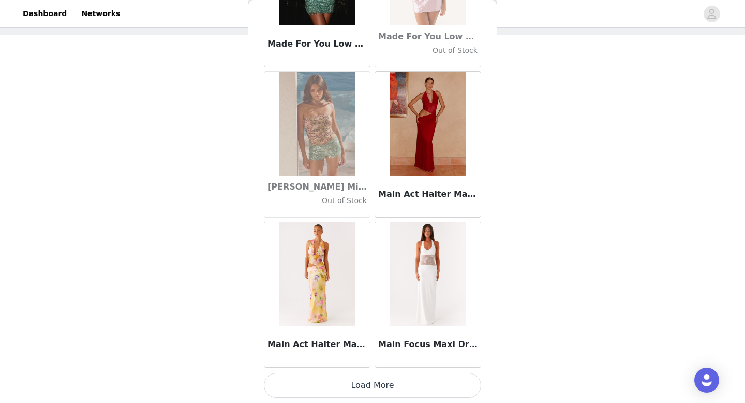
click at [369, 389] on button "Load More" at bounding box center [372, 385] width 217 height 25
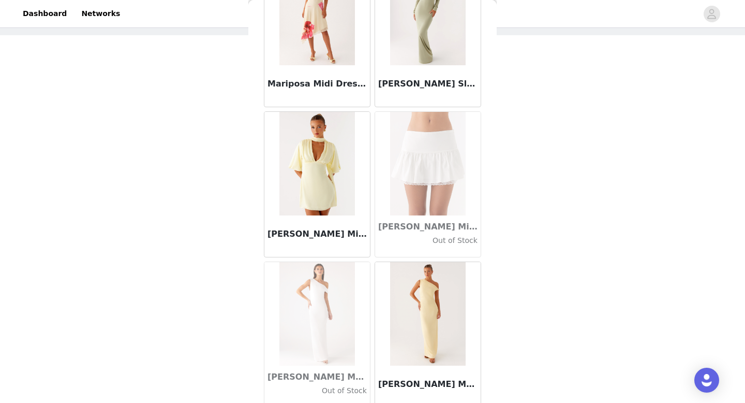
scroll to position [40194, 0]
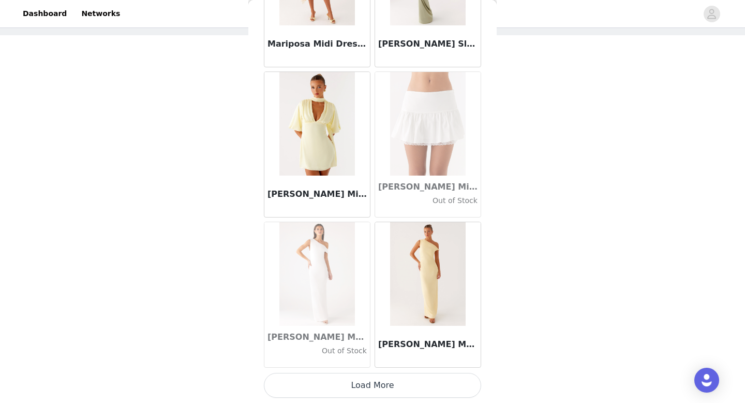
click at [368, 387] on button "Load More" at bounding box center [372, 385] width 217 height 25
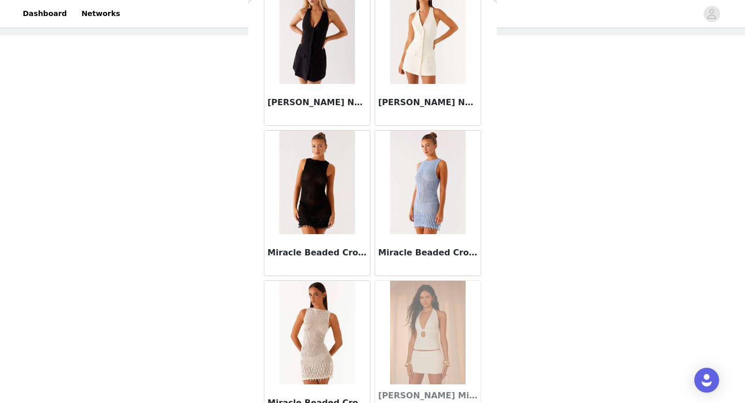
scroll to position [41695, 0]
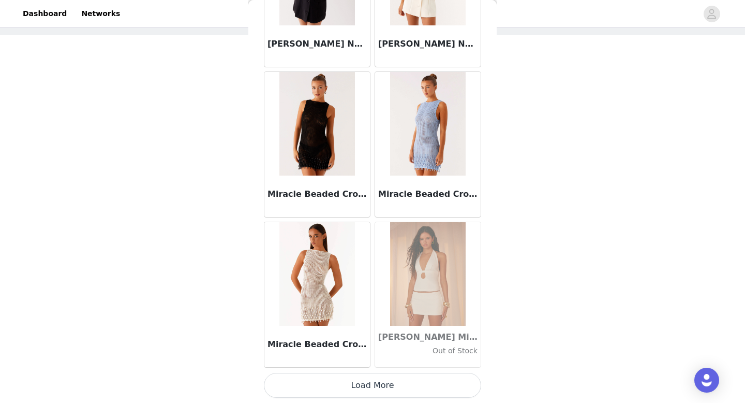
click at [368, 387] on button "Load More" at bounding box center [372, 385] width 217 height 25
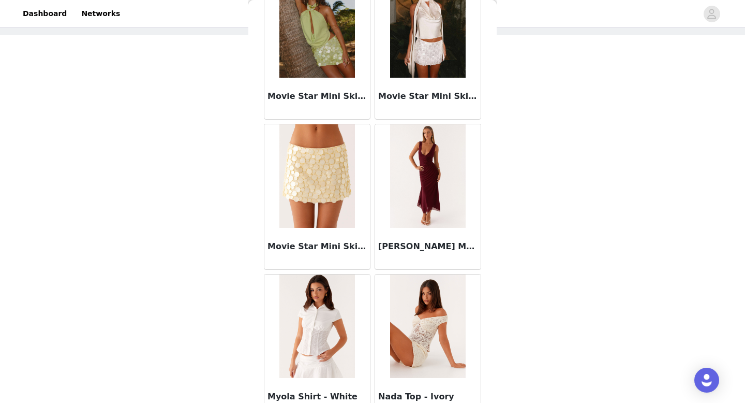
scroll to position [43195, 0]
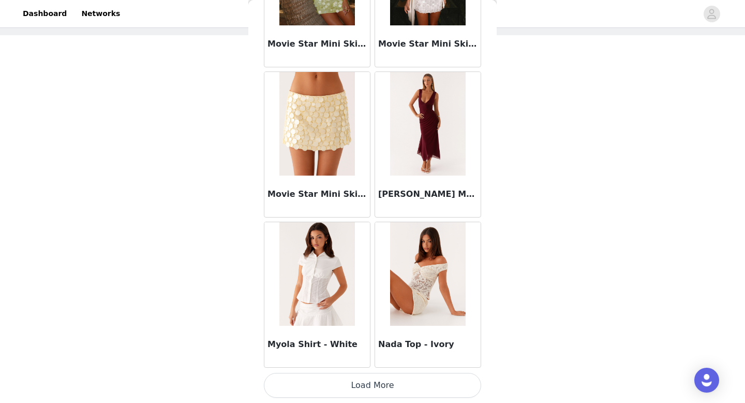
click at [354, 388] on button "Load More" at bounding box center [372, 385] width 217 height 25
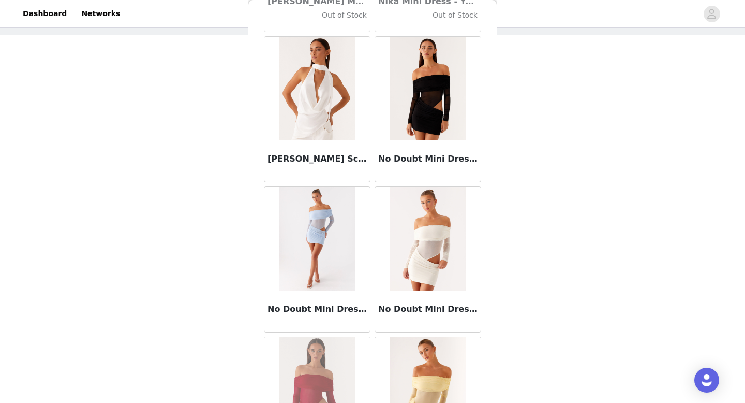
scroll to position [44696, 0]
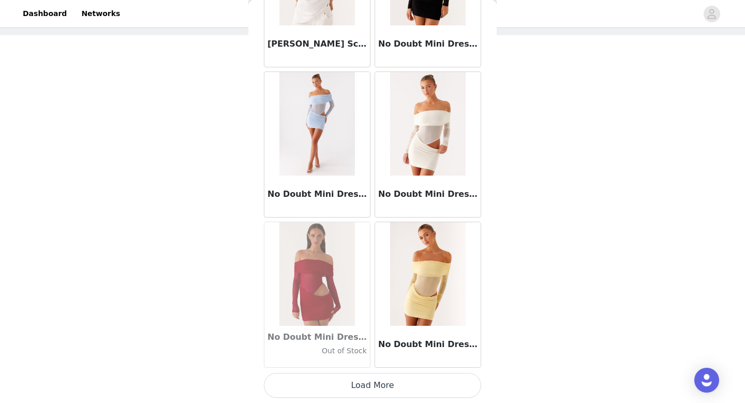
click at [370, 385] on button "Load More" at bounding box center [372, 385] width 217 height 25
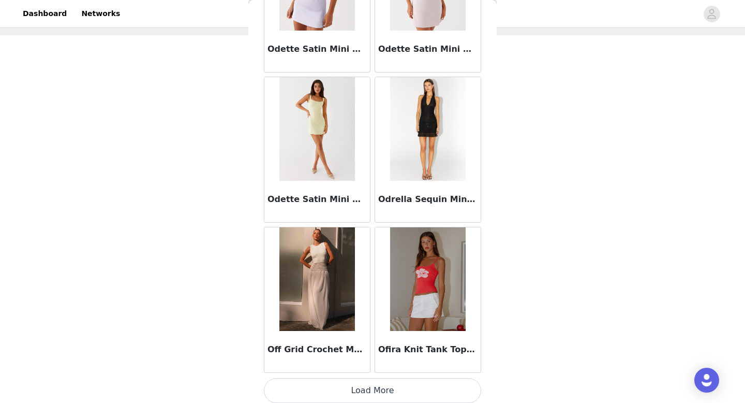
scroll to position [46196, 0]
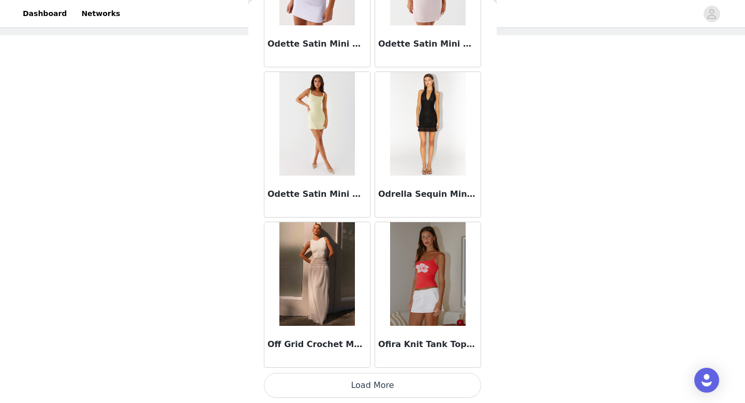
click at [379, 384] on button "Load More" at bounding box center [372, 385] width 217 height 25
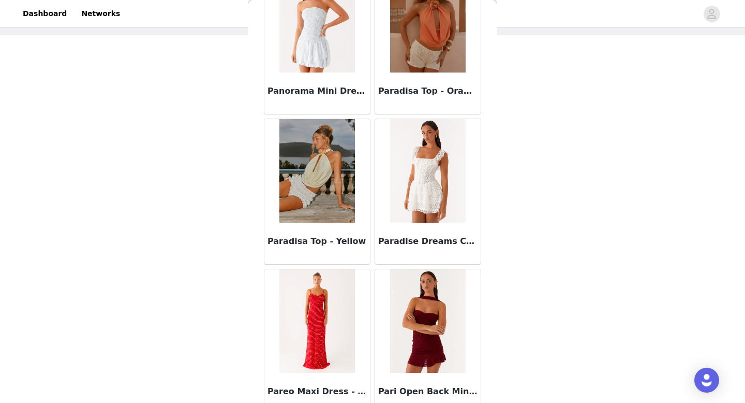
scroll to position [47697, 0]
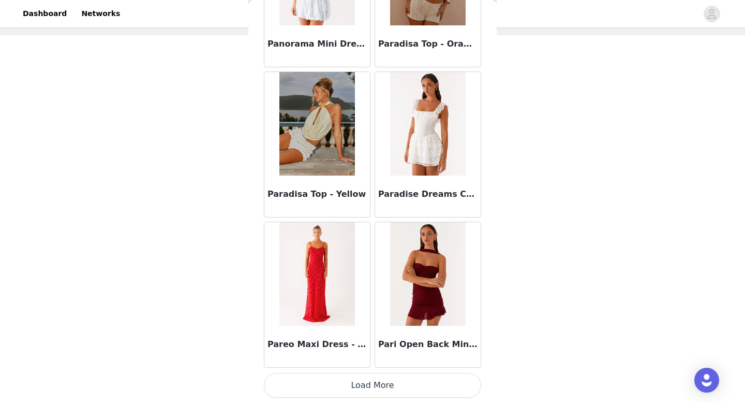
click at [373, 391] on button "Load More" at bounding box center [372, 385] width 217 height 25
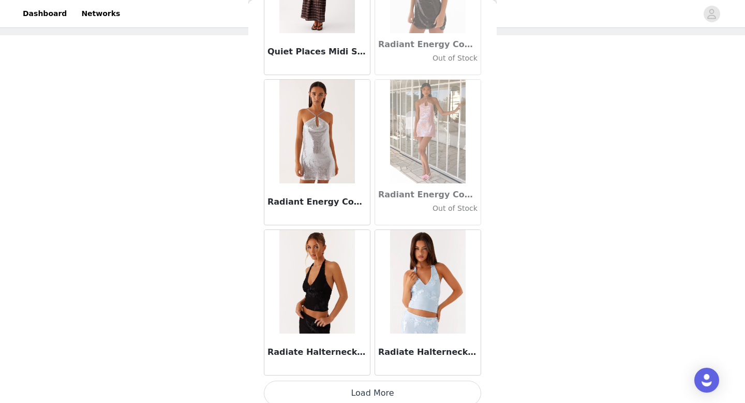
scroll to position [49197, 0]
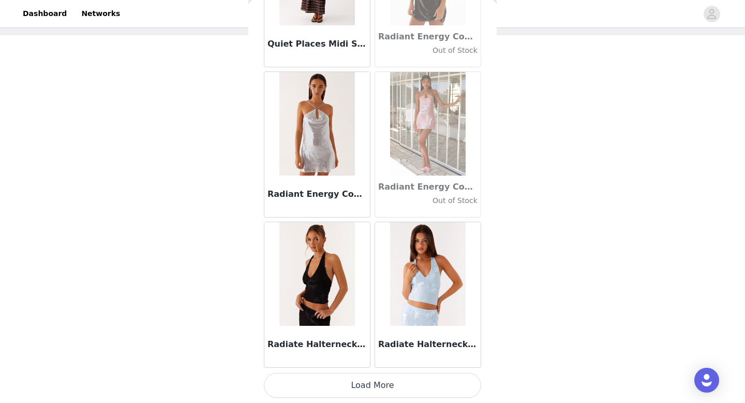
click at [374, 380] on button "Load More" at bounding box center [372, 385] width 217 height 25
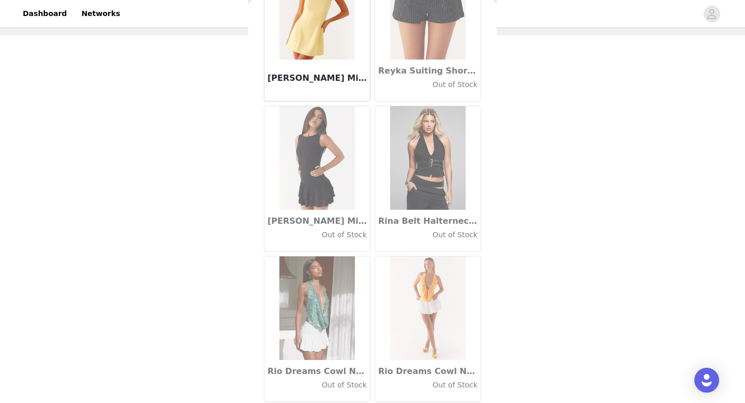
scroll to position [50698, 0]
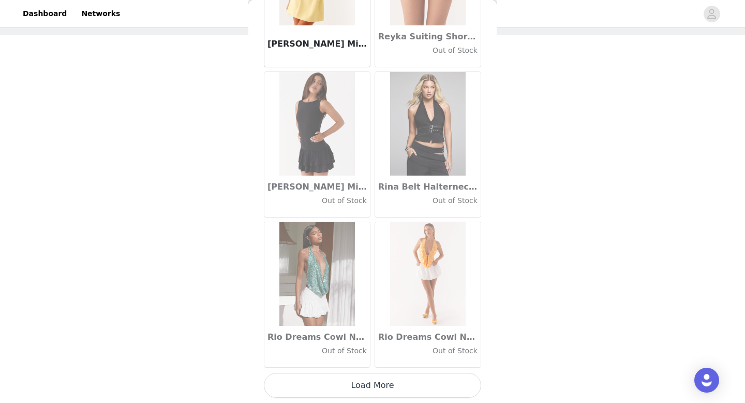
click at [377, 385] on button "Load More" at bounding box center [372, 385] width 217 height 25
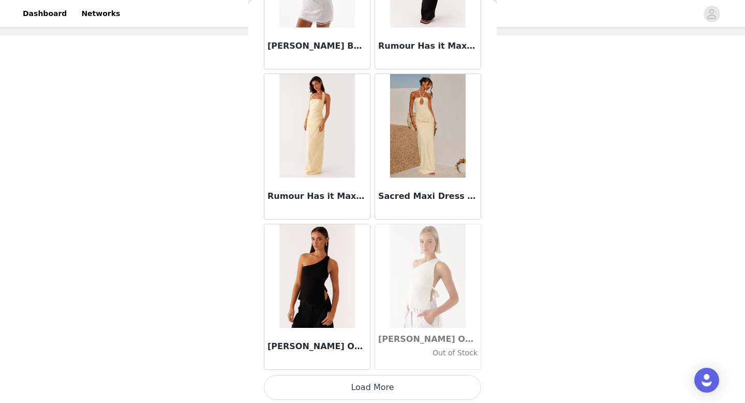
scroll to position [52198, 0]
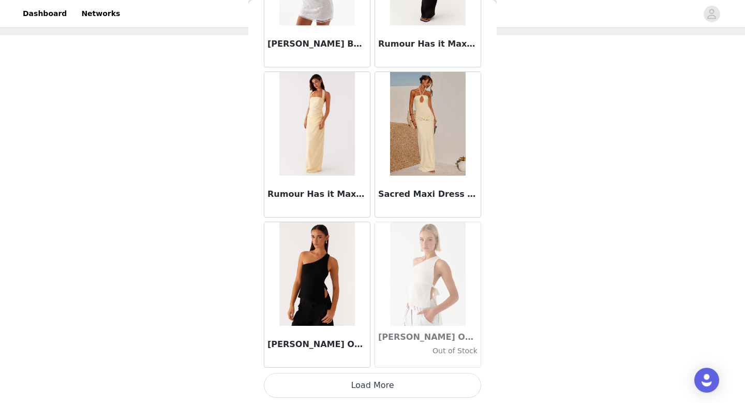
click at [377, 385] on button "Load More" at bounding box center [372, 385] width 217 height 25
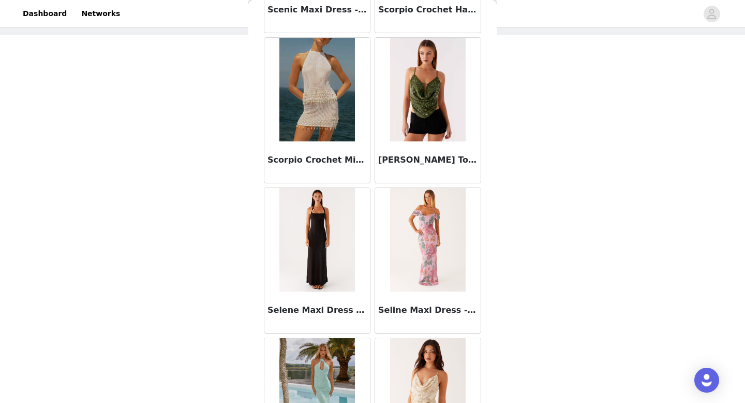
scroll to position [53699, 0]
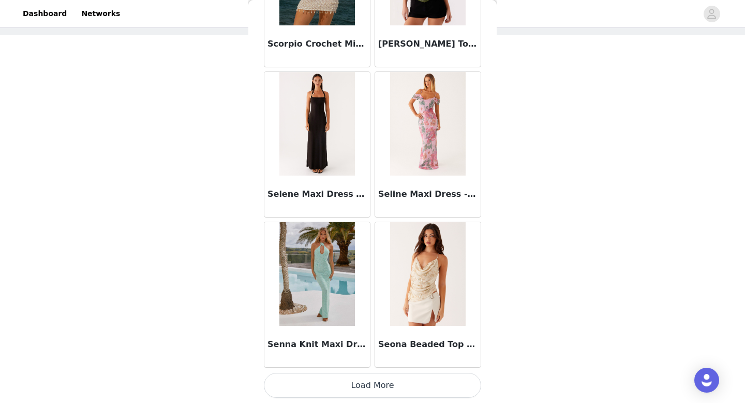
click at [337, 385] on button "Load More" at bounding box center [372, 385] width 217 height 25
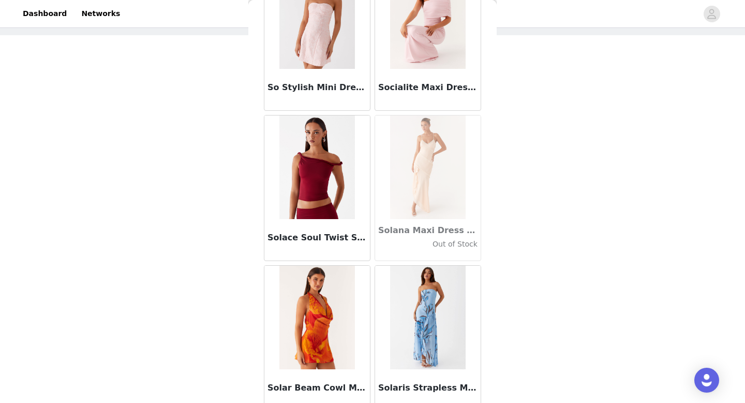
scroll to position [55199, 0]
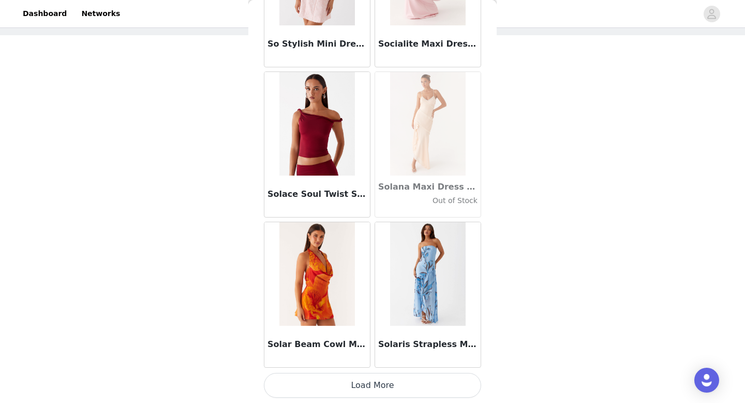
click at [367, 392] on button "Load More" at bounding box center [372, 385] width 217 height 25
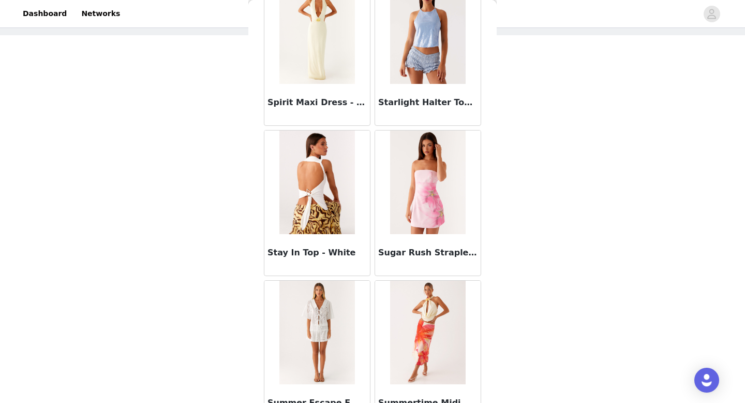
scroll to position [56700, 0]
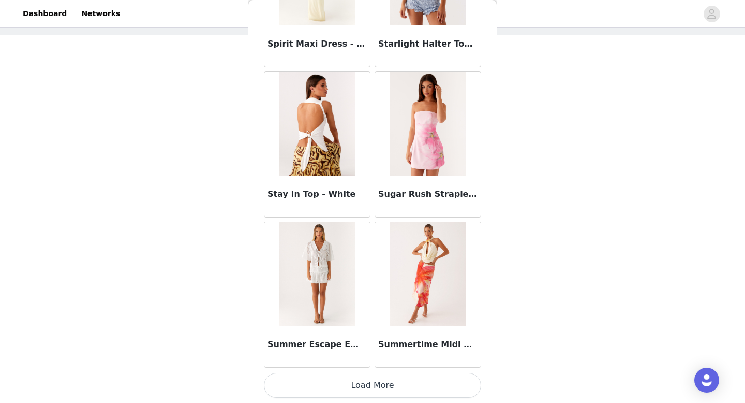
click at [373, 376] on button "Load More" at bounding box center [372, 385] width 217 height 25
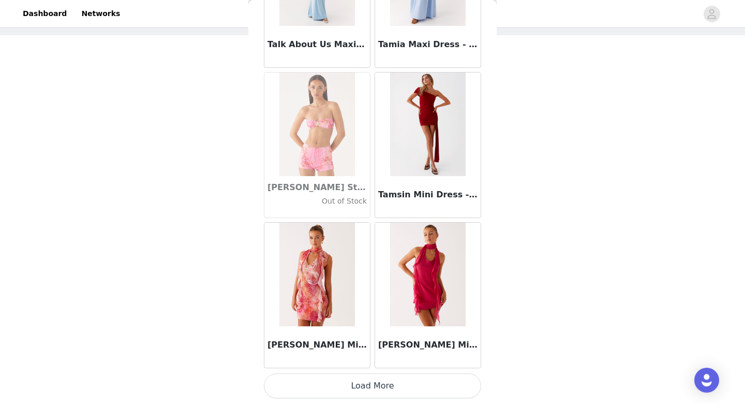
scroll to position [58201, 0]
click at [374, 380] on button "Load More" at bounding box center [372, 385] width 217 height 25
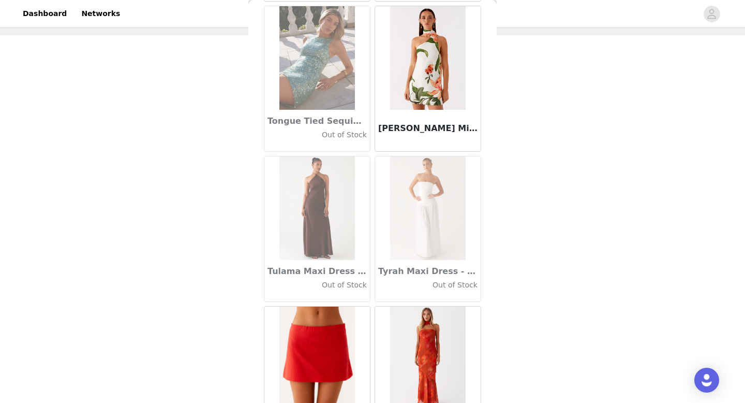
scroll to position [59701, 0]
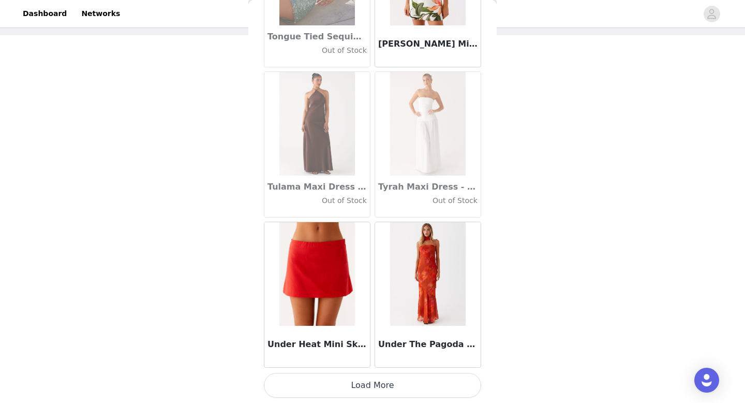
click at [374, 380] on button "Load More" at bounding box center [372, 385] width 217 height 25
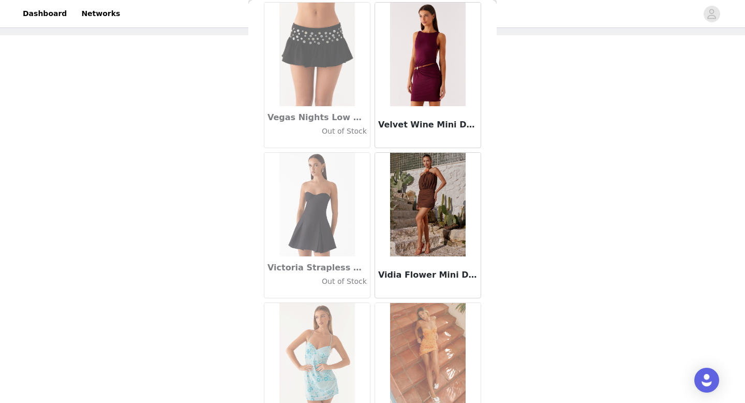
scroll to position [61202, 0]
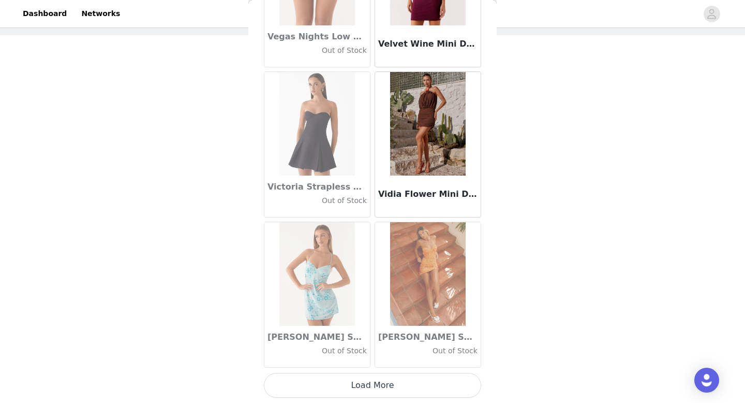
click at [374, 380] on button "Load More" at bounding box center [372, 385] width 217 height 25
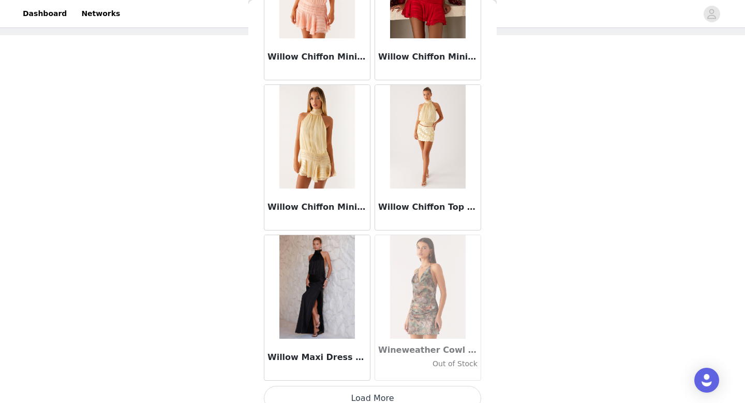
scroll to position [62702, 0]
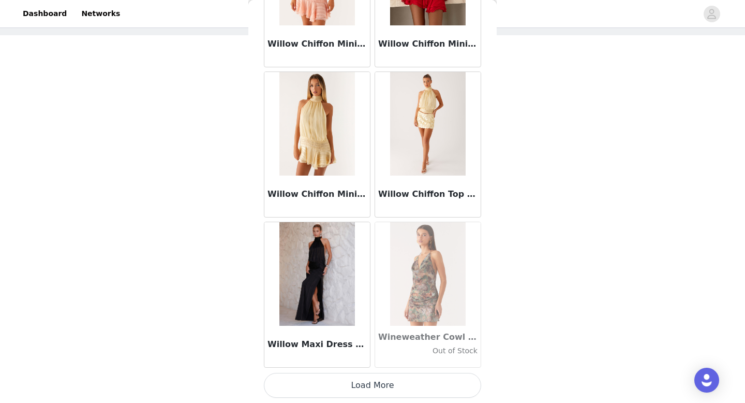
click at [389, 394] on button "Load More" at bounding box center [372, 385] width 217 height 25
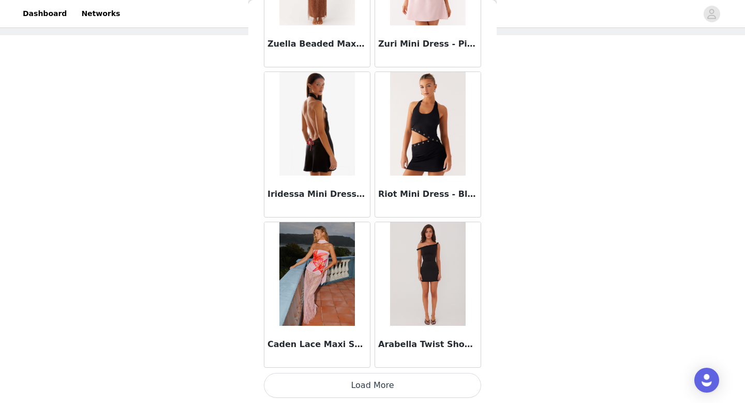
scroll to position [64202, 0]
click at [347, 384] on button "Load More" at bounding box center [372, 385] width 217 height 25
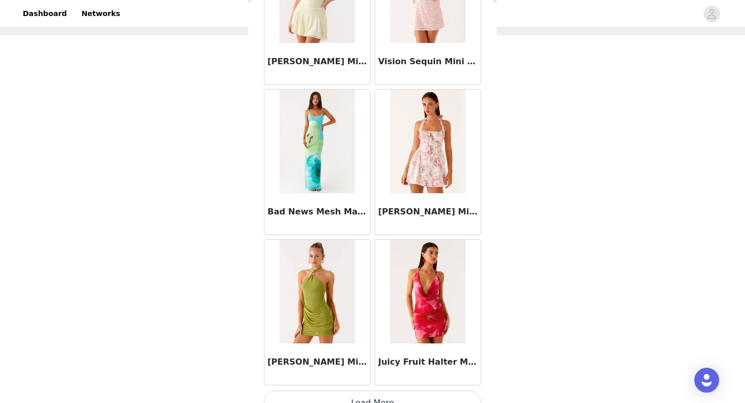
scroll to position [65703, 0]
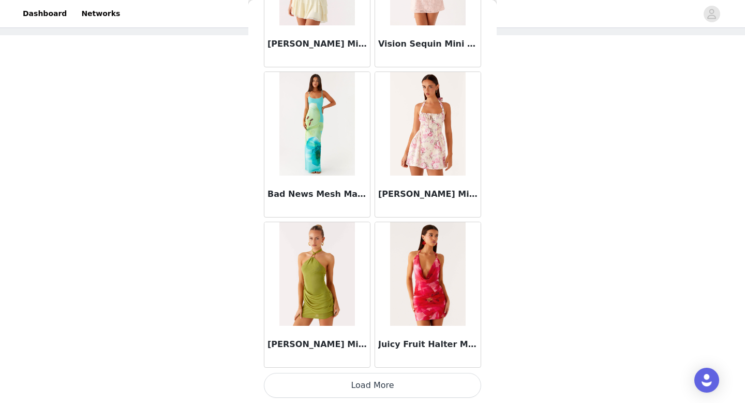
click at [360, 389] on button "Load More" at bounding box center [372, 385] width 217 height 25
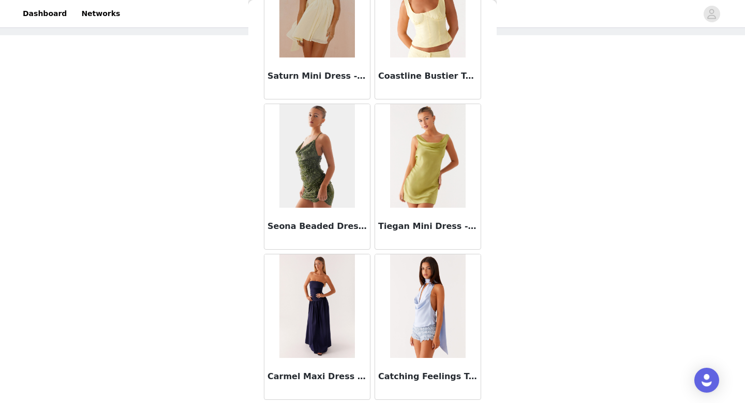
scroll to position [67204, 0]
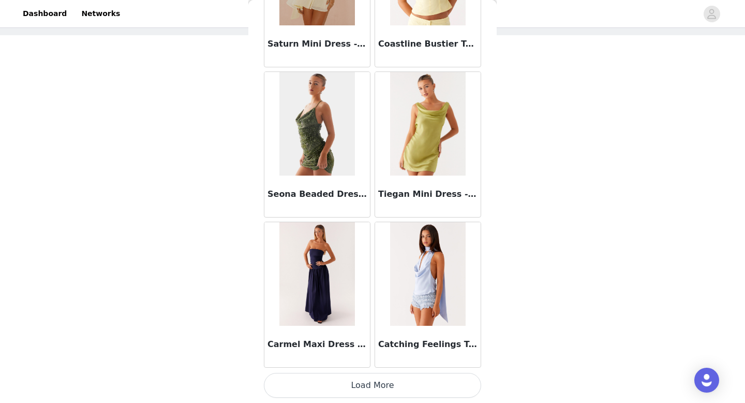
click at [360, 384] on button "Load More" at bounding box center [372, 385] width 217 height 25
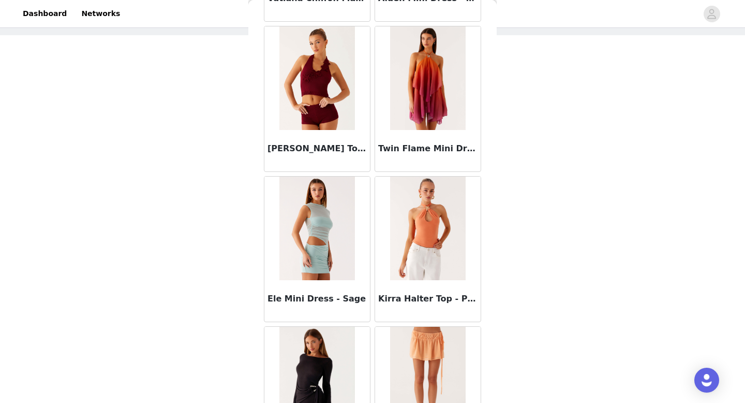
scroll to position [68704, 0]
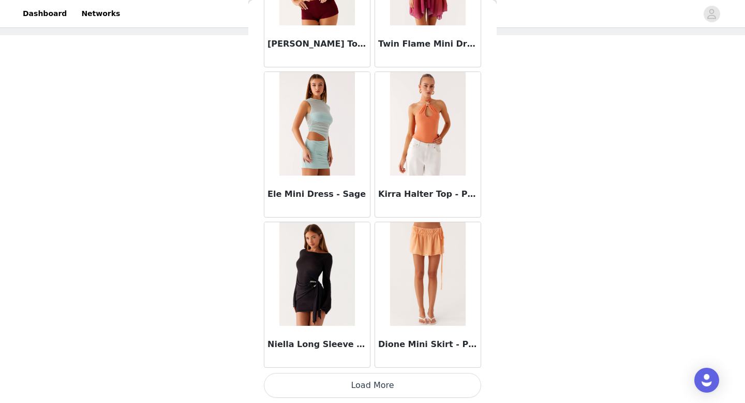
click at [345, 386] on button "Load More" at bounding box center [372, 385] width 217 height 25
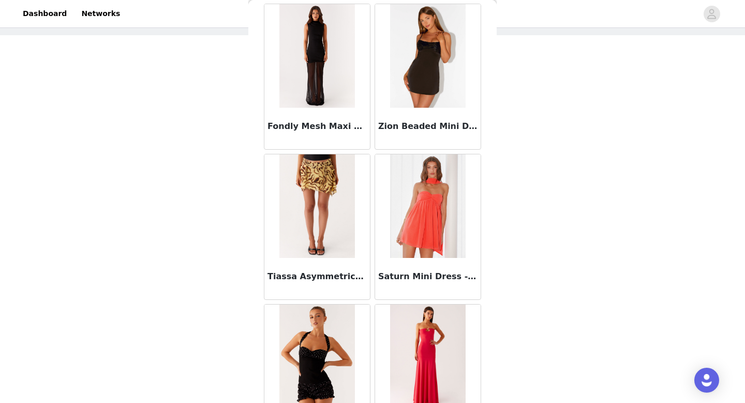
scroll to position [70205, 0]
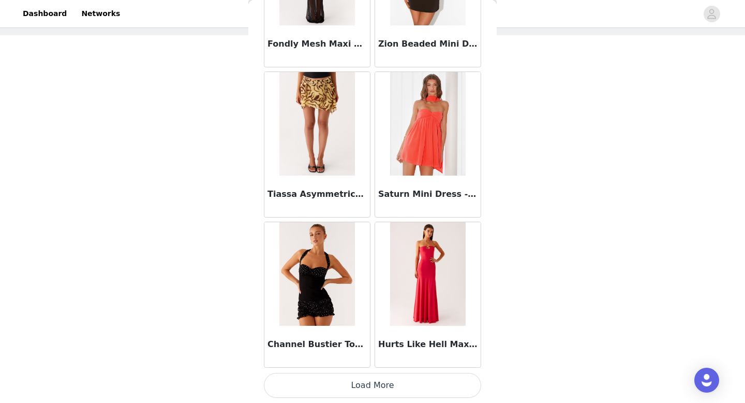
click at [364, 383] on button "Load More" at bounding box center [372, 385] width 217 height 25
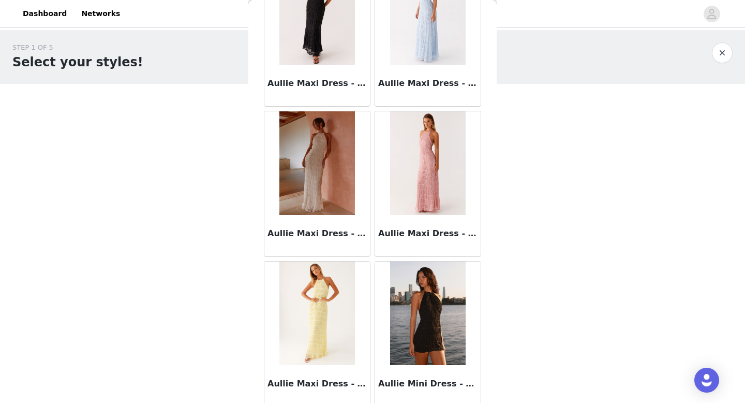
scroll to position [6114, 0]
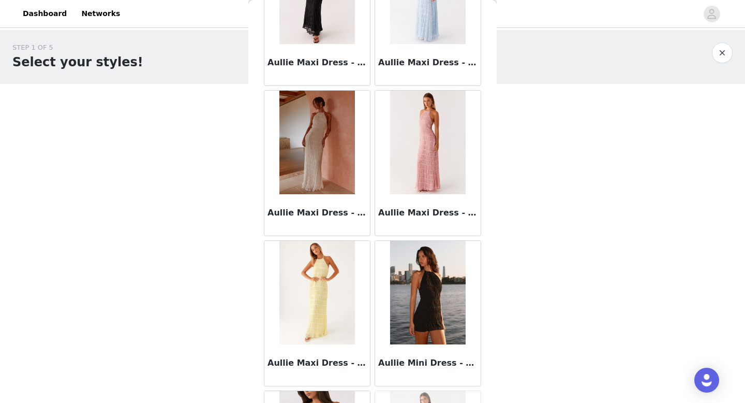
click at [353, 180] on img at bounding box center [316, 142] width 75 height 103
click at [321, 187] on img at bounding box center [316, 142] width 75 height 103
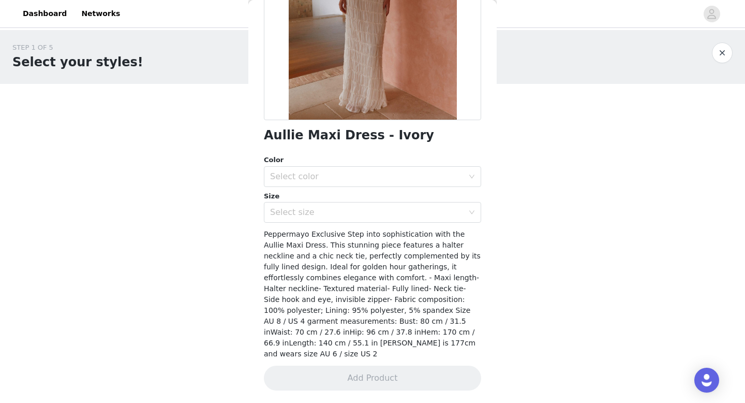
scroll to position [154, 0]
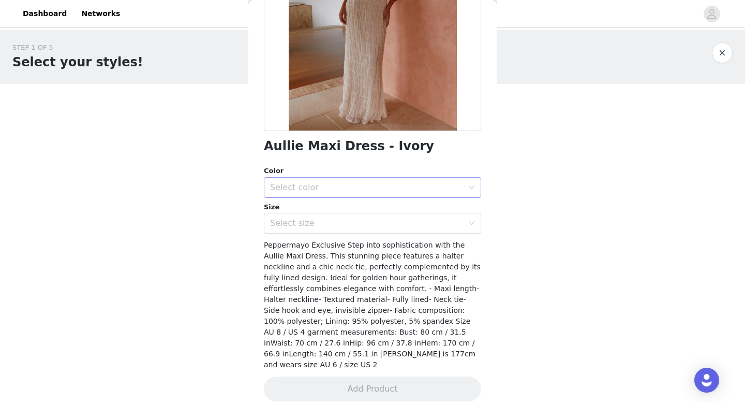
click at [402, 181] on div "Select color" at bounding box center [369, 187] width 198 height 20
click at [335, 213] on li "Ivory" at bounding box center [372, 210] width 217 height 17
click at [333, 225] on div "Select size" at bounding box center [367, 223] width 194 height 10
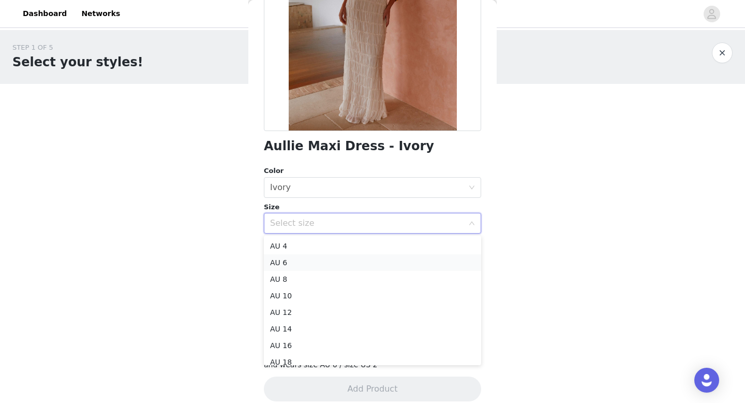
click at [317, 265] on li "AU 6" at bounding box center [372, 262] width 217 height 17
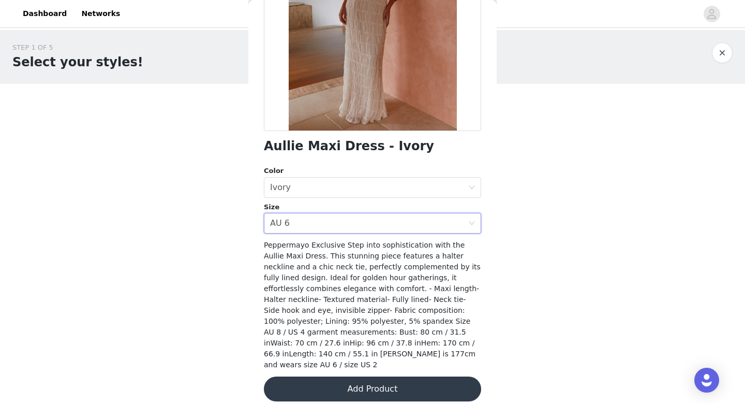
click at [369, 376] on button "Add Product" at bounding box center [372, 388] width 217 height 25
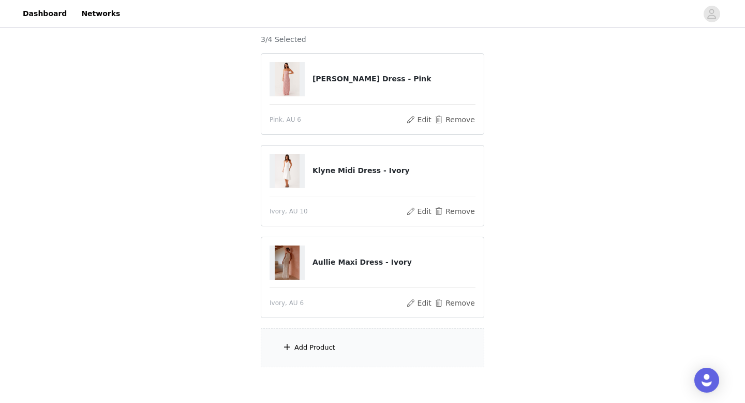
scroll to position [117, 0]
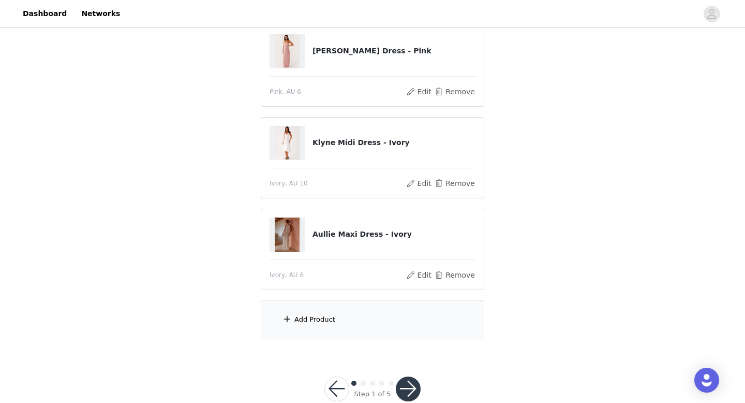
click at [338, 318] on div "Add Product" at bounding box center [373, 319] width 224 height 39
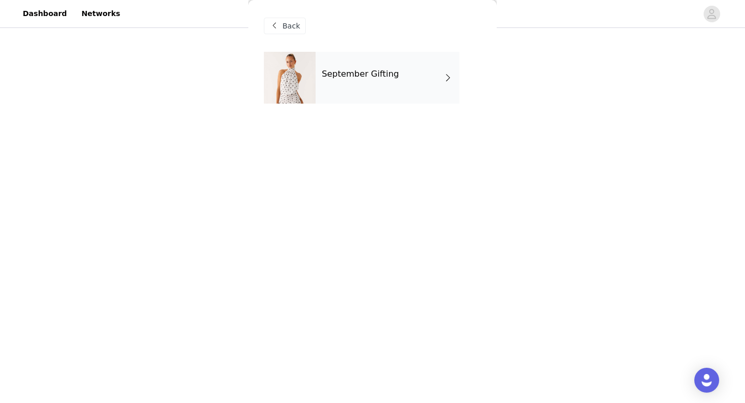
click at [388, 61] on div "September Gifting" at bounding box center [388, 78] width 144 height 52
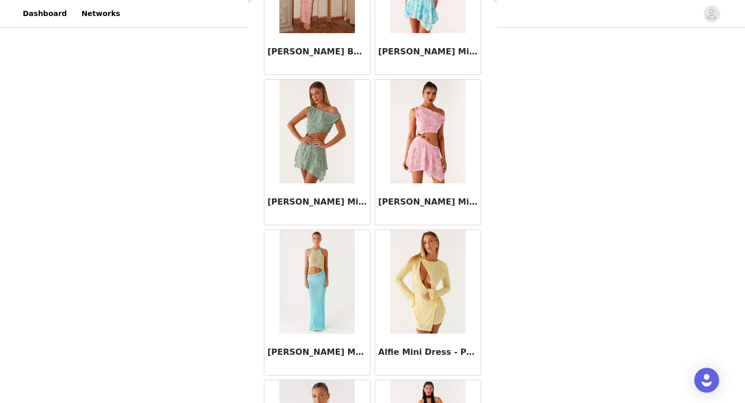
scroll to position [1181, 0]
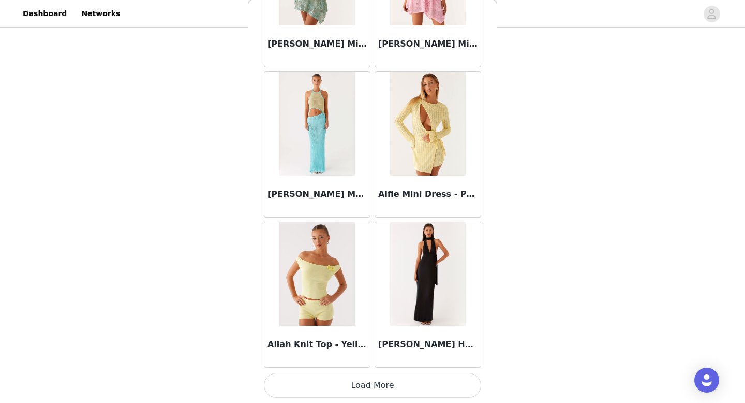
click at [362, 394] on button "Load More" at bounding box center [372, 385] width 217 height 25
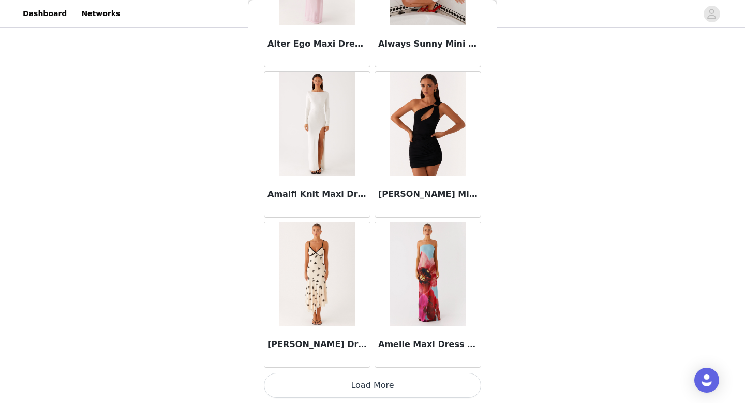
scroll to position [2681, 0]
click at [322, 282] on img at bounding box center [316, 273] width 75 height 103
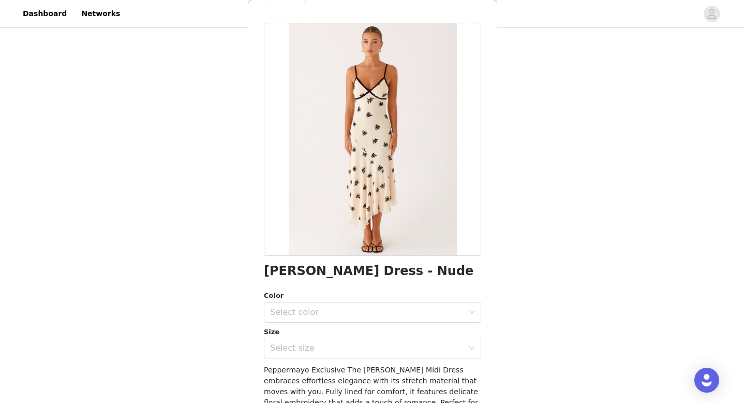
scroll to position [29, 0]
click at [379, 302] on div "Select color" at bounding box center [369, 312] width 198 height 20
click at [345, 328] on li "Nude" at bounding box center [372, 334] width 217 height 17
click at [345, 346] on div "Select size" at bounding box center [367, 347] width 194 height 10
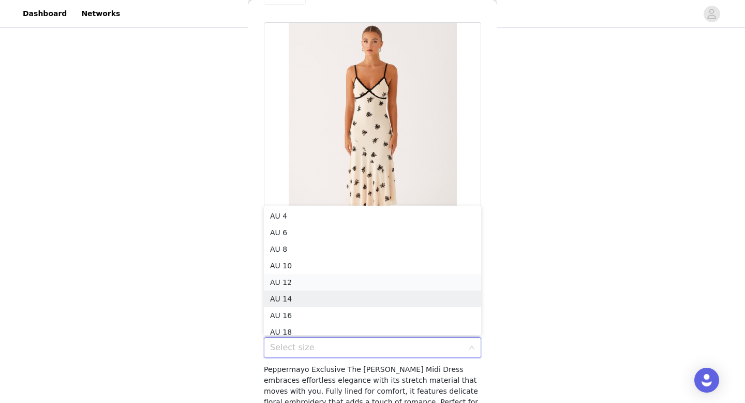
scroll to position [5, 0]
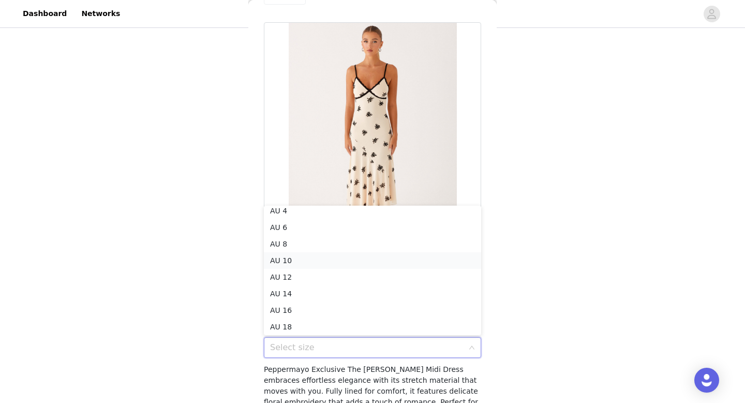
click at [298, 261] on li "AU 10" at bounding box center [372, 260] width 217 height 17
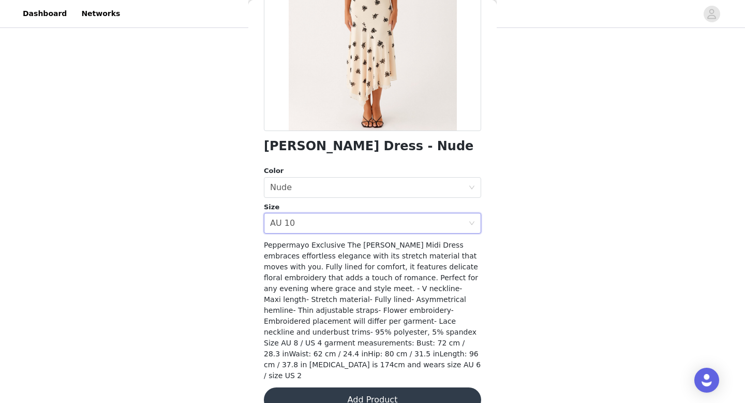
scroll to position [140, 0]
click at [347, 387] on button "Add Product" at bounding box center [372, 399] width 217 height 25
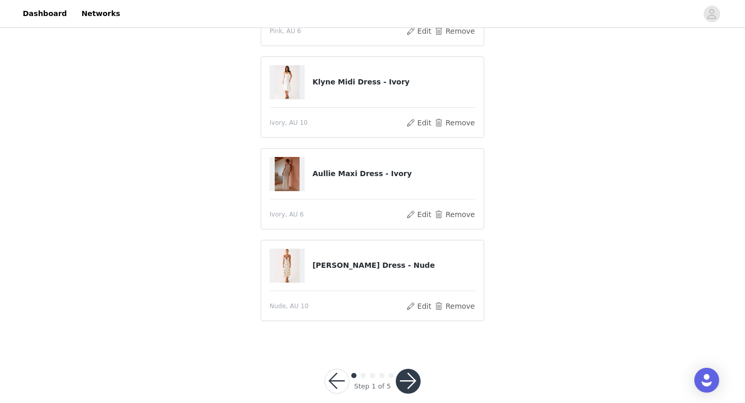
scroll to position [165, 0]
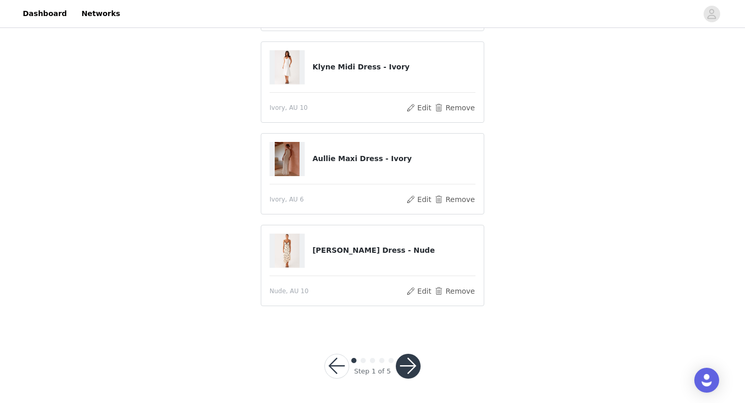
click at [409, 359] on button "button" at bounding box center [408, 365] width 25 height 25
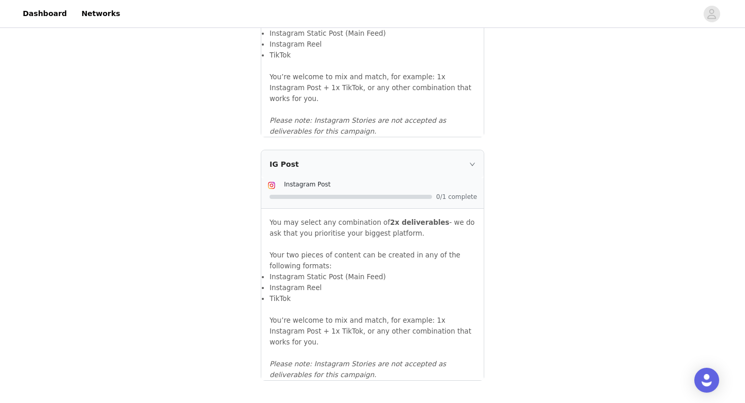
scroll to position [1127, 0]
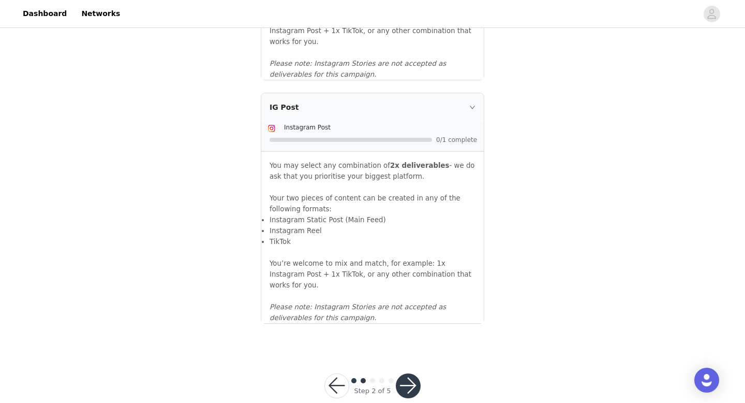
click at [404, 373] on button "button" at bounding box center [408, 385] width 25 height 25
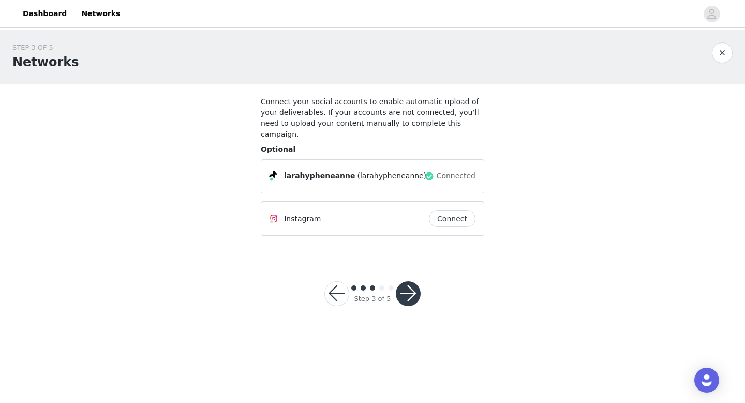
click at [406, 281] on button "button" at bounding box center [408, 293] width 25 height 25
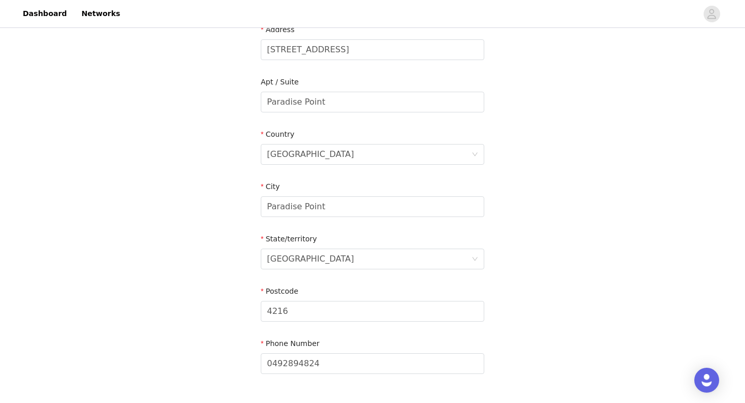
scroll to position [346, 0]
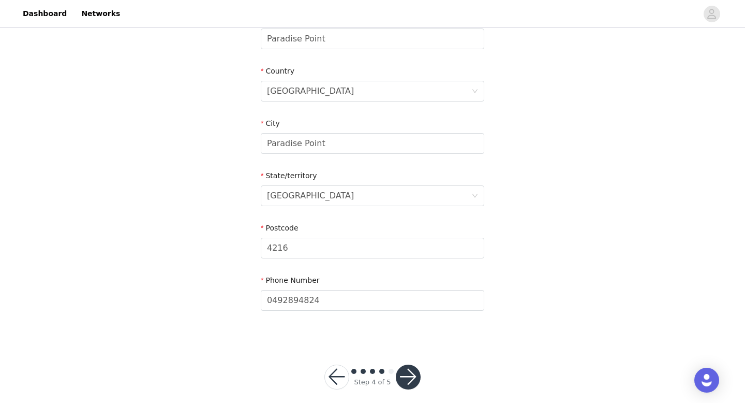
click at [409, 368] on button "button" at bounding box center [408, 376] width 25 height 25
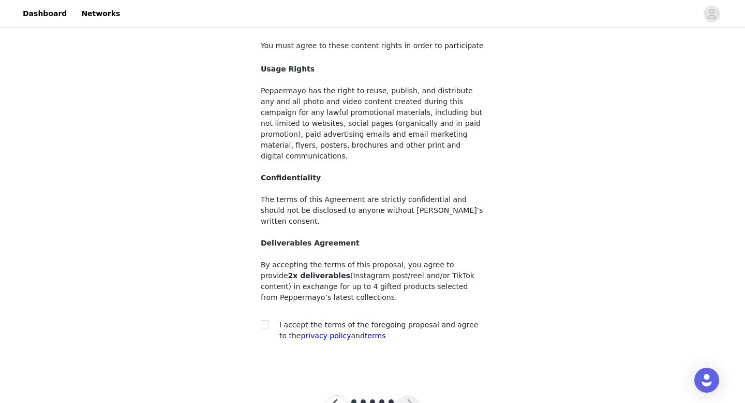
scroll to position [56, 0]
click at [367, 320] on span "I accept the terms of the foregoing proposal and agree to the privacy policy an…" at bounding box center [378, 329] width 199 height 19
click at [265, 319] on input "checkbox" at bounding box center [264, 322] width 7 height 7
checkbox input "true"
click at [403, 394] on button "button" at bounding box center [408, 406] width 25 height 25
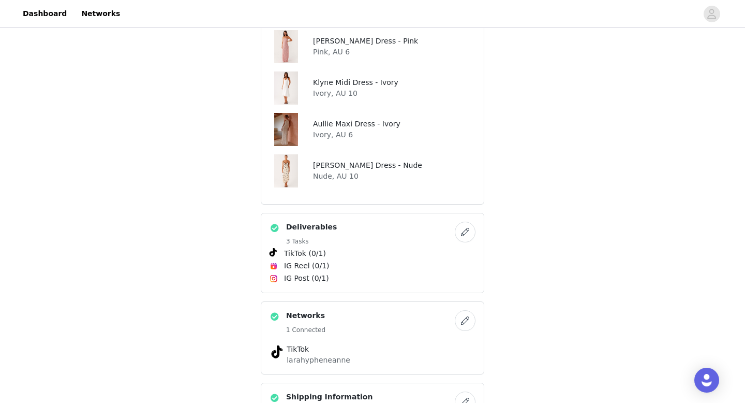
scroll to position [379, 0]
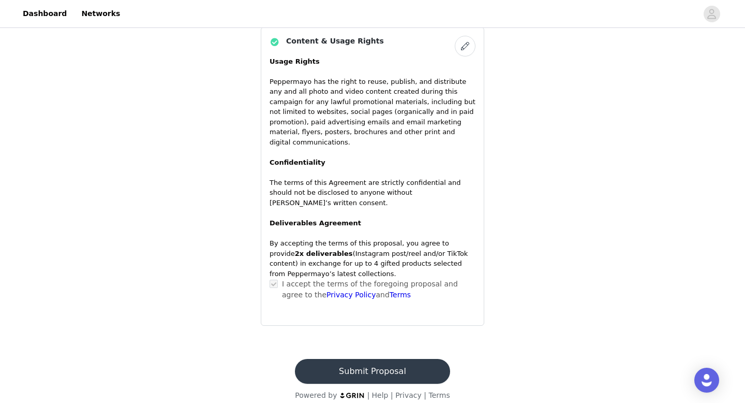
click at [362, 359] on button "Submit Proposal" at bounding box center [372, 371] width 155 height 25
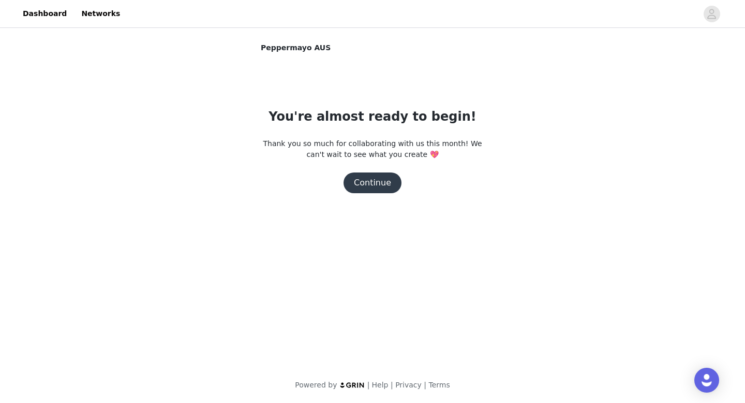
scroll to position [0, 0]
click at [382, 181] on button "Continue" at bounding box center [373, 182] width 58 height 21
